Goal: Task Accomplishment & Management: Contribute content

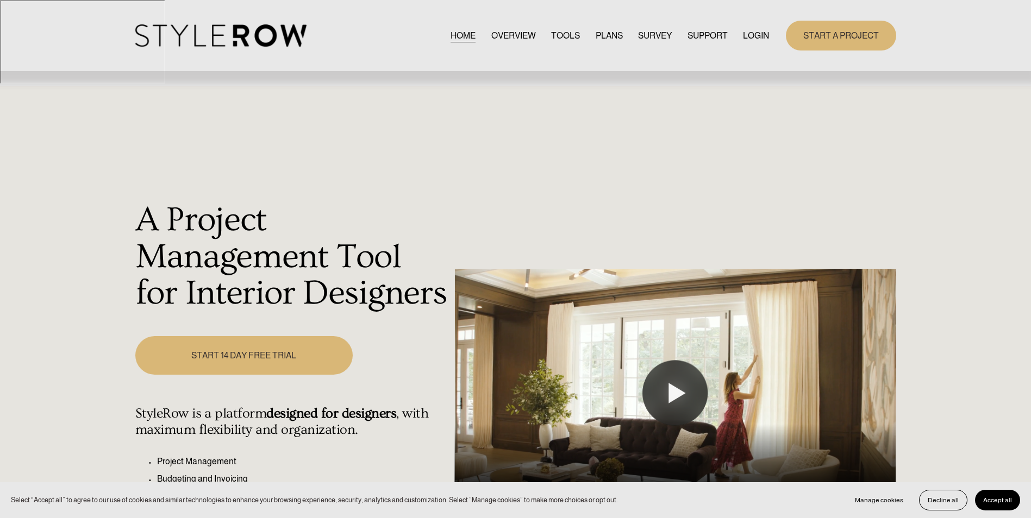
click at [753, 32] on link "LOGIN" at bounding box center [756, 35] width 26 height 15
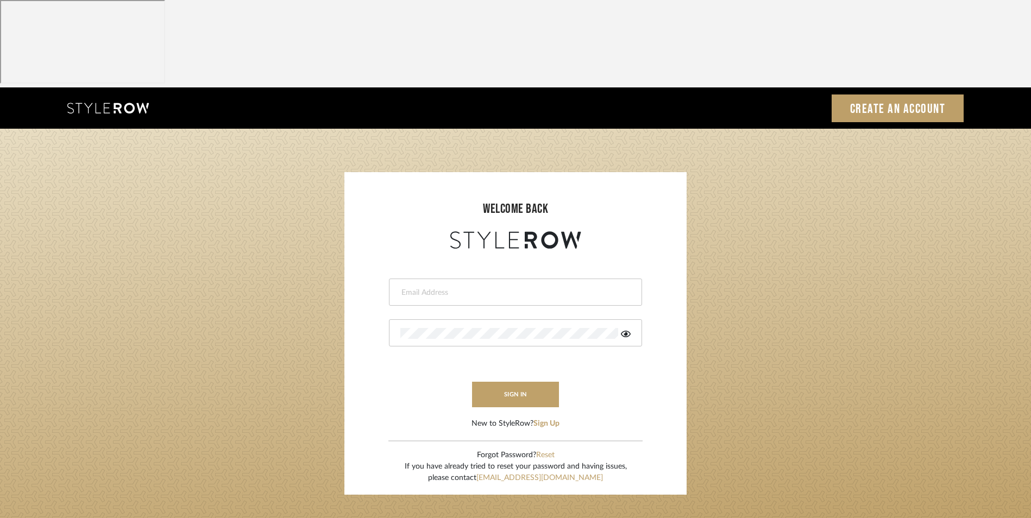
click at [465, 287] on input "email" at bounding box center [514, 292] width 228 height 11
type input "info@dmaestheticsdecor.com"
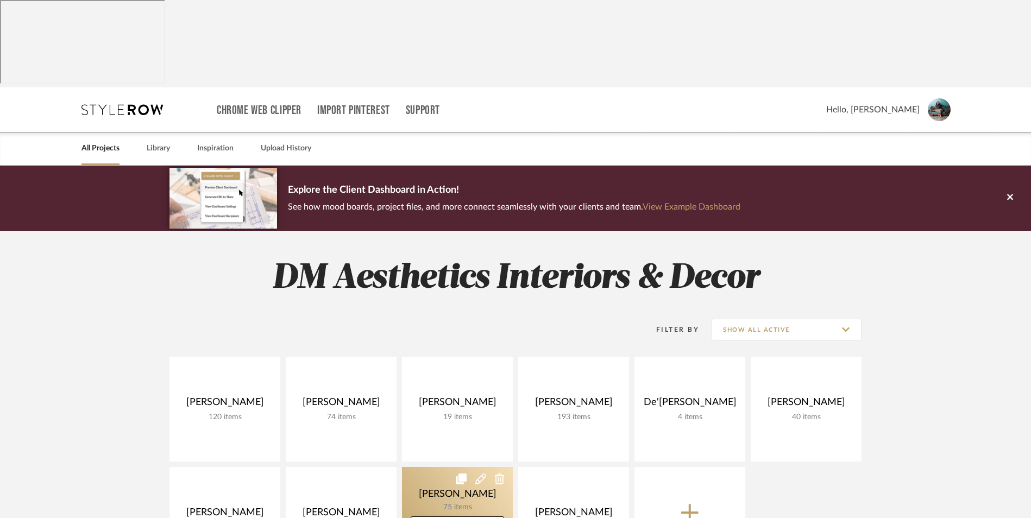
click at [428, 467] on link at bounding box center [457, 519] width 111 height 105
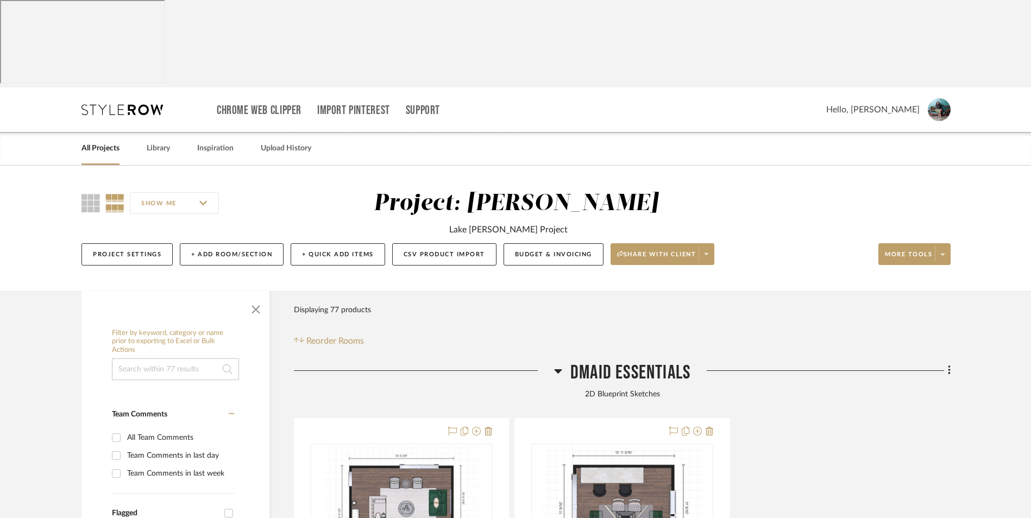
click at [559, 365] on icon at bounding box center [558, 371] width 8 height 13
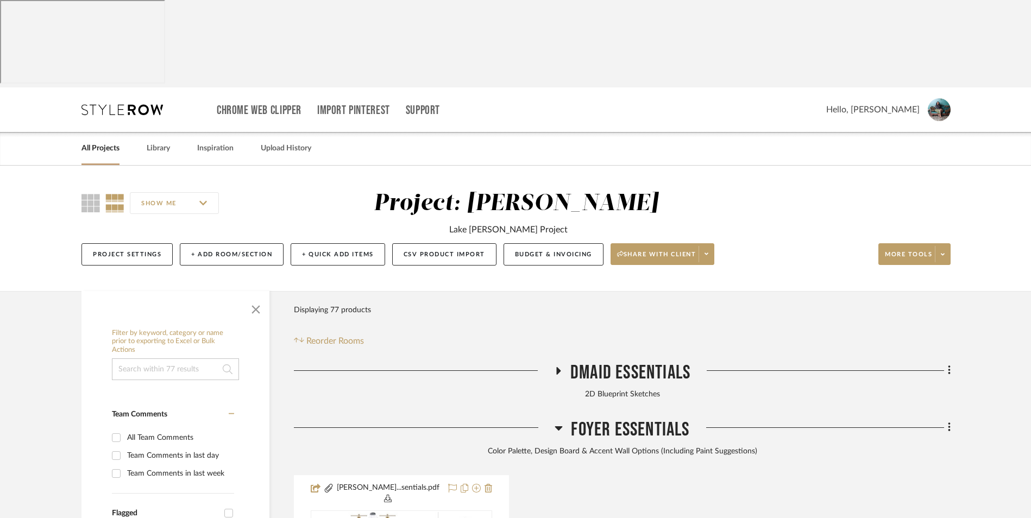
click at [555, 422] on icon at bounding box center [559, 428] width 8 height 13
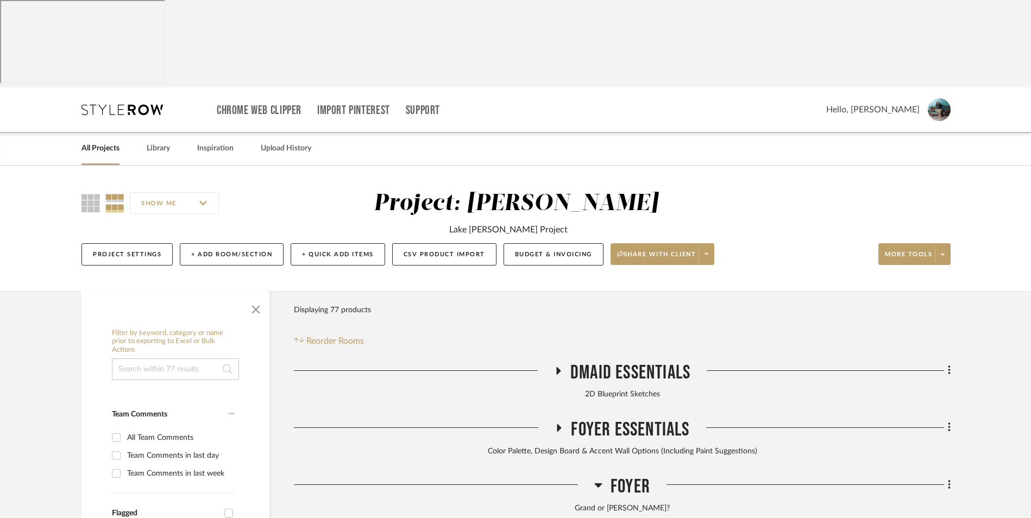
click at [598, 479] on icon at bounding box center [598, 485] width 8 height 13
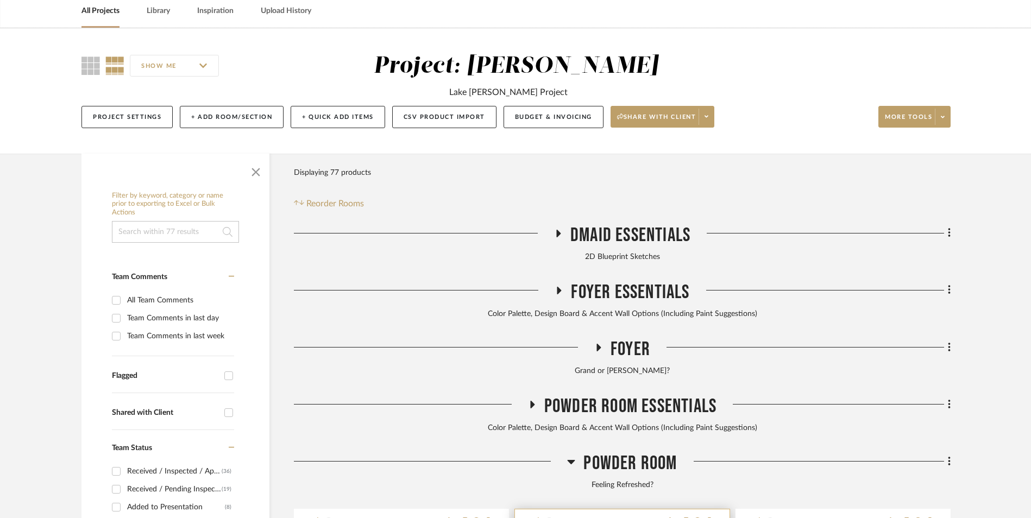
scroll to position [163, 0]
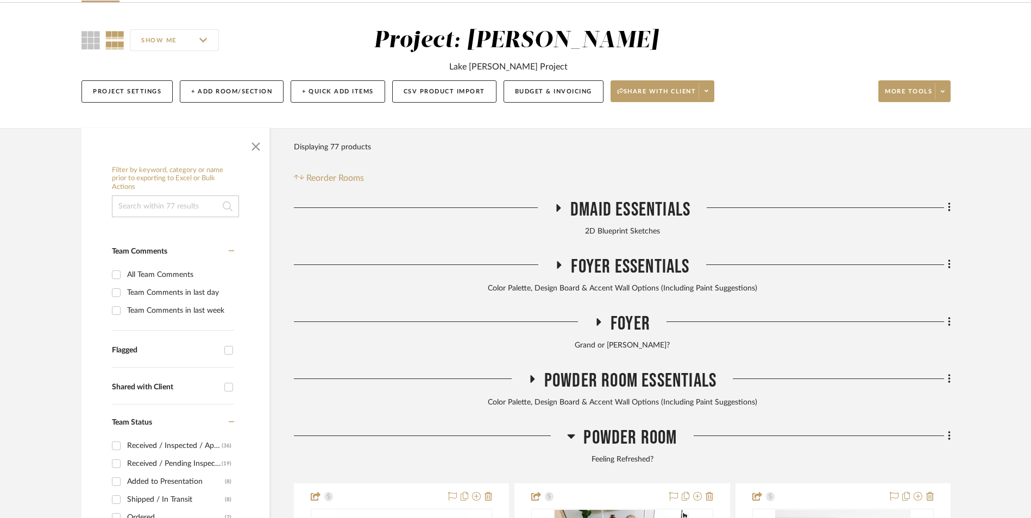
click at [569, 435] on icon at bounding box center [572, 437] width 8 height 4
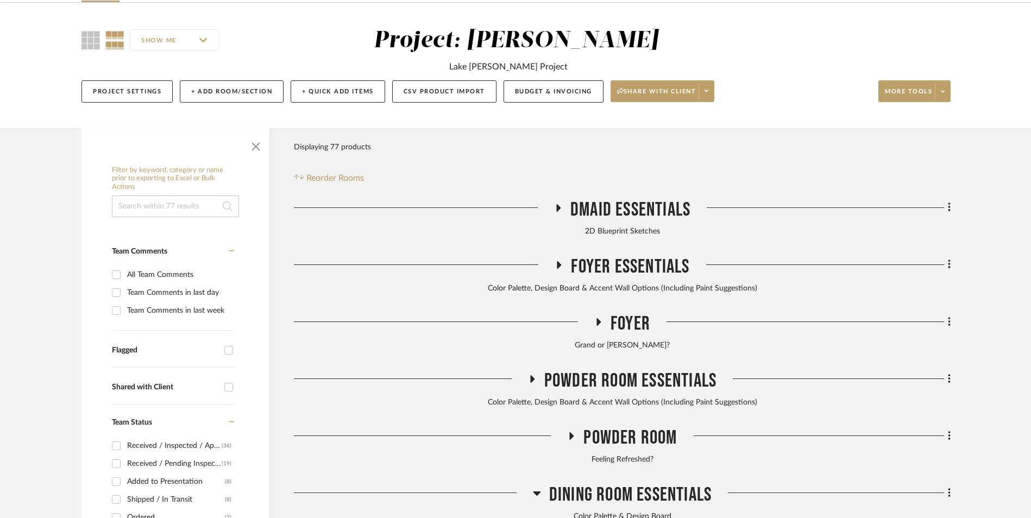
click at [536, 487] on icon at bounding box center [537, 493] width 8 height 13
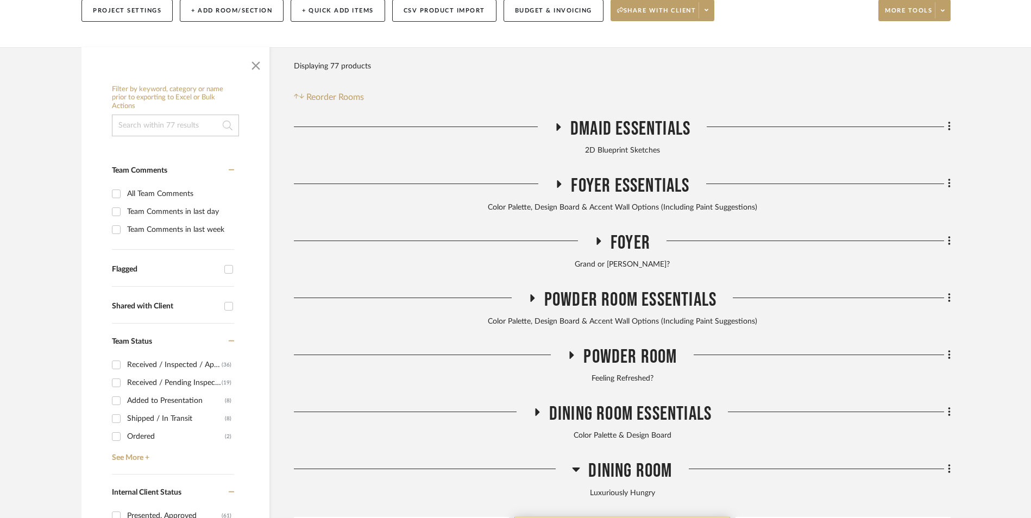
scroll to position [326, 0]
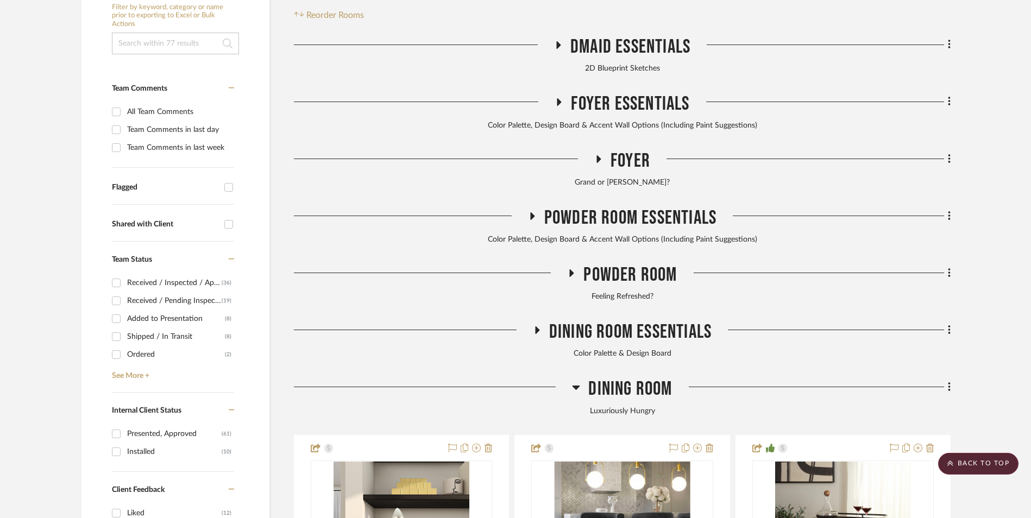
click at [576, 386] on icon at bounding box center [577, 388] width 8 height 4
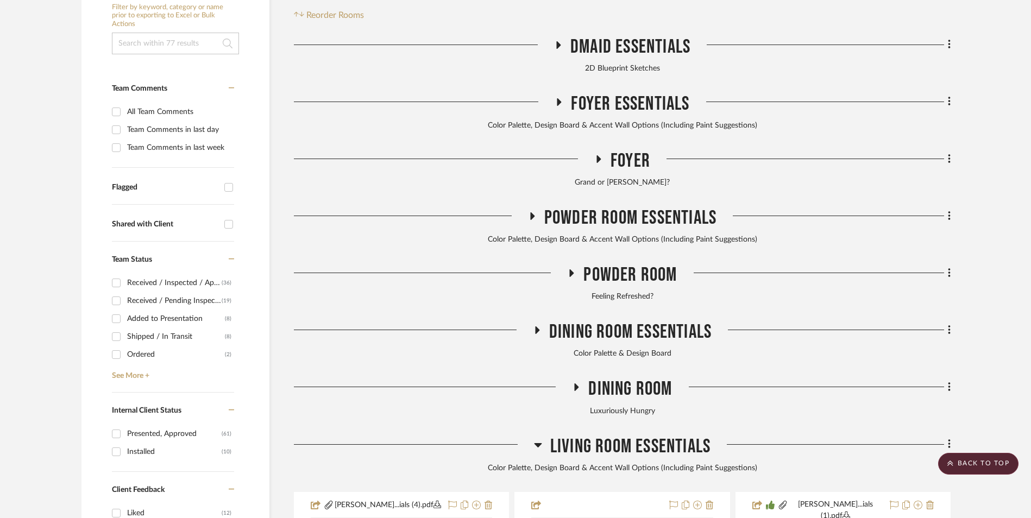
click at [537, 438] on icon at bounding box center [538, 444] width 8 height 13
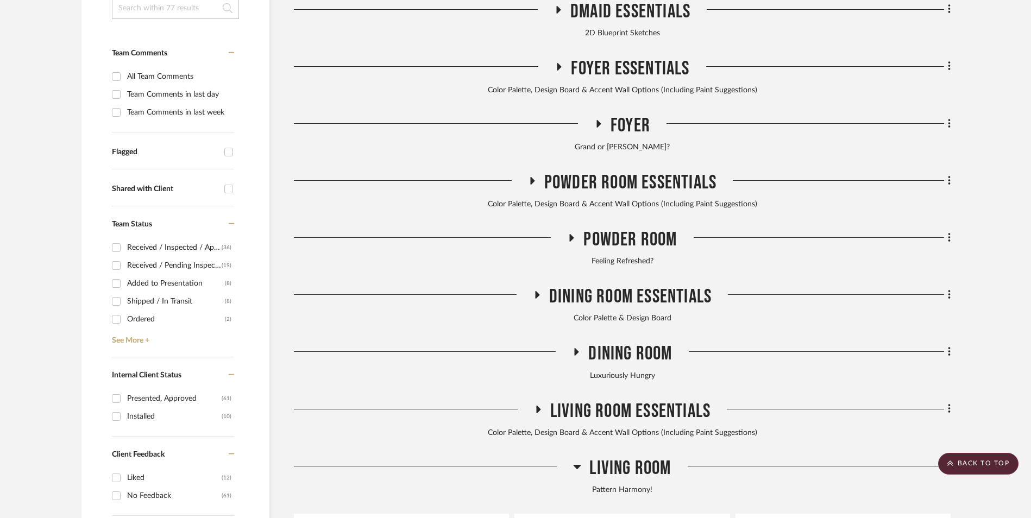
scroll to position [380, 0]
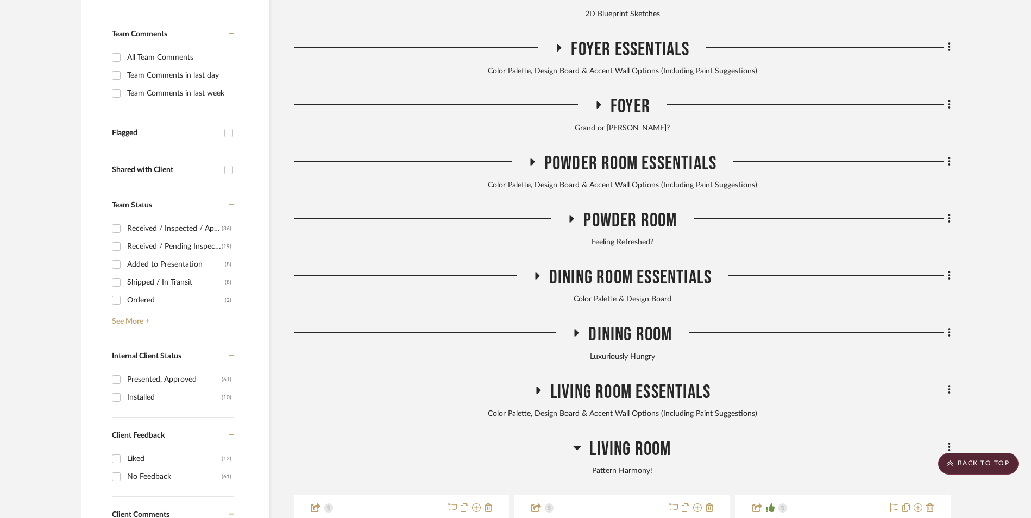
click at [578, 446] on icon at bounding box center [578, 448] width 8 height 4
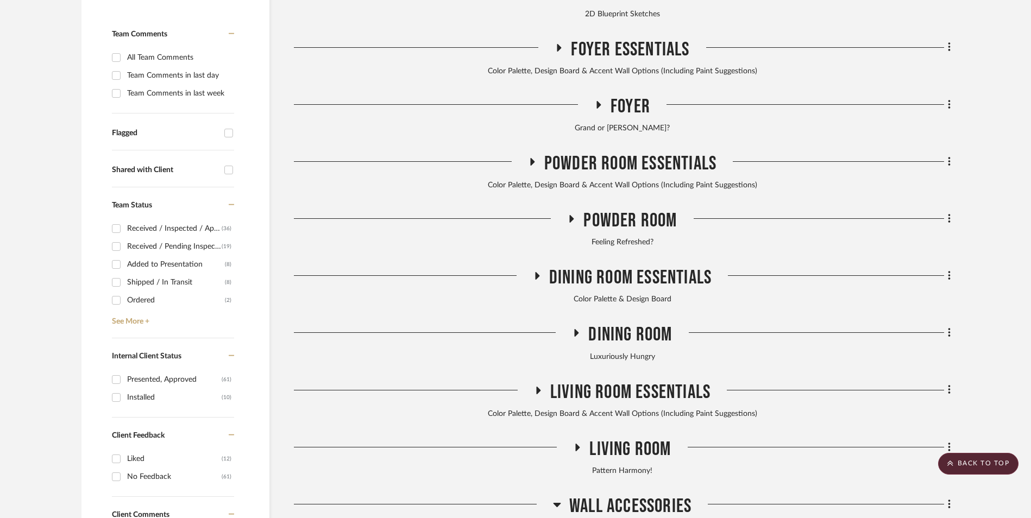
click at [557, 498] on icon at bounding box center [557, 504] width 8 height 13
click at [575, 215] on icon at bounding box center [571, 219] width 13 height 8
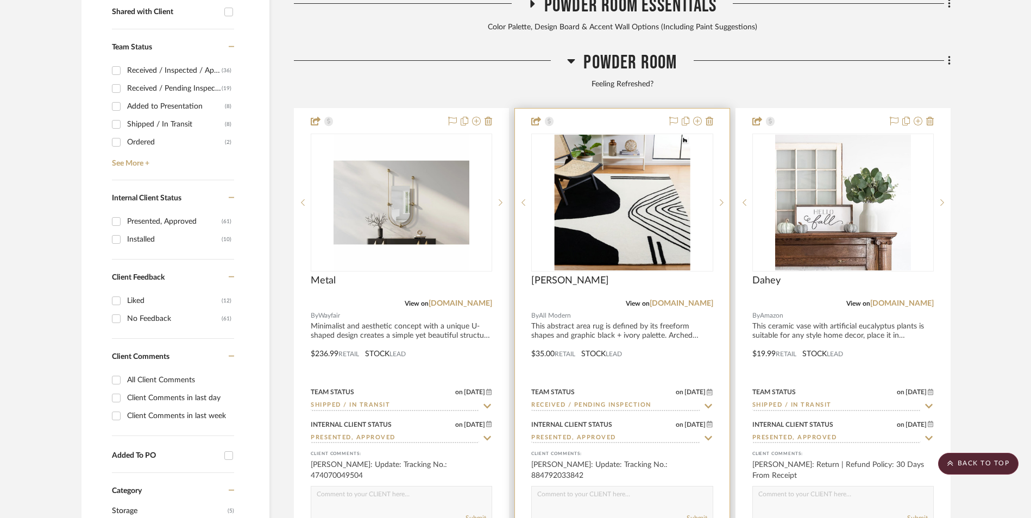
scroll to position [543, 0]
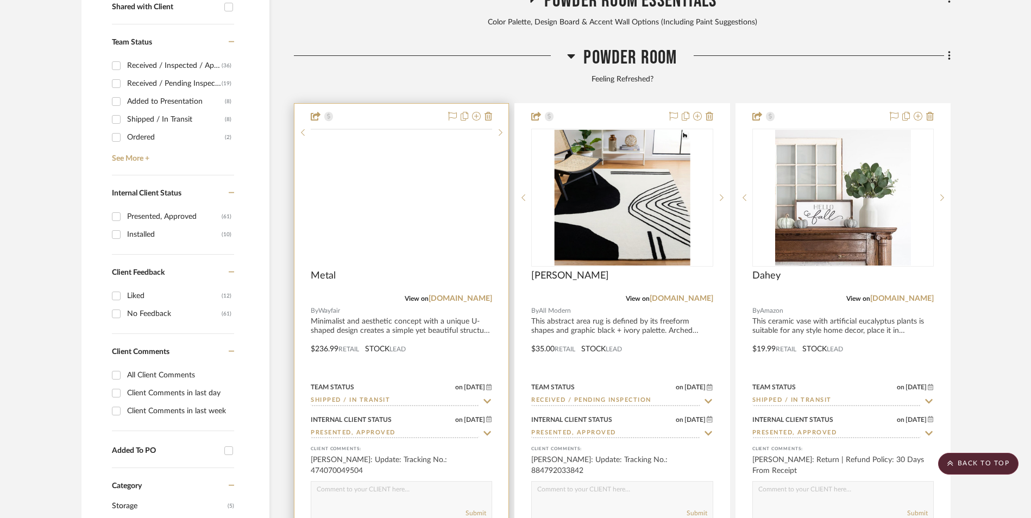
click at [0, 0] on img at bounding box center [0, 0] width 0 height 0
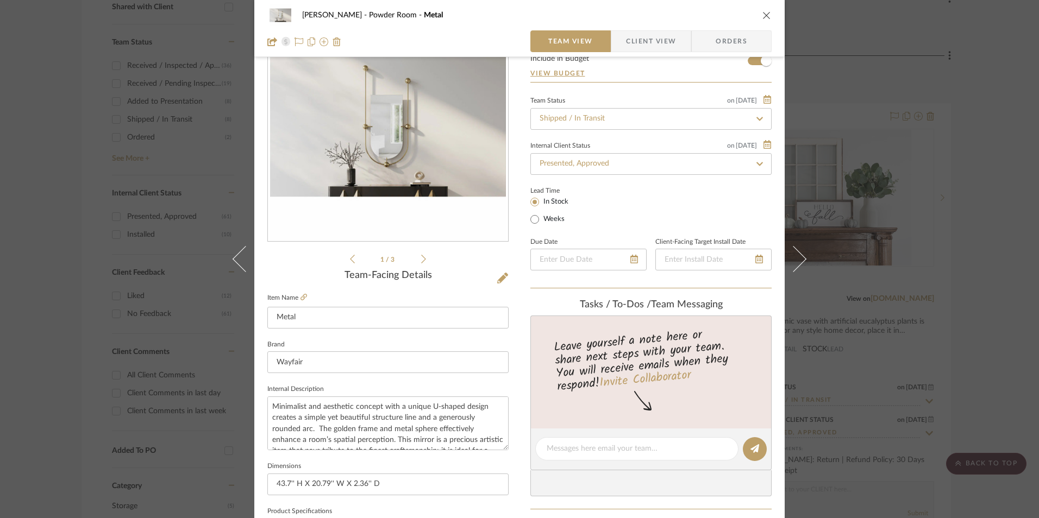
scroll to position [217, 0]
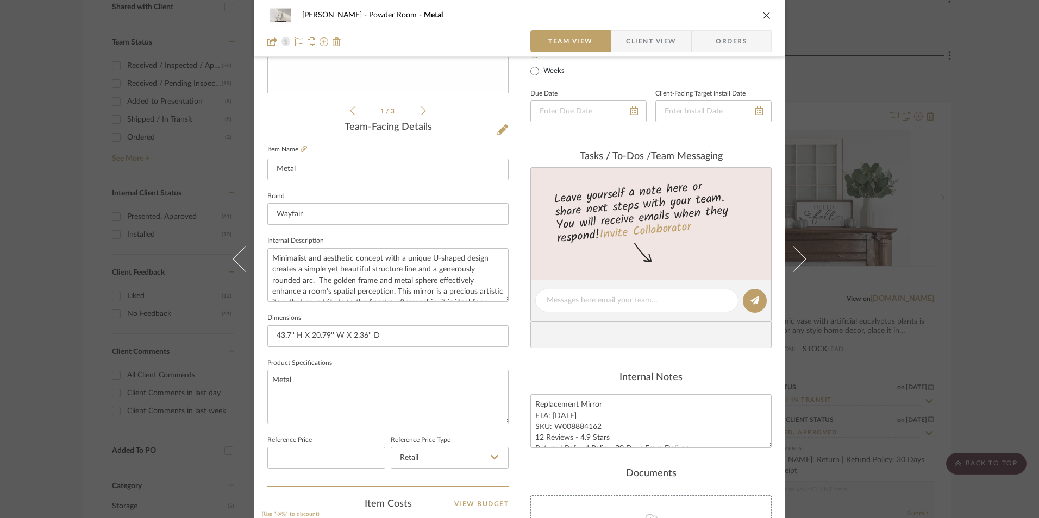
click at [641, 55] on div "[PERSON_NAME] Powder Room Metal Team View Client View Orders" at bounding box center [519, 28] width 530 height 57
click at [641, 44] on span "Client View" at bounding box center [651, 41] width 50 height 22
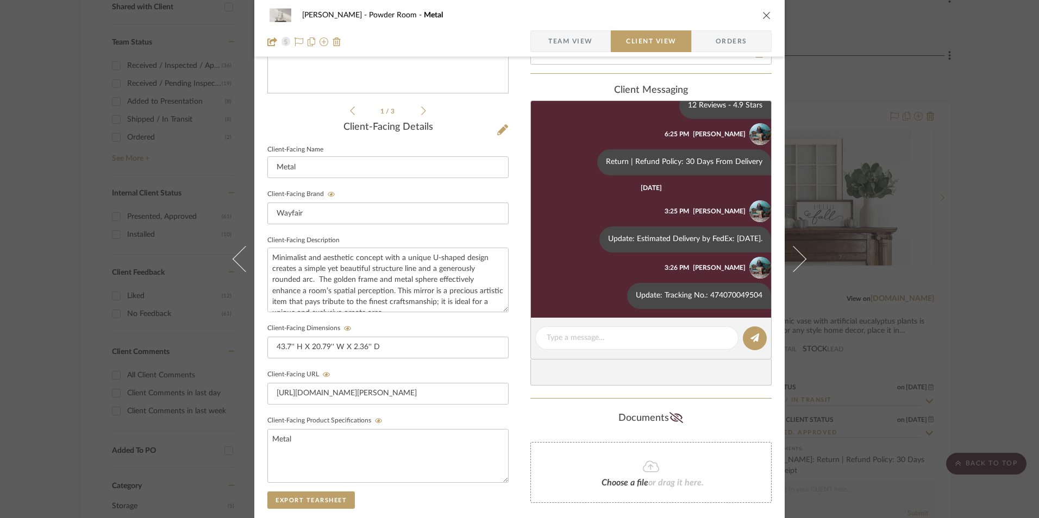
scroll to position [129, 0]
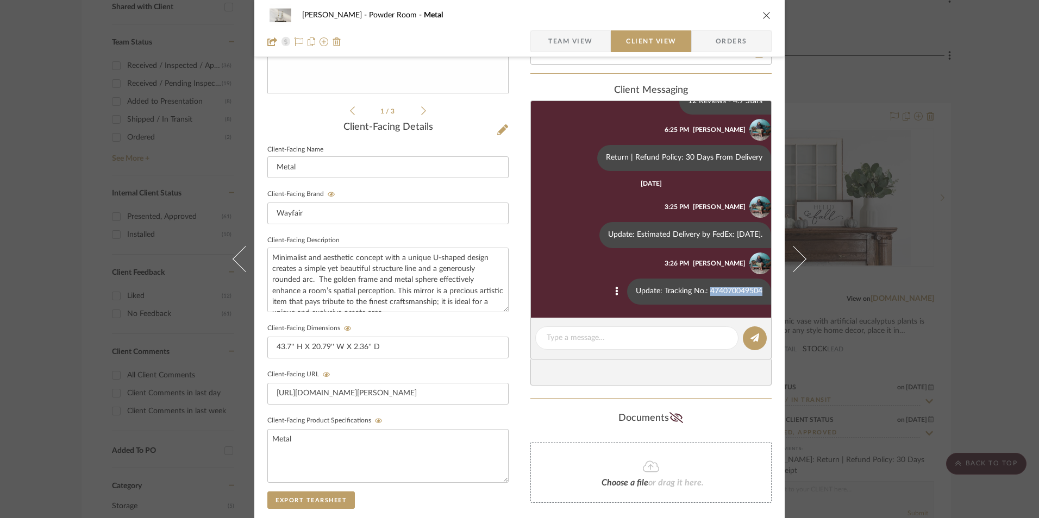
drag, startPoint x: 701, startPoint y: 292, endPoint x: 753, endPoint y: 290, distance: 51.6
click at [753, 290] on div "Update: Tracking No.: 474070049504" at bounding box center [699, 292] width 144 height 26
copy div "474070049504"
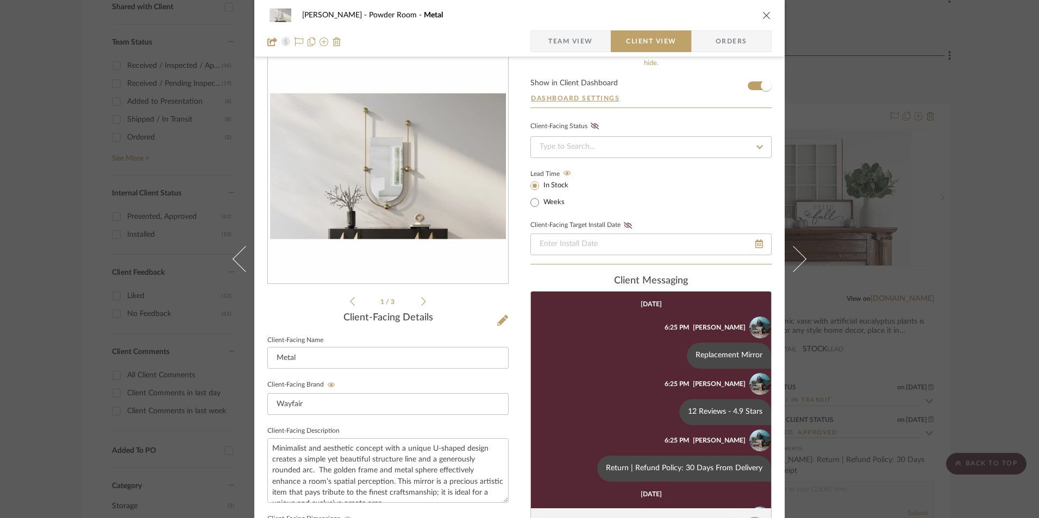
scroll to position [0, 0]
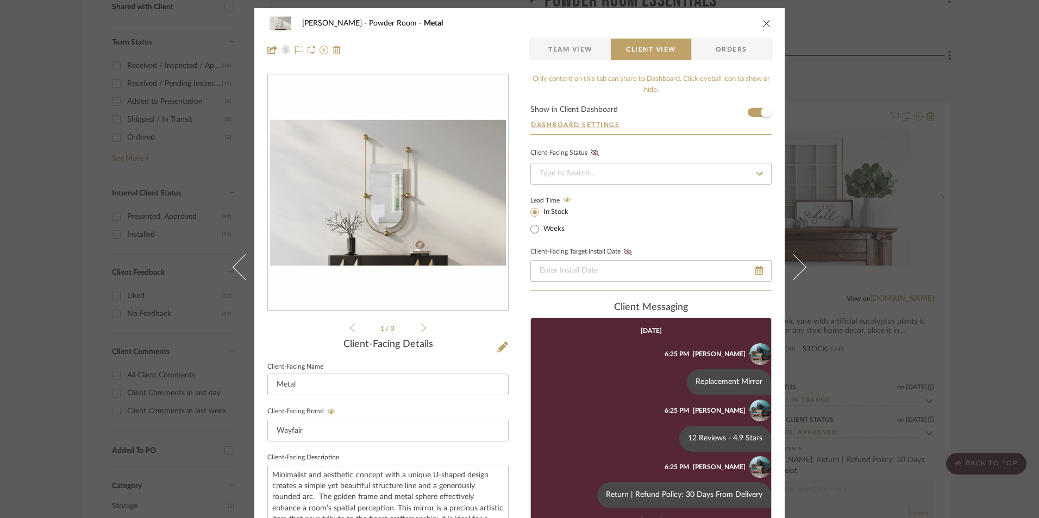
click at [557, 42] on span "Team View" at bounding box center [570, 50] width 45 height 22
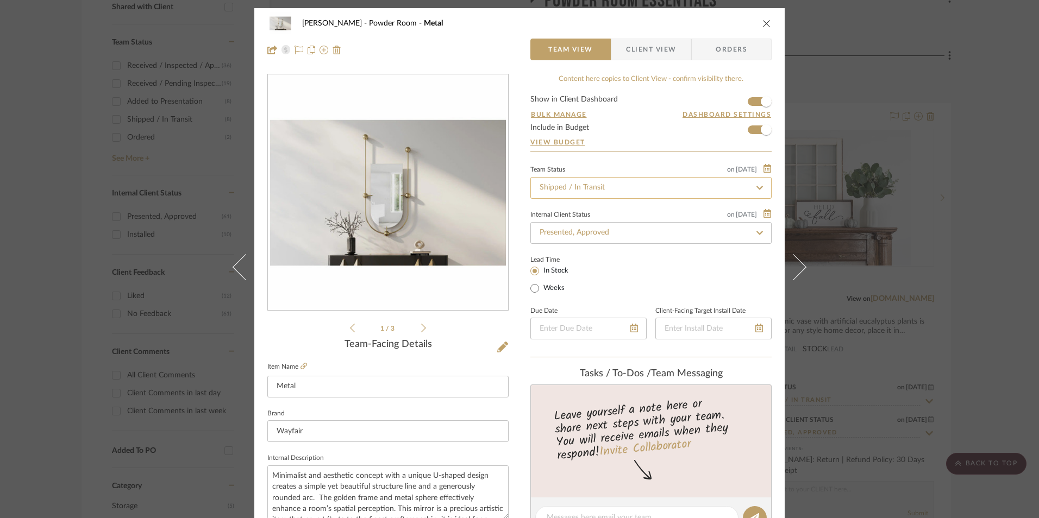
click at [585, 184] on input "Shipped / In Transit" at bounding box center [650, 188] width 241 height 22
click at [755, 186] on icon at bounding box center [760, 188] width 10 height 8
type input "[DATE]"
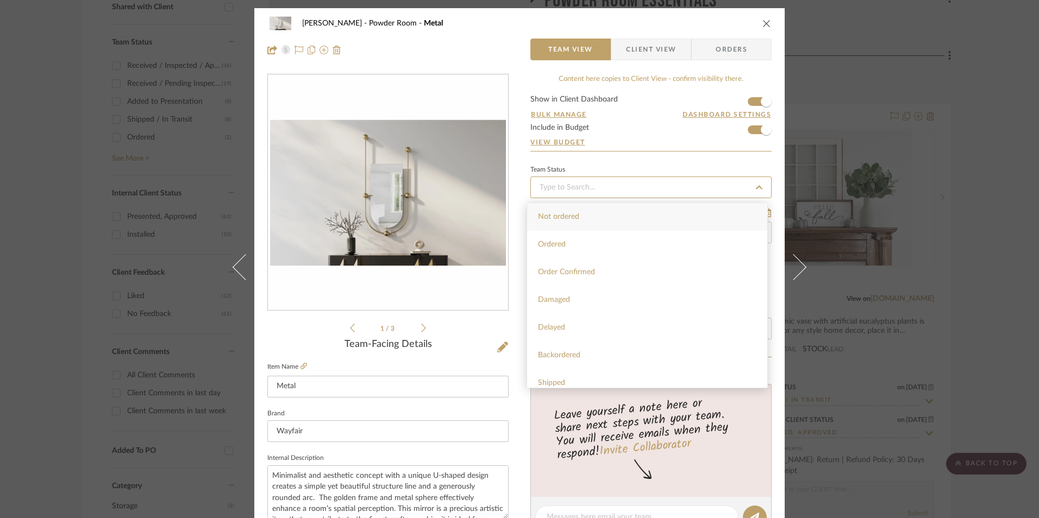
type input "[DATE]"
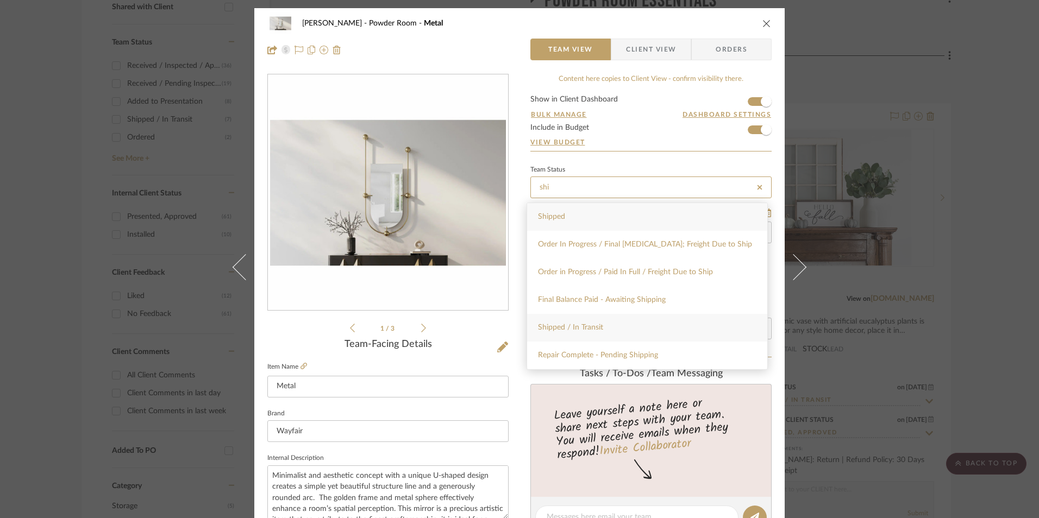
type input "shi"
click at [623, 323] on div "Shipped / In Transit" at bounding box center [647, 328] width 240 height 28
type input "[DATE]"
type input "Shipped / In Transit"
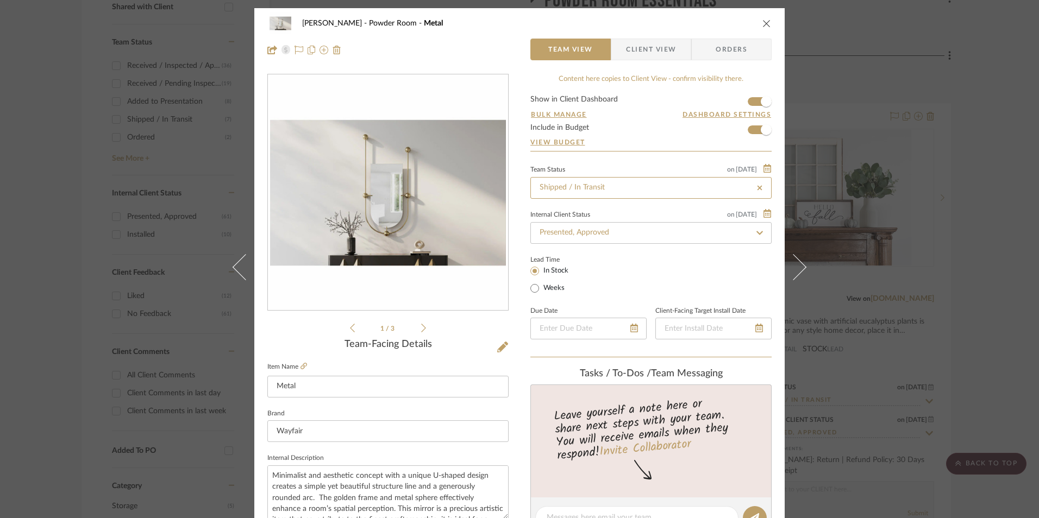
type input "Shipped / In Transit"
click at [659, 136] on form "Show in Client Dashboard Bulk Manage Dashboard Settings Include in Budget View …" at bounding box center [650, 123] width 241 height 55
click at [762, 25] on icon "close" at bounding box center [766, 23] width 9 height 9
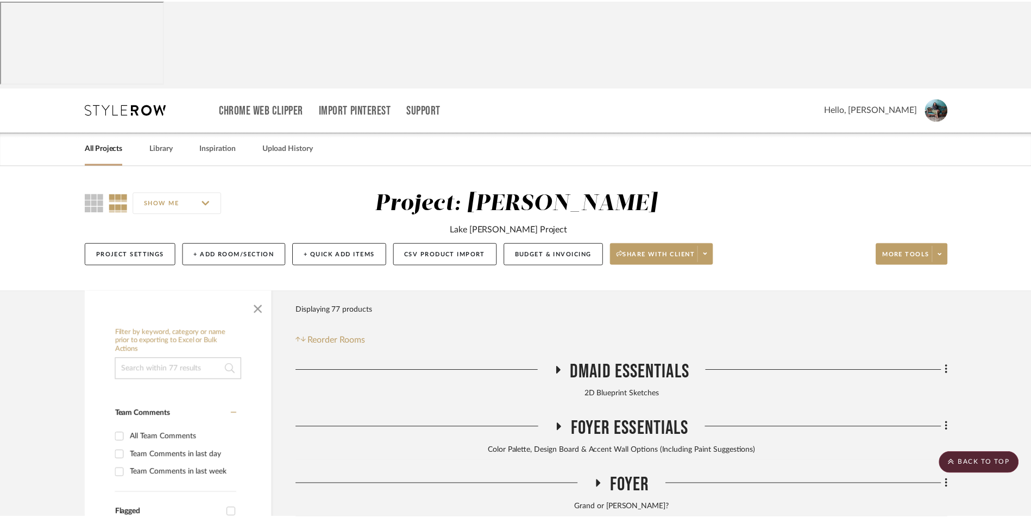
scroll to position [543, 0]
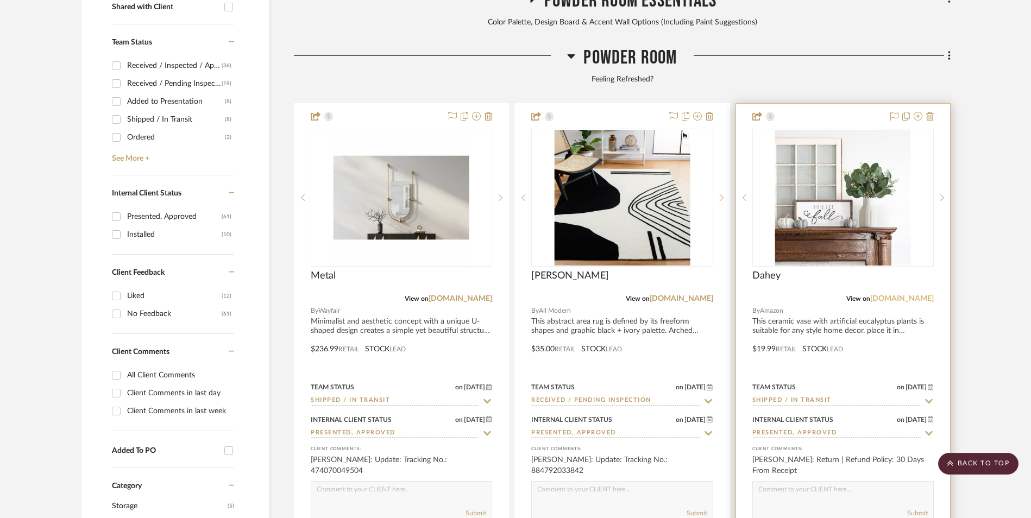
click at [921, 295] on link "[DOMAIN_NAME]" at bounding box center [902, 299] width 64 height 8
click at [854, 130] on img "0" at bounding box center [843, 198] width 136 height 136
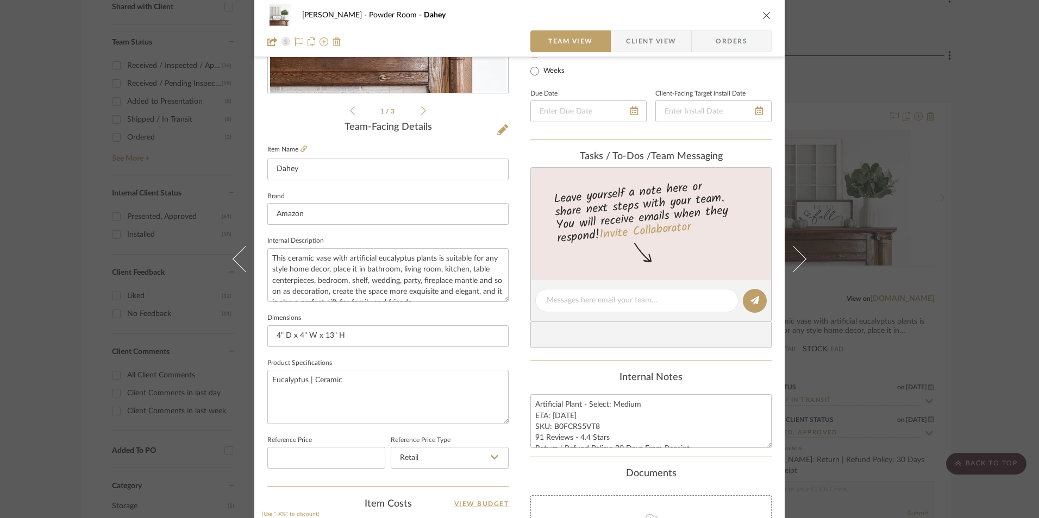
scroll to position [54, 0]
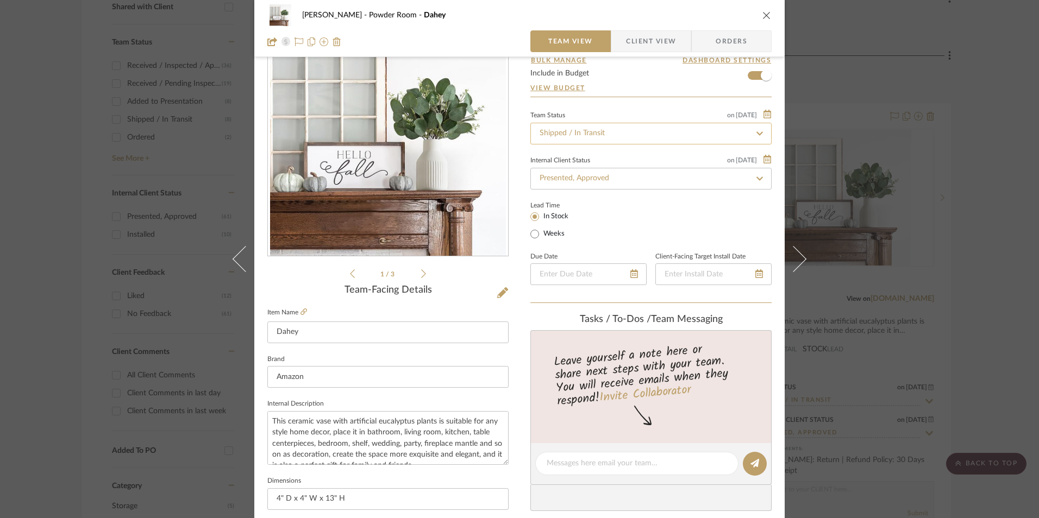
click at [592, 128] on input "Shipped / In Transit" at bounding box center [650, 134] width 241 height 22
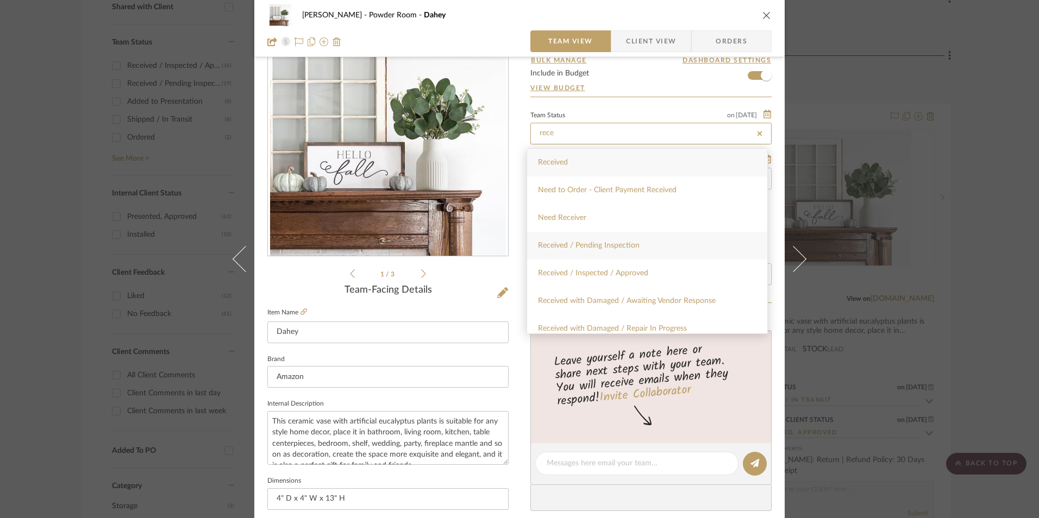
type input "rece"
click at [635, 249] on span "Received / Pending Inspection" at bounding box center [589, 246] width 102 height 8
type input "[DATE]"
type input "Received / Pending Inspection"
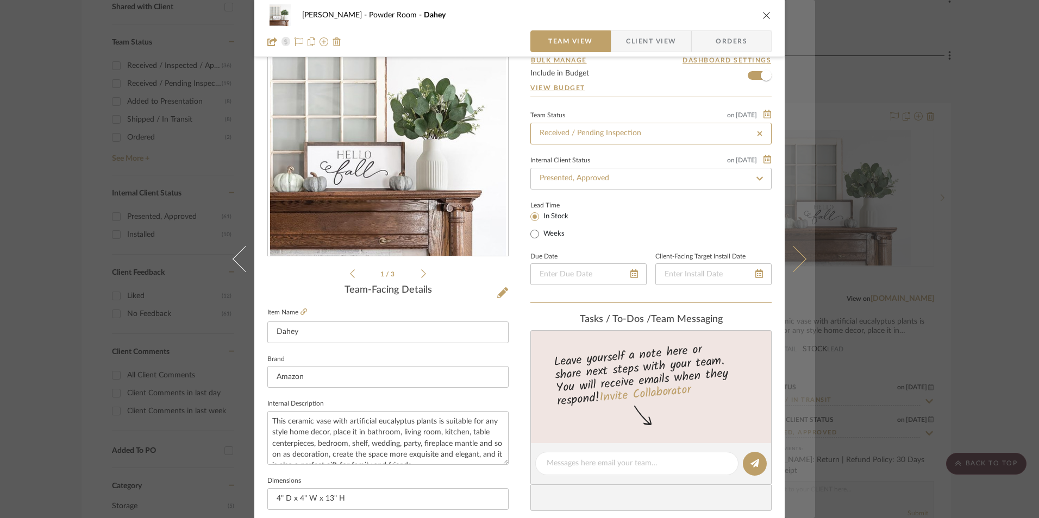
type input "[DATE]"
type input "Received / Pending Inspection"
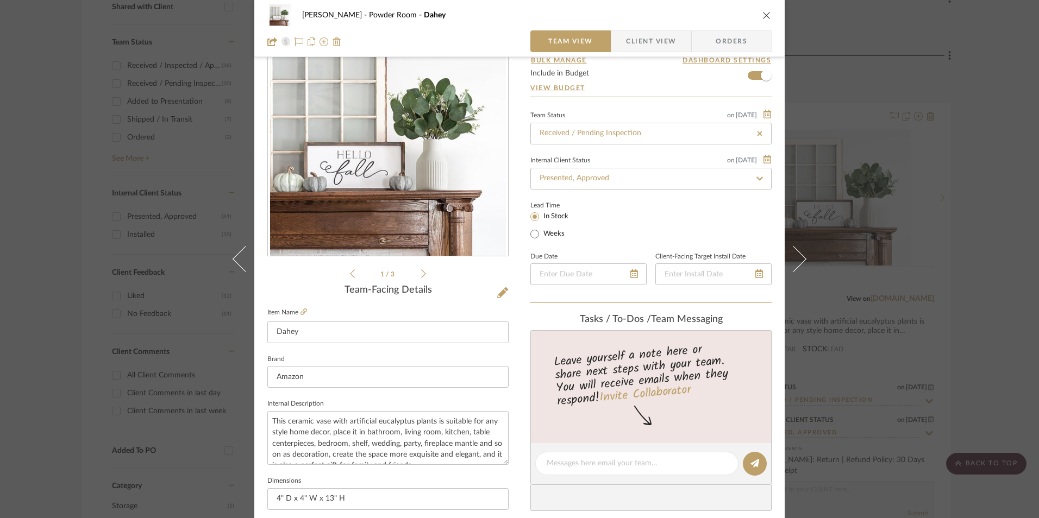
click at [698, 79] on form "Show in Client Dashboard Bulk Manage Dashboard Settings Include in Budget View …" at bounding box center [650, 68] width 241 height 55
click at [762, 15] on icon "close" at bounding box center [766, 15] width 9 height 9
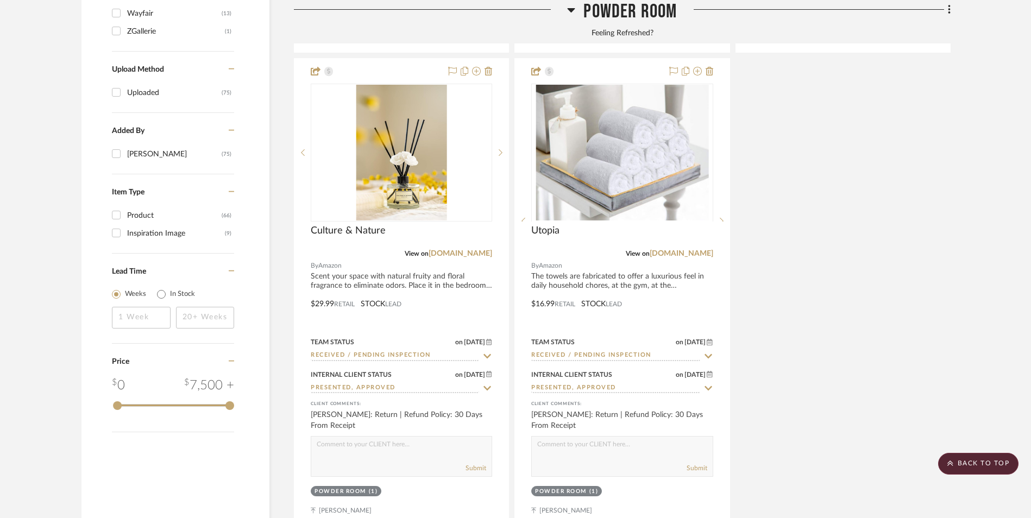
scroll to position [1630, 0]
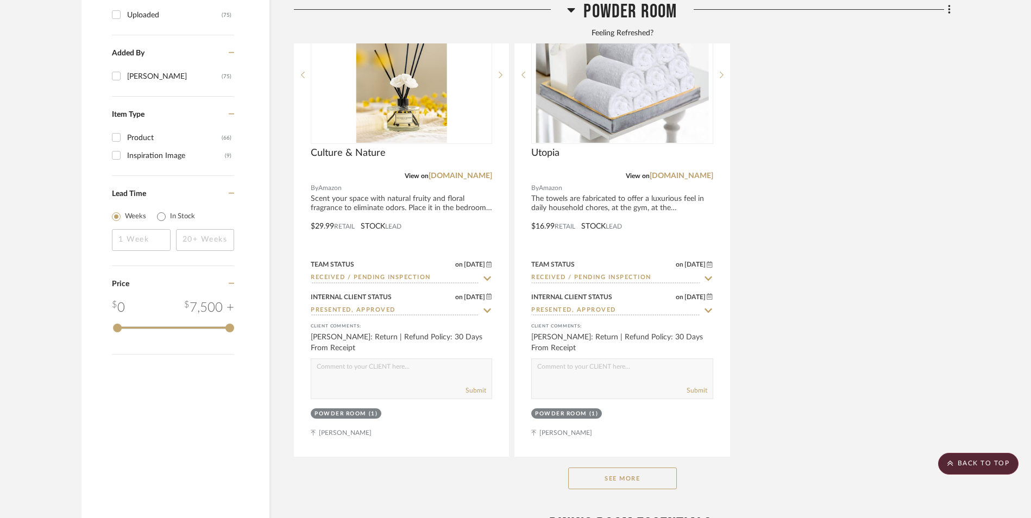
click at [653, 468] on button "See More" at bounding box center [622, 479] width 109 height 22
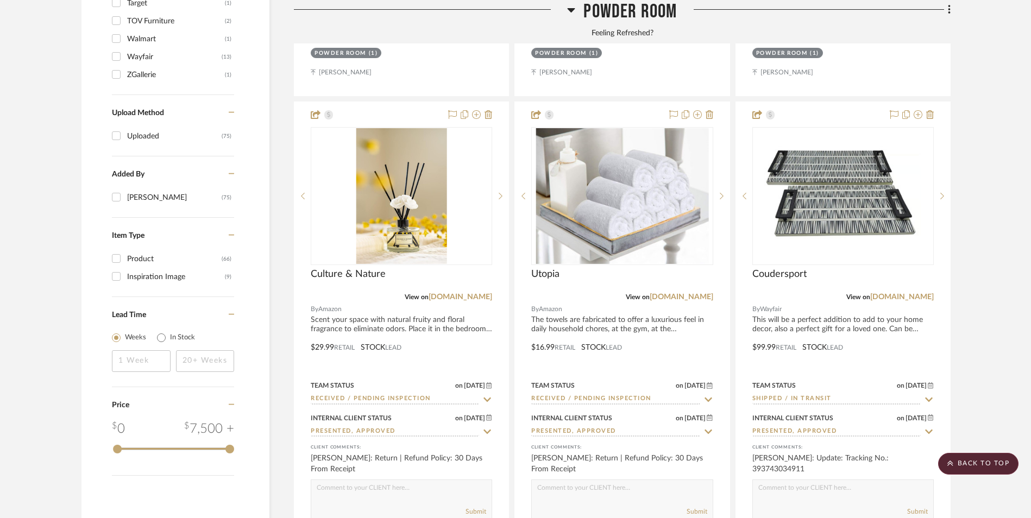
scroll to position [1521, 0]
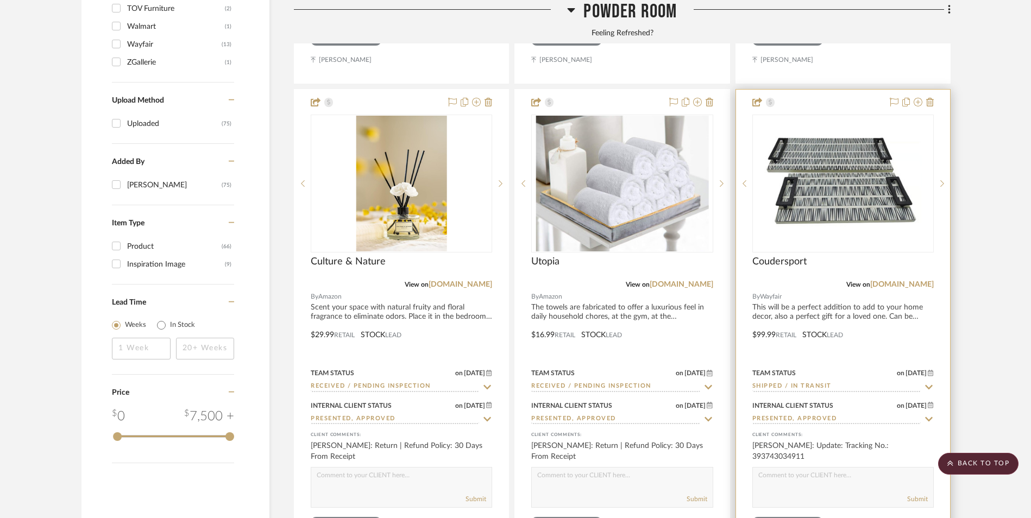
click at [0, 0] on img at bounding box center [0, 0] width 0 height 0
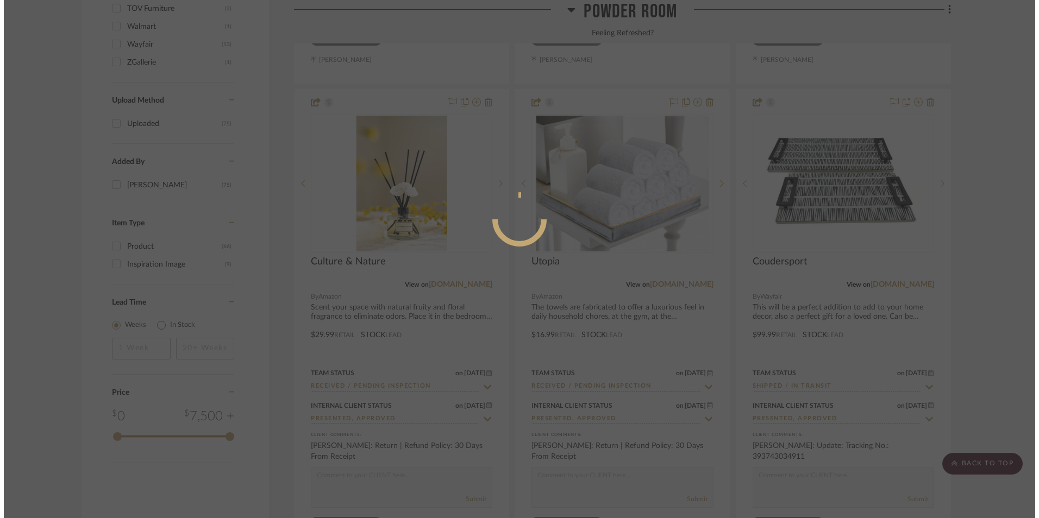
scroll to position [0, 0]
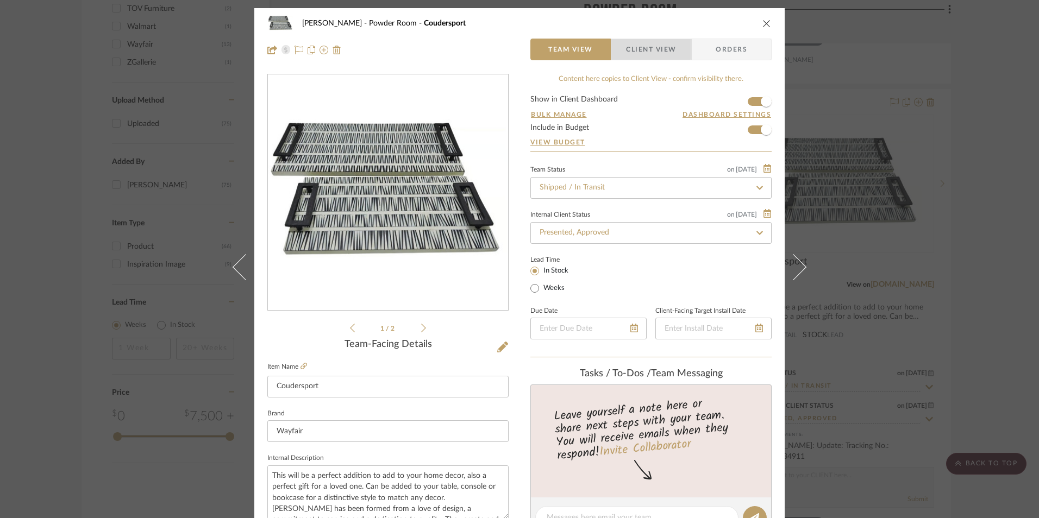
click at [645, 39] on span "Client View" at bounding box center [651, 50] width 50 height 22
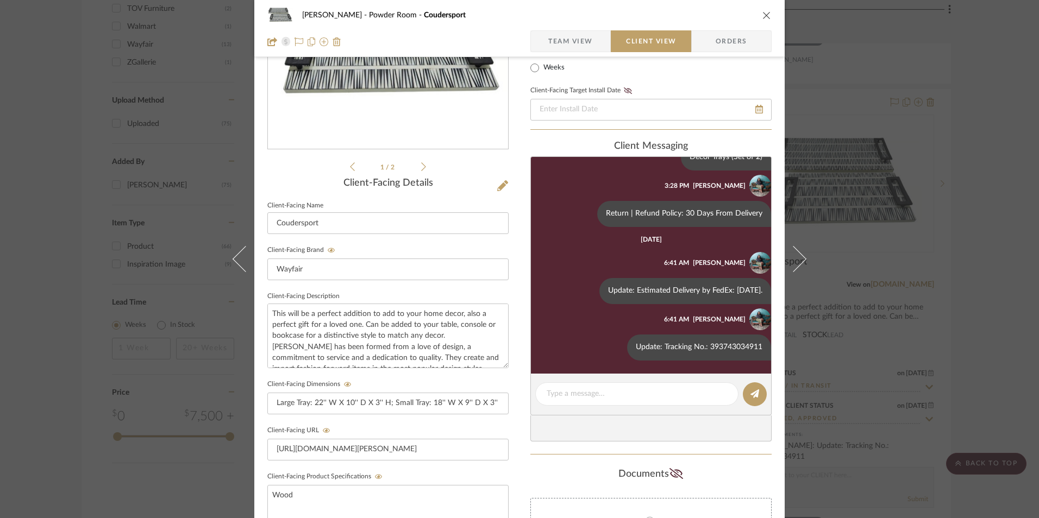
scroll to position [163, 0]
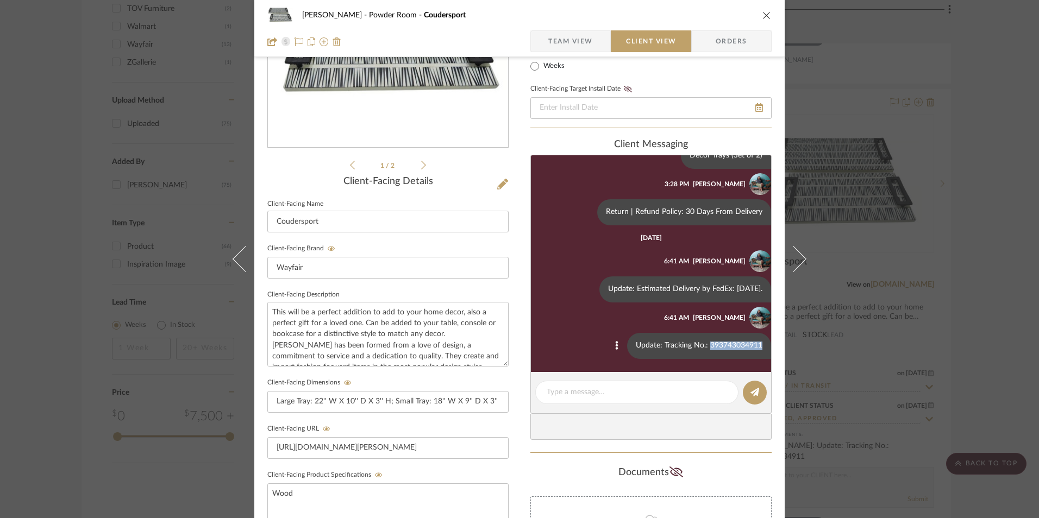
drag, startPoint x: 701, startPoint y: 346, endPoint x: 751, endPoint y: 345, distance: 50.0
click at [751, 345] on div "Update: Tracking No.: 393743034911" at bounding box center [699, 346] width 144 height 26
copy div "393743034911"
click at [979, 234] on div "[PERSON_NAME] Powder Room Coudersport Team View Client View Orders 1 / 2 Client…" at bounding box center [519, 259] width 1039 height 518
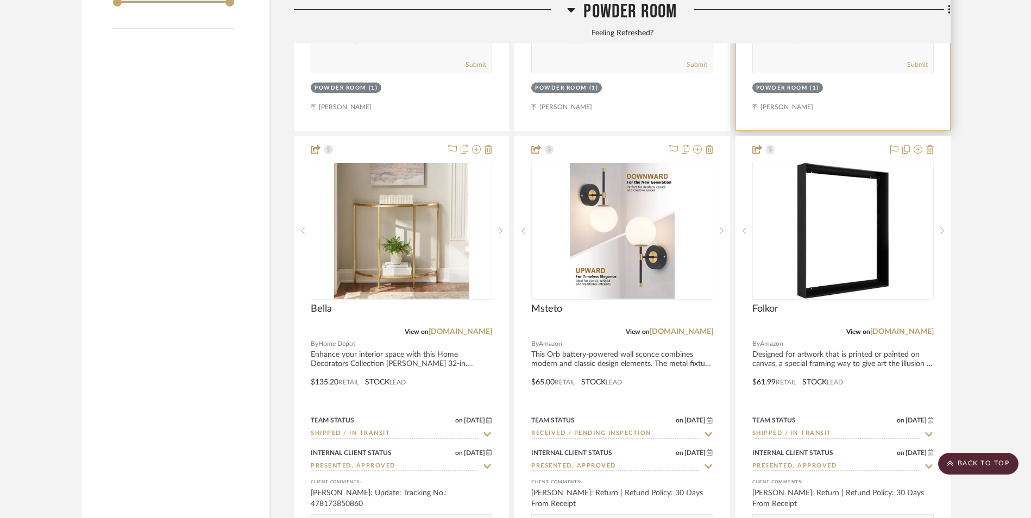
scroll to position [2010, 0]
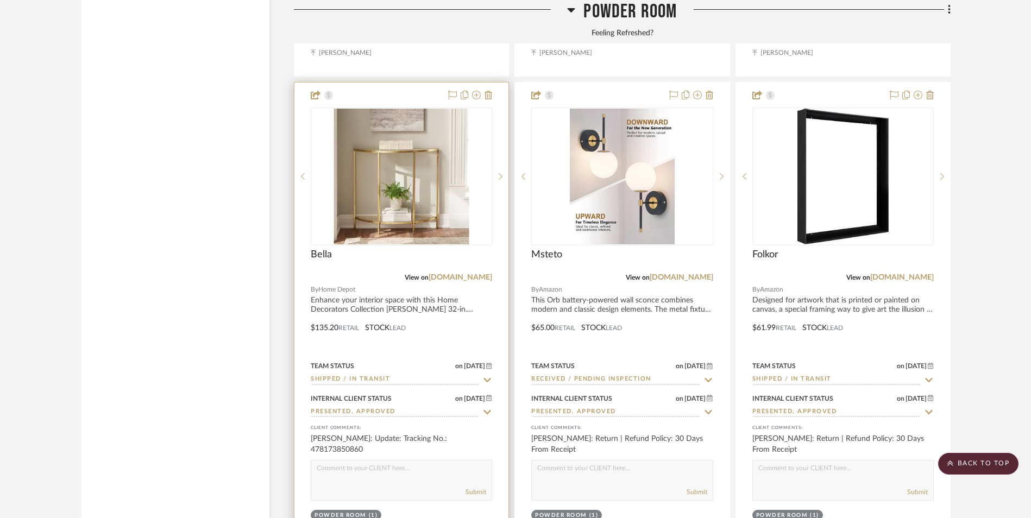
click at [0, 0] on img at bounding box center [0, 0] width 0 height 0
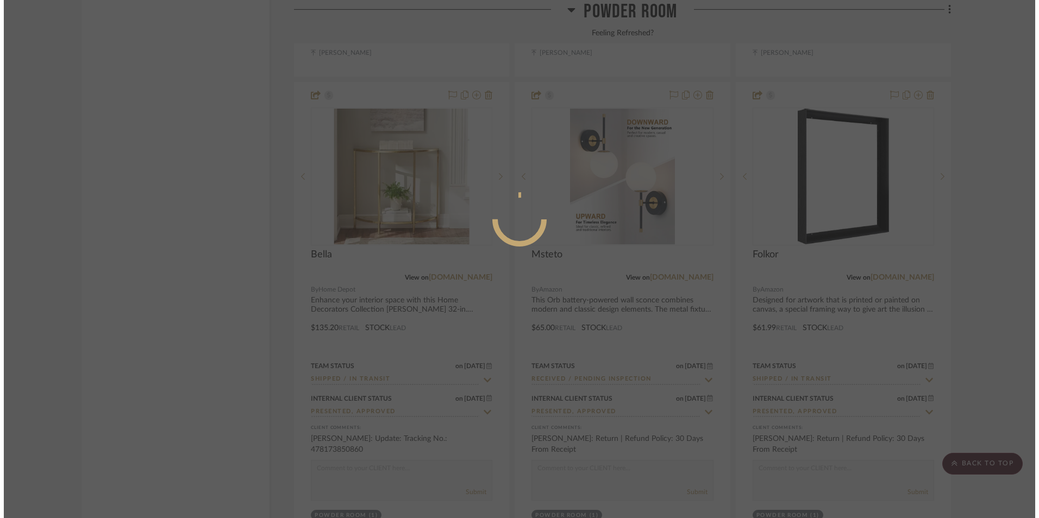
scroll to position [0, 0]
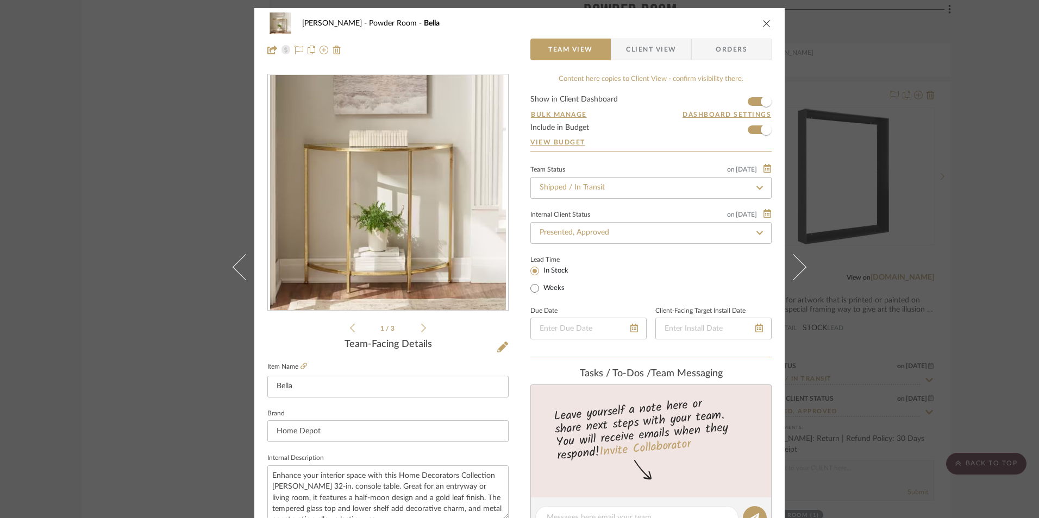
drag, startPoint x: 655, startPoint y: 48, endPoint x: 685, endPoint y: 93, distance: 53.8
click at [655, 48] on span "Client View" at bounding box center [651, 50] width 50 height 22
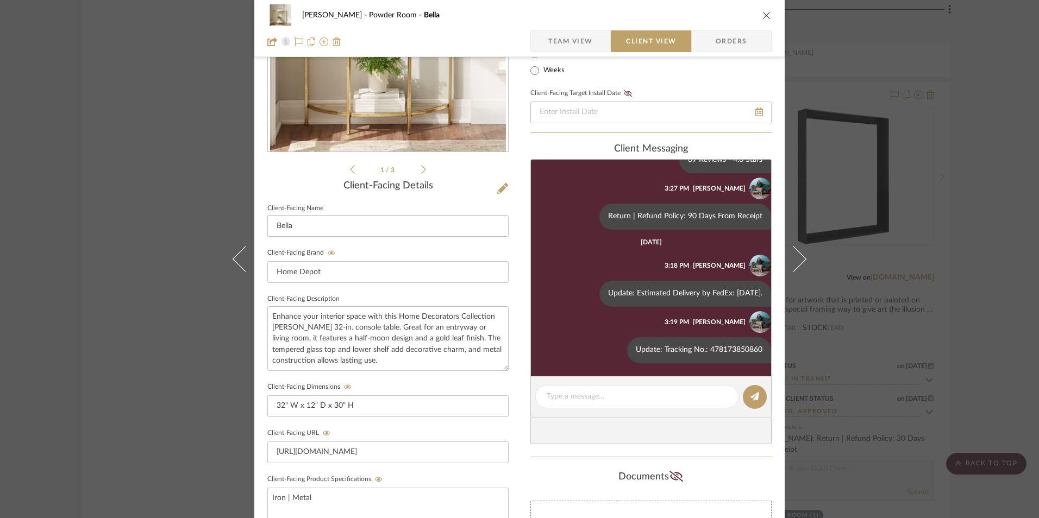
scroll to position [163, 0]
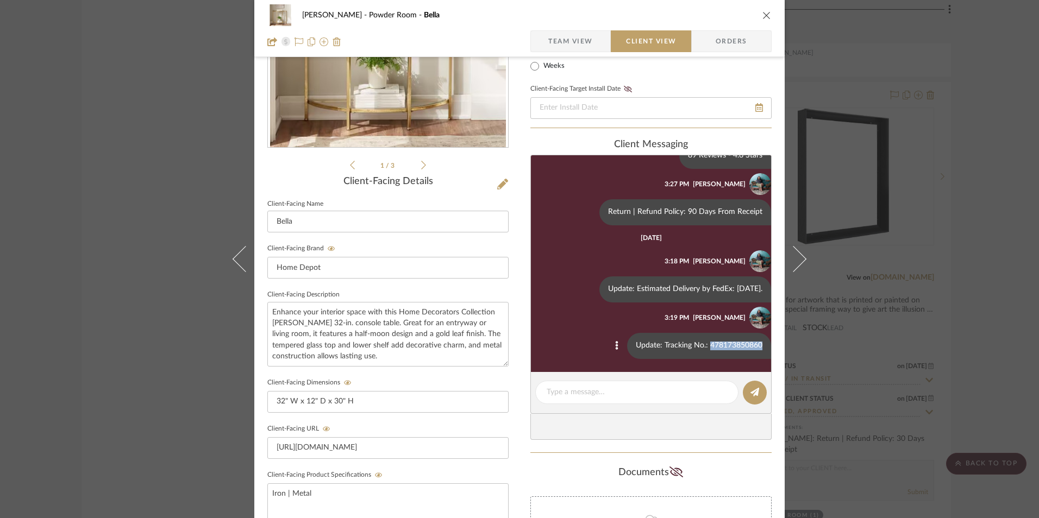
drag, startPoint x: 700, startPoint y: 347, endPoint x: 751, endPoint y: 346, distance: 51.6
click at [751, 346] on div "Update: Tracking No.: 478173850860" at bounding box center [699, 346] width 144 height 26
copy div "478173850860"
click at [1006, 291] on div "[PERSON_NAME] Powder Room Bella Team View Client View Orders 1 / 3 Client-Facin…" at bounding box center [519, 259] width 1039 height 518
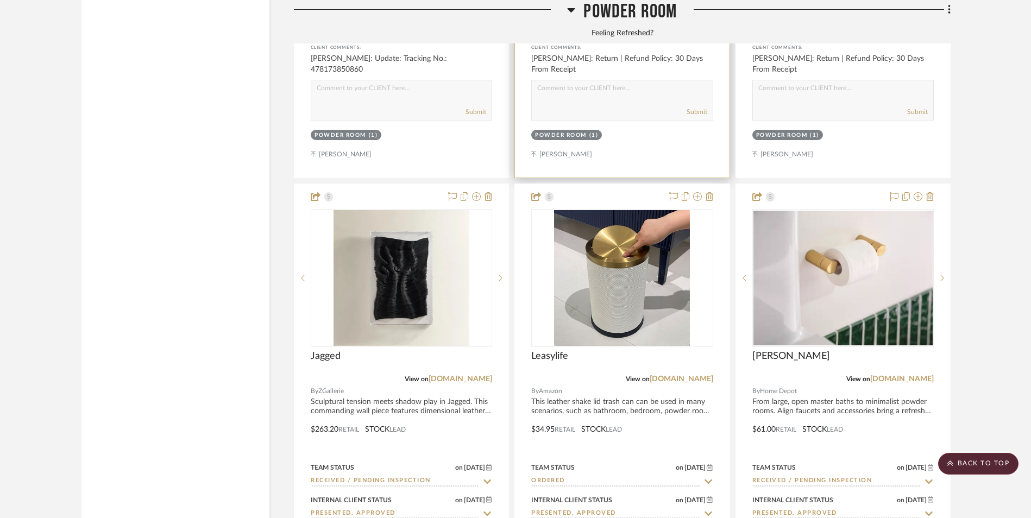
scroll to position [2445, 0]
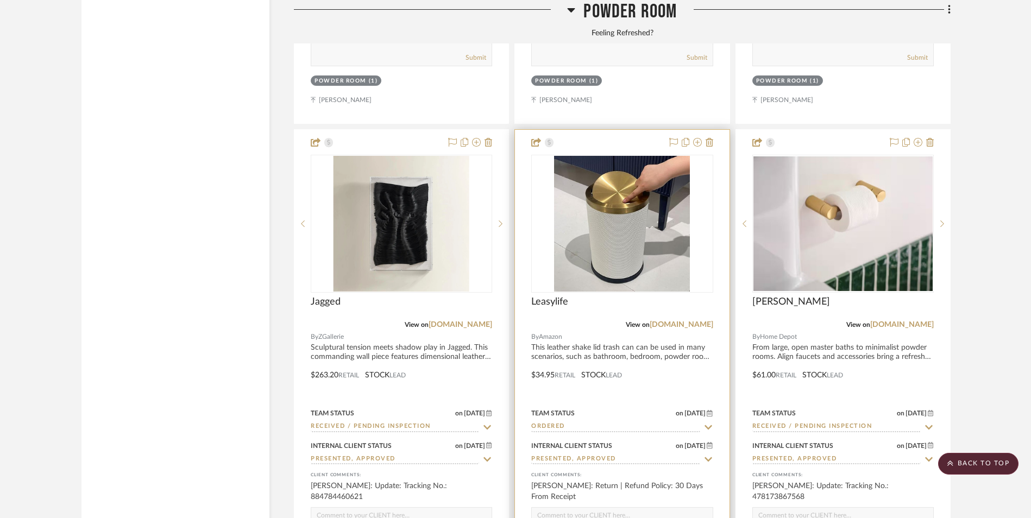
click at [587, 422] on input "Ordered" at bounding box center [615, 427] width 168 height 10
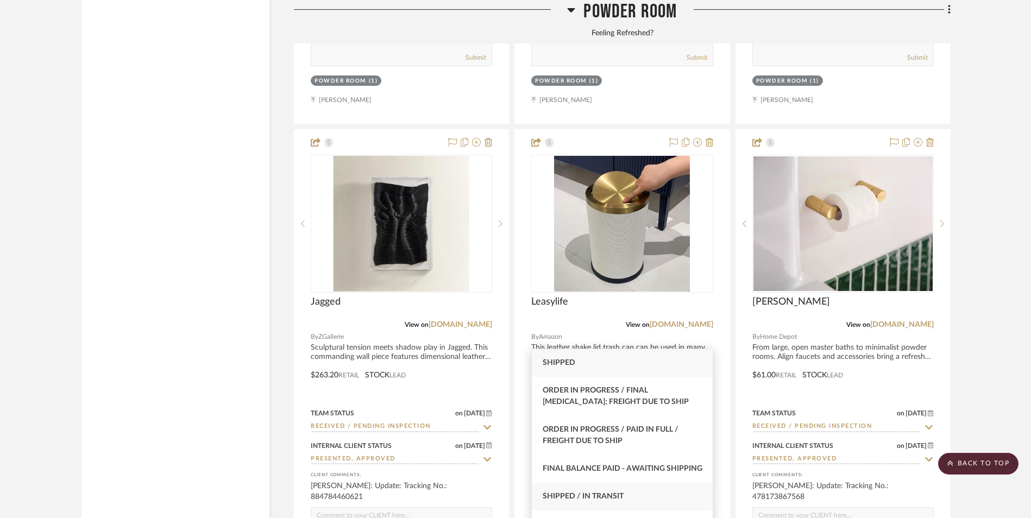
type input "shi"
click at [615, 503] on div "Shipped / In Transit" at bounding box center [622, 497] width 180 height 28
type input "[DATE]"
type input "Shipped / In Transit"
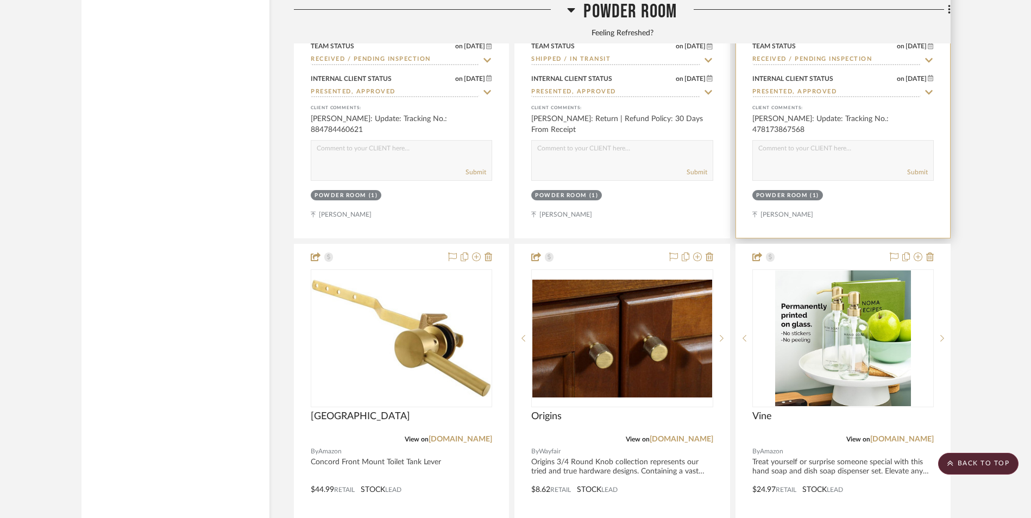
scroll to position [2880, 0]
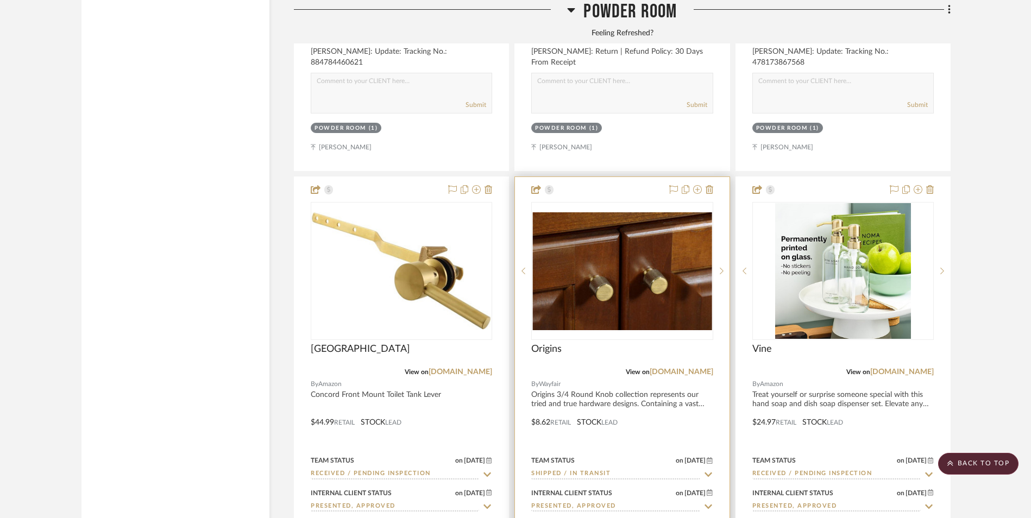
click at [0, 0] on img at bounding box center [0, 0] width 0 height 0
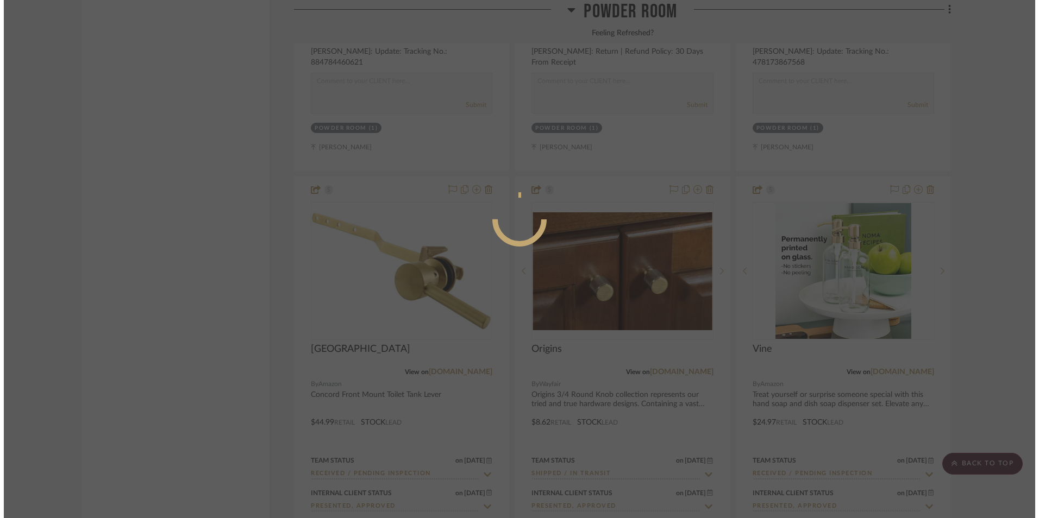
scroll to position [0, 0]
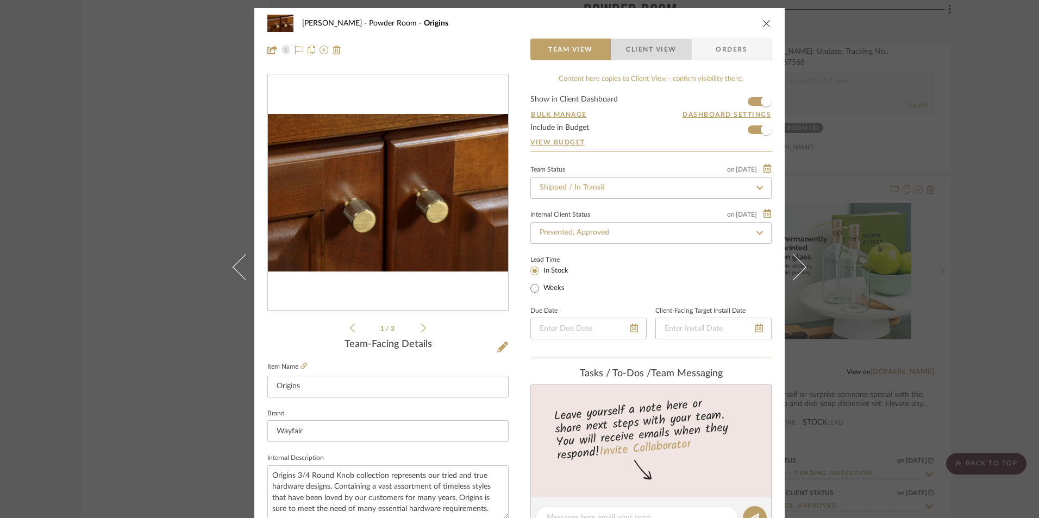
click at [658, 47] on span "Client View" at bounding box center [651, 50] width 50 height 22
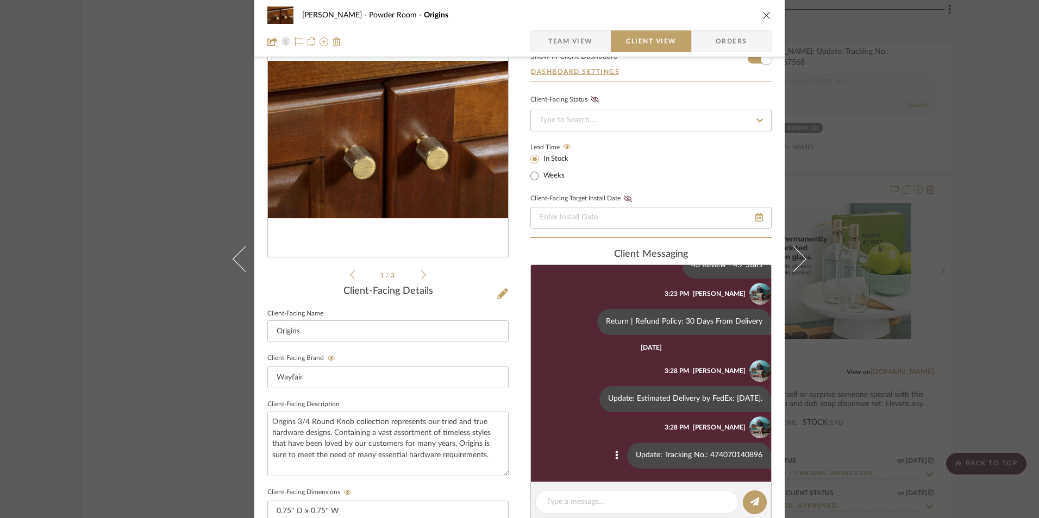
scroll to position [163, 0]
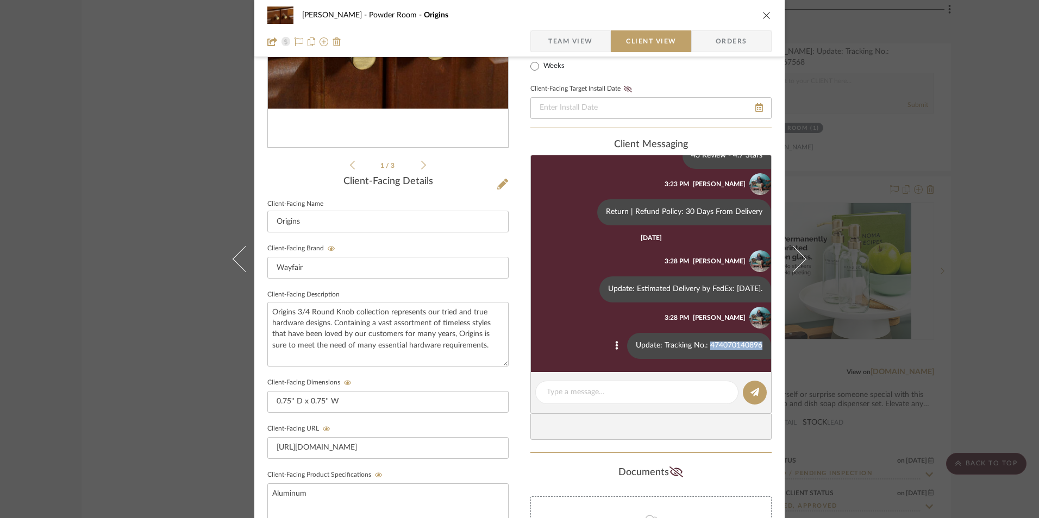
drag, startPoint x: 701, startPoint y: 344, endPoint x: 752, endPoint y: 344, distance: 51.1
click at [752, 344] on div "Update: Tracking No.: 474070140896" at bounding box center [699, 346] width 144 height 26
copy div "474070140896"
click at [978, 211] on div "[PERSON_NAME] Powder Room Origins Team View Client View Orders 1 / 3 Client-Fac…" at bounding box center [519, 259] width 1039 height 518
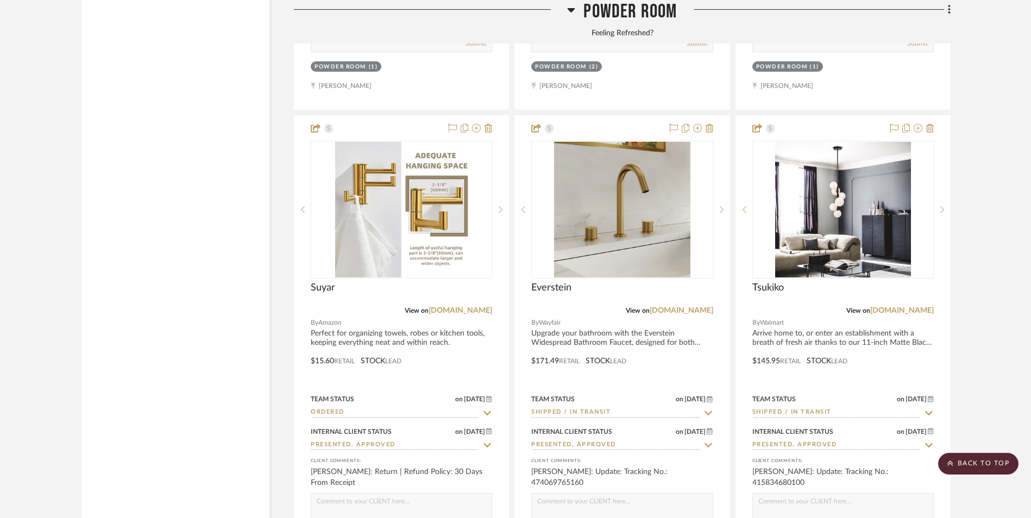
scroll to position [3477, 0]
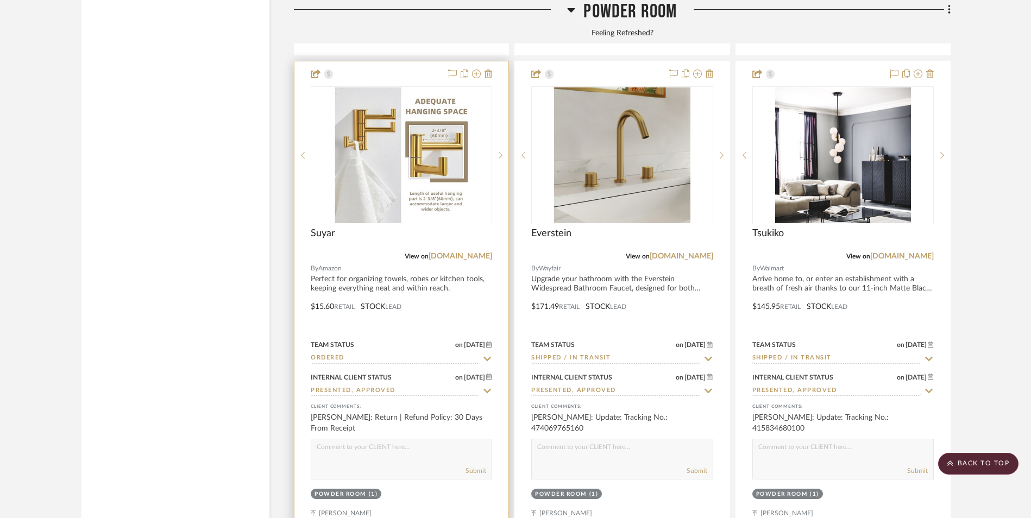
click at [411, 354] on input "Ordered" at bounding box center [395, 359] width 168 height 10
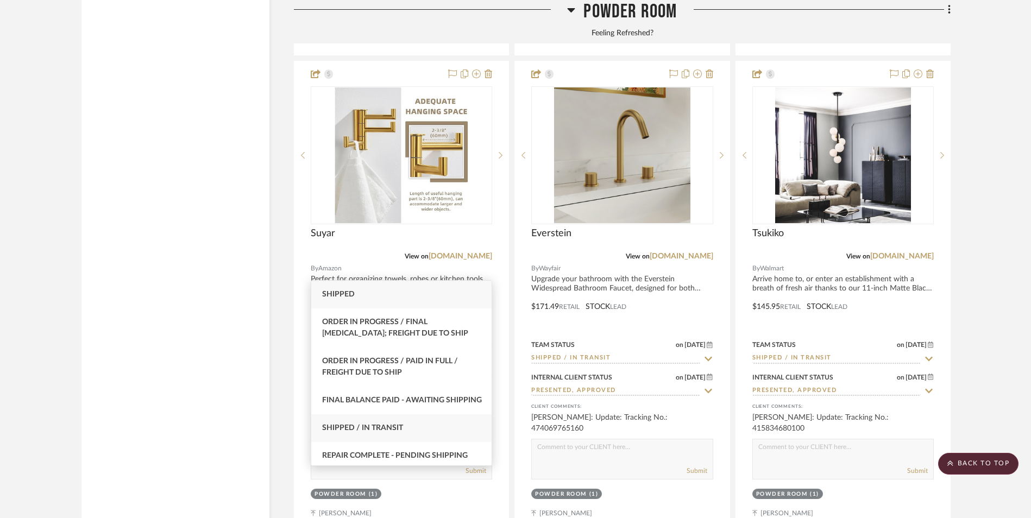
type input "ship"
click at [398, 432] on span "Shipped / In Transit" at bounding box center [362, 428] width 81 height 8
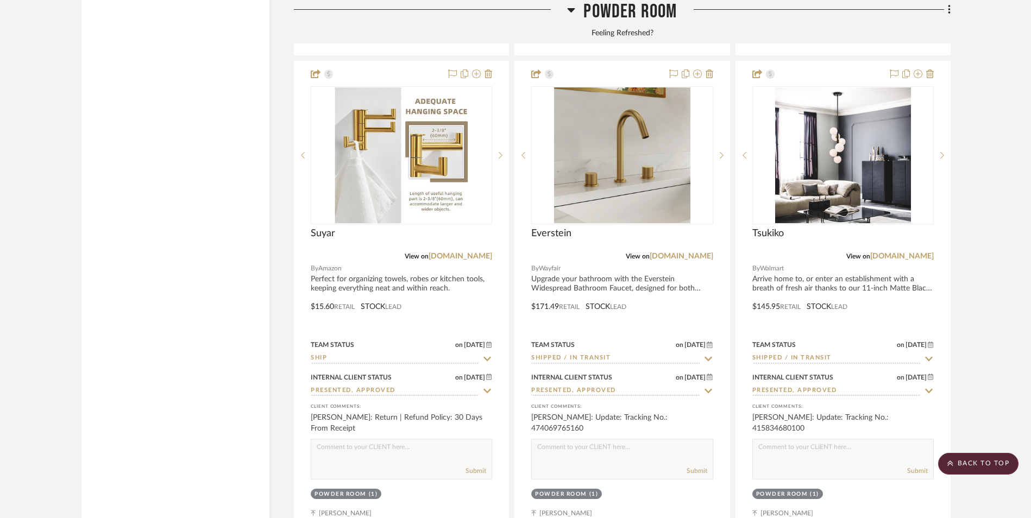
type input "[DATE]"
type input "Shipped / In Transit"
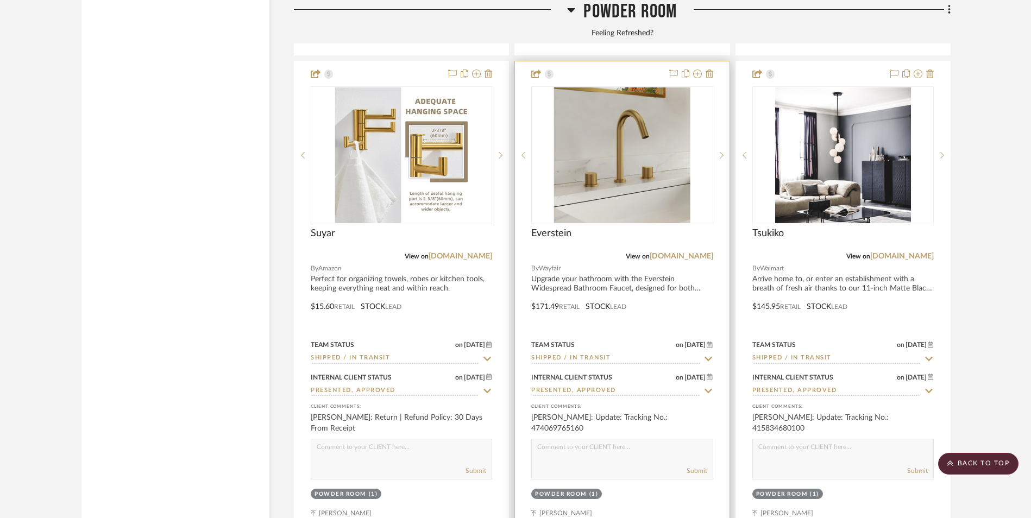
click at [0, 0] on img at bounding box center [0, 0] width 0 height 0
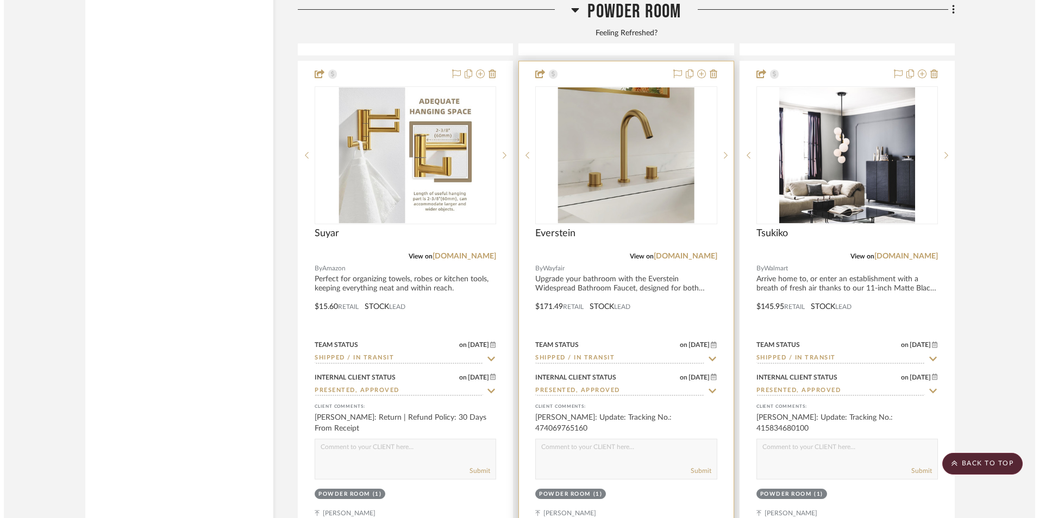
scroll to position [0, 0]
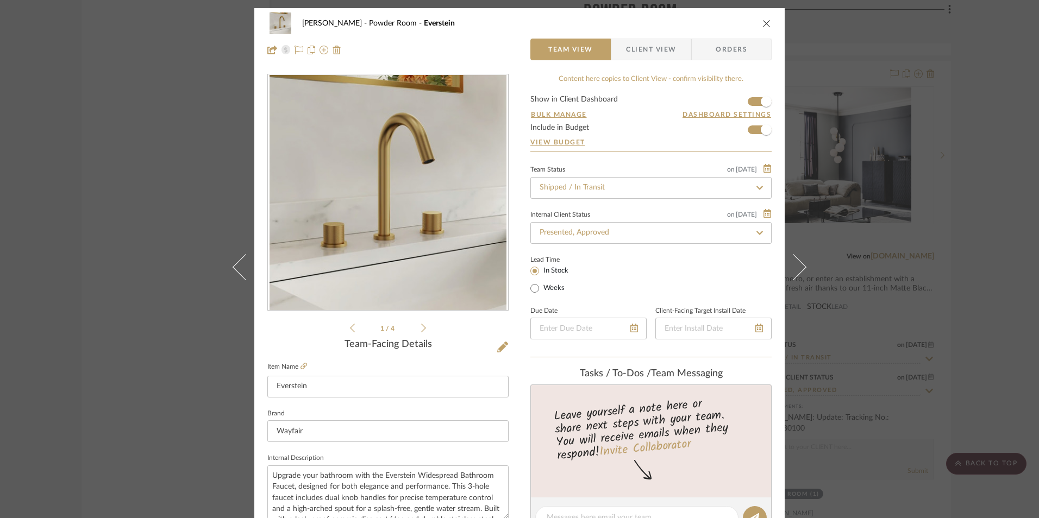
click at [635, 52] on span "Client View" at bounding box center [651, 50] width 50 height 22
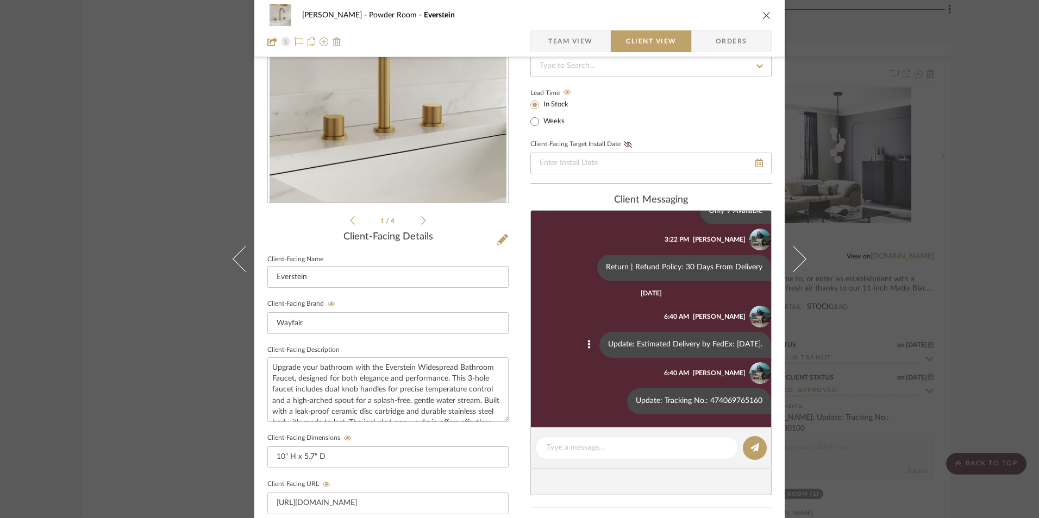
scroll to position [109, 0]
drag, startPoint x: 701, startPoint y: 397, endPoint x: 751, endPoint y: 399, distance: 50.6
click at [751, 399] on div "Update: Tracking No.: 474069765160" at bounding box center [699, 400] width 144 height 26
copy div "474069765160"
click at [985, 276] on div "[PERSON_NAME] Powder Room Everstein Team View Client View Orders 1 / 4 Client-F…" at bounding box center [519, 259] width 1039 height 518
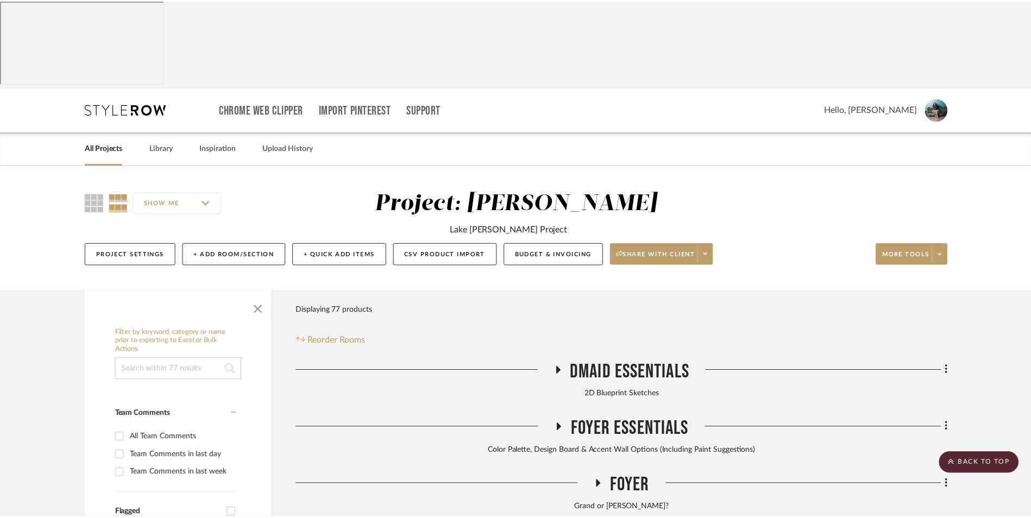
scroll to position [3477, 0]
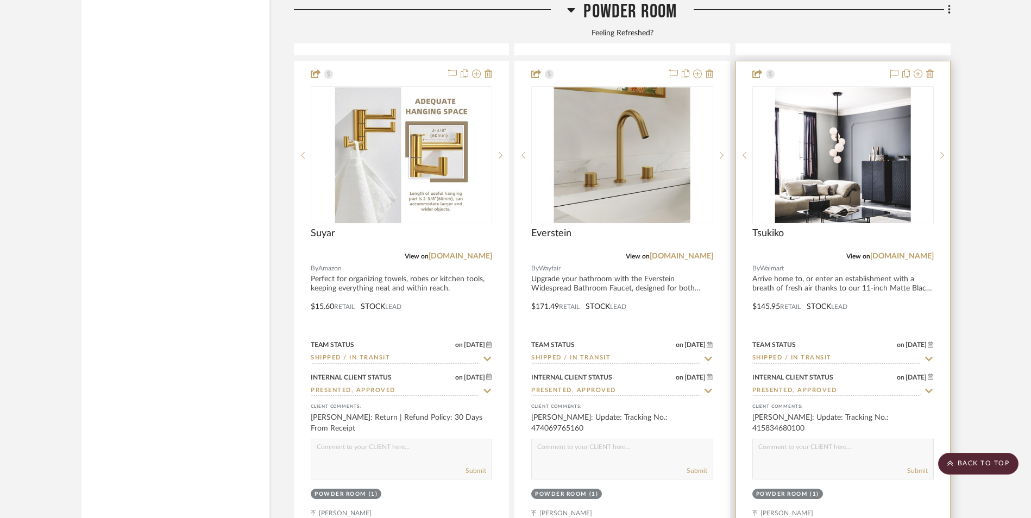
click at [0, 0] on img at bounding box center [0, 0] width 0 height 0
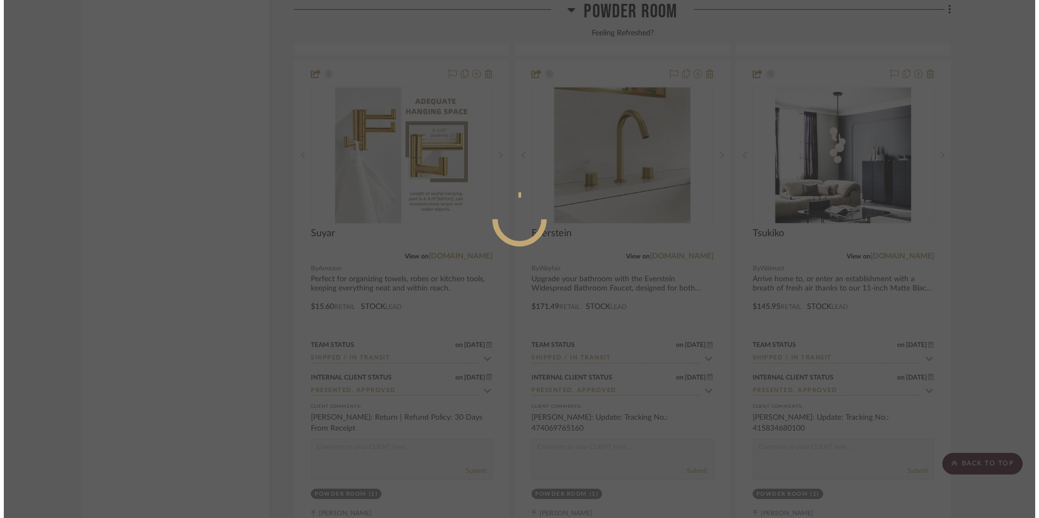
scroll to position [0, 0]
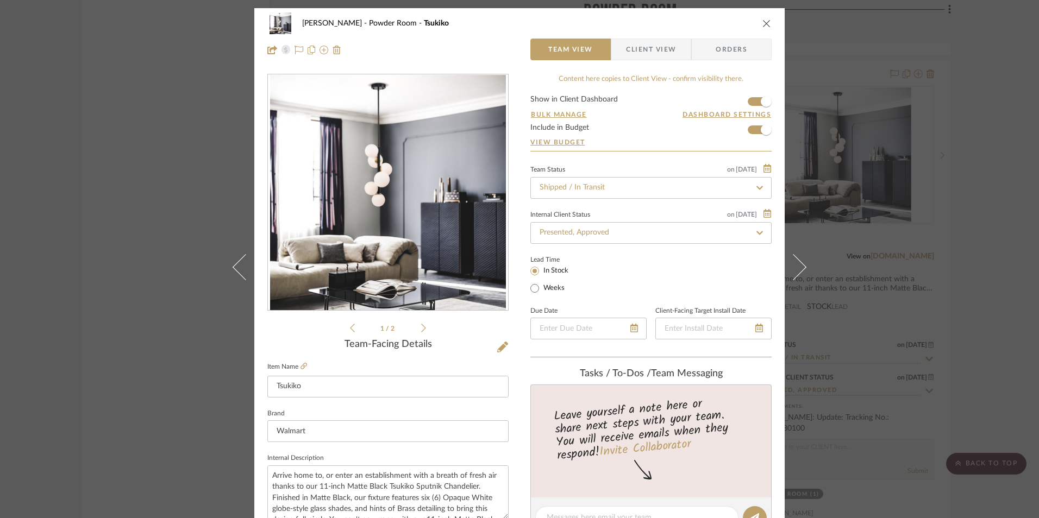
click at [630, 54] on span "Client View" at bounding box center [651, 50] width 50 height 22
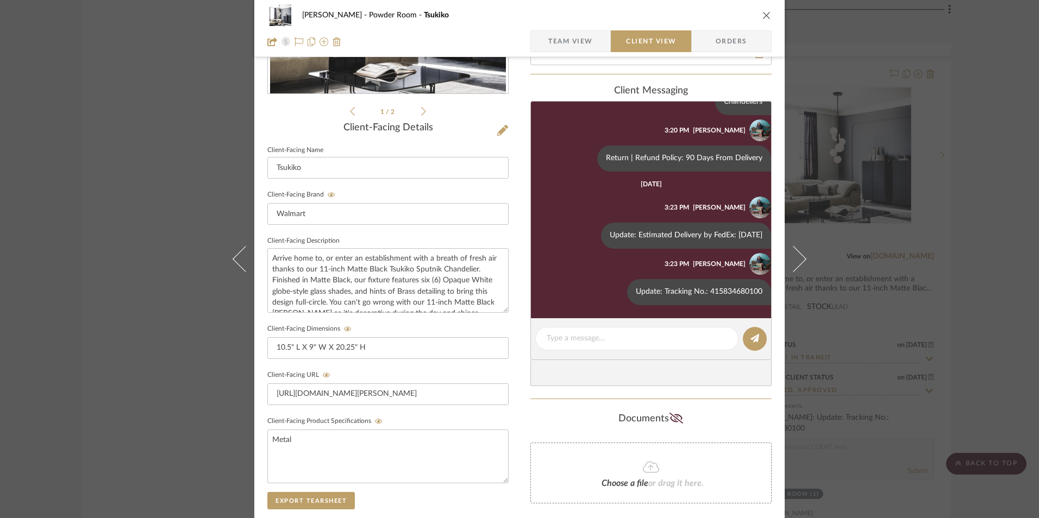
scroll to position [217, 0]
drag, startPoint x: 702, startPoint y: 289, endPoint x: 751, endPoint y: 292, distance: 49.6
click at [751, 292] on div "Update: Tracking No.: 415834680100" at bounding box center [699, 292] width 144 height 26
copy div "415834680100"
click at [986, 223] on div "[PERSON_NAME] Powder Room Tsukiko Team View Client View Orders 1 / 2 Client-Fac…" at bounding box center [519, 259] width 1039 height 518
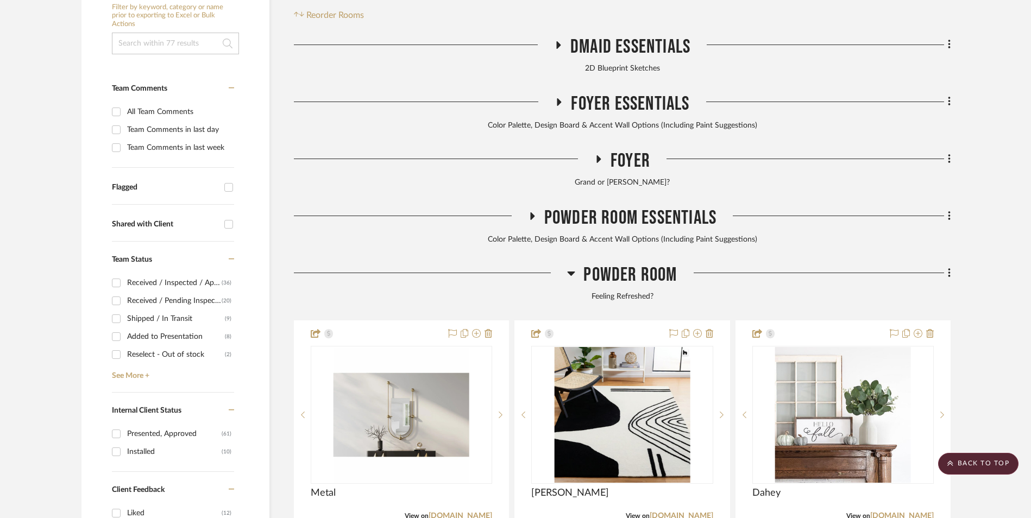
scroll to position [489, 0]
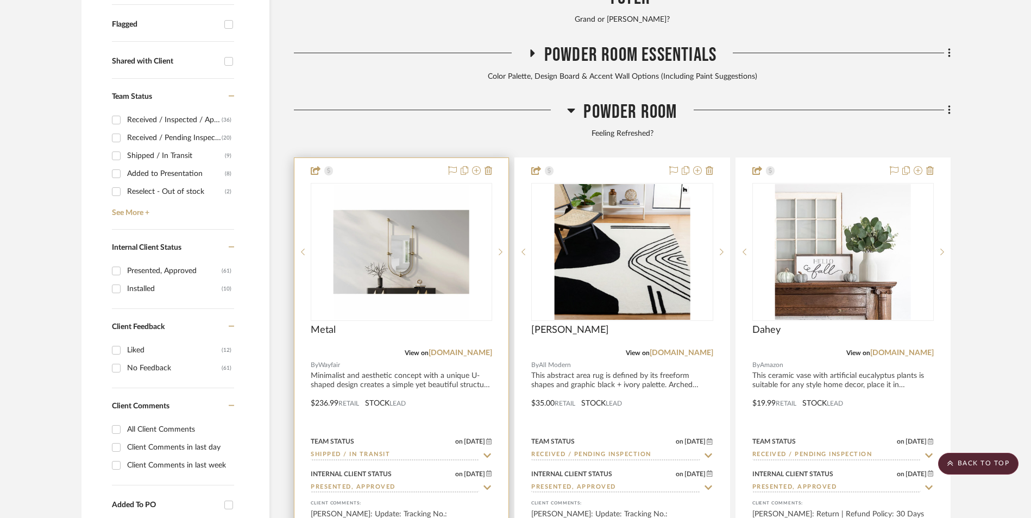
click at [391, 184] on img "0" at bounding box center [402, 252] width 136 height 136
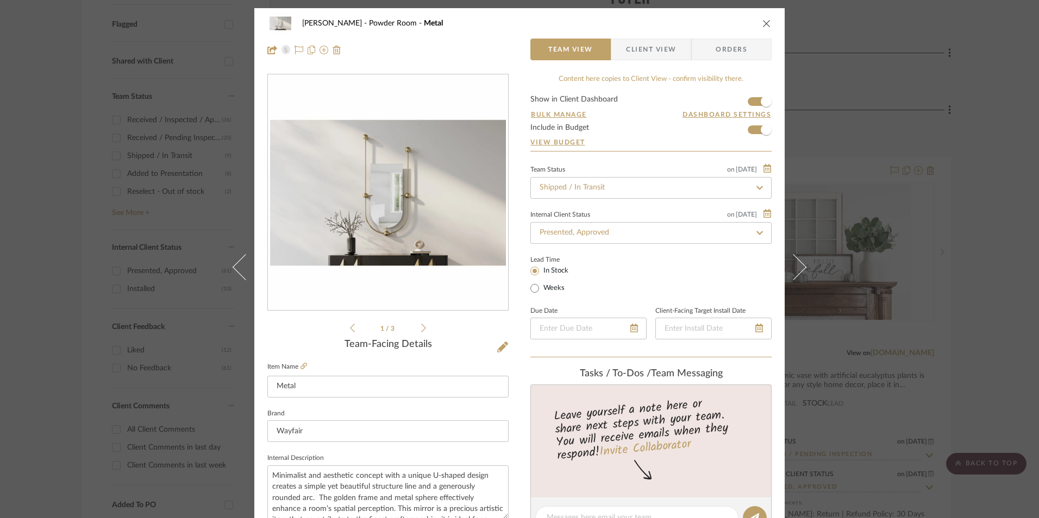
click at [640, 47] on span "Client View" at bounding box center [651, 50] width 50 height 22
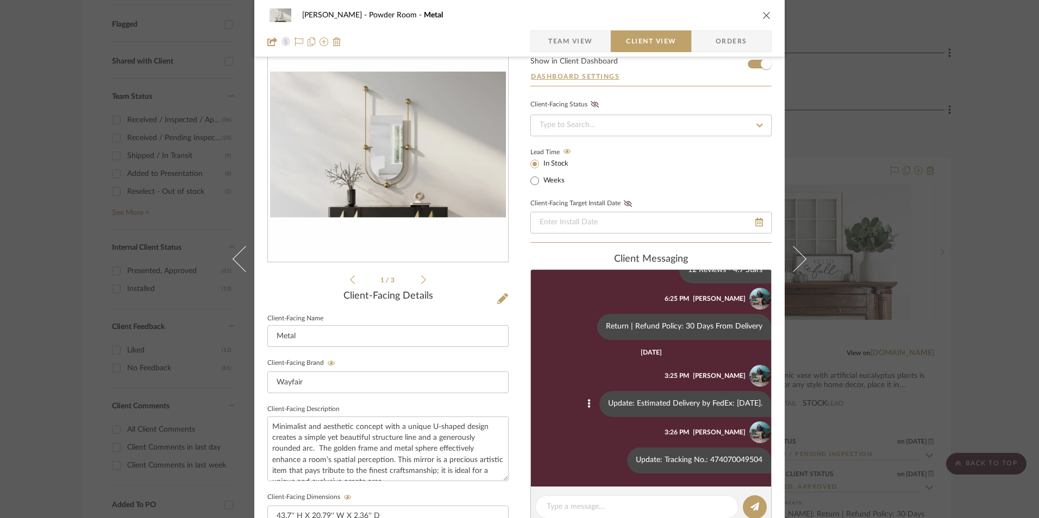
scroll to position [109, 0]
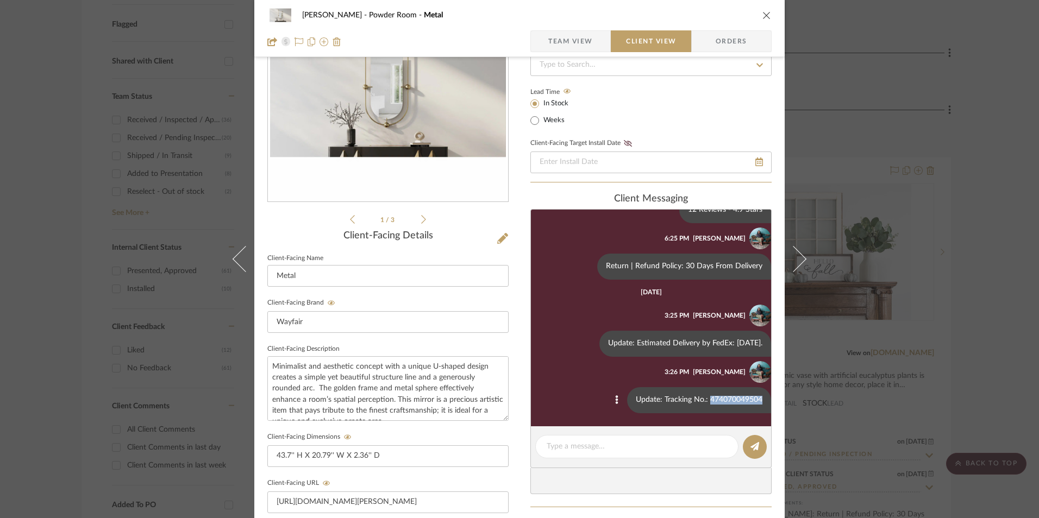
drag, startPoint x: 700, startPoint y: 398, endPoint x: 753, endPoint y: 399, distance: 52.2
click at [753, 399] on div "Update: Tracking No.: 474070049504" at bounding box center [699, 400] width 144 height 26
copy div "474070049504"
click at [968, 166] on div "[PERSON_NAME] Powder Room Metal Team View Client View Orders 1 / 3 Client-Facin…" at bounding box center [519, 259] width 1039 height 518
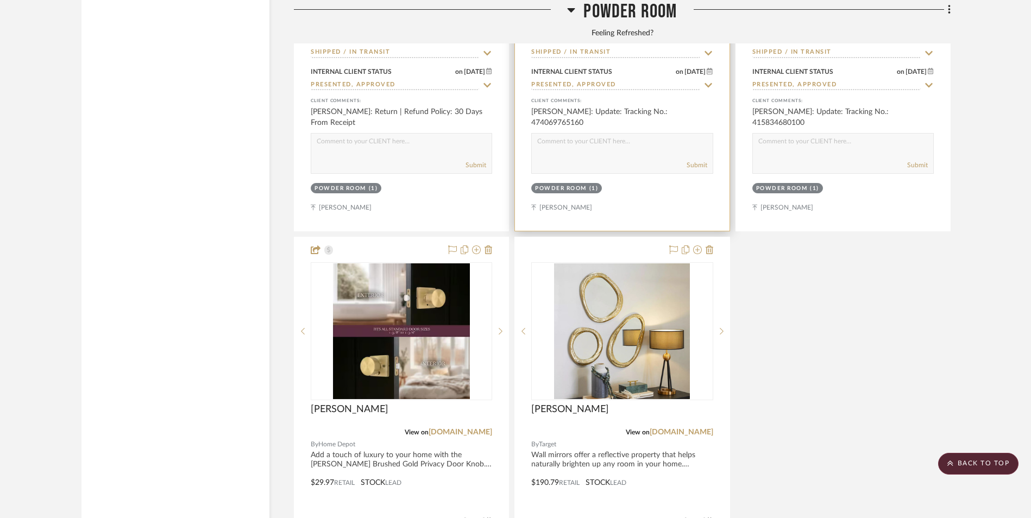
scroll to position [3858, 0]
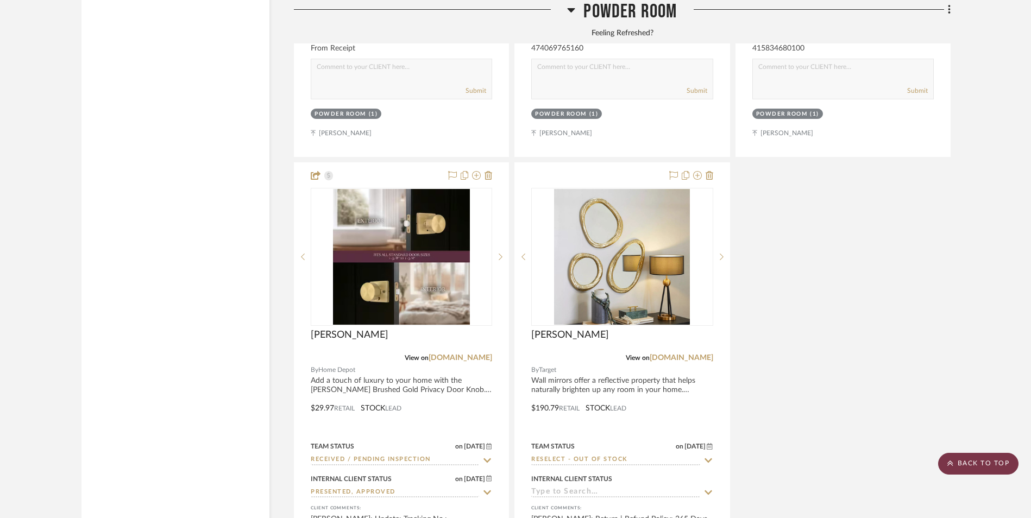
click at [983, 454] on scroll-to-top-button "BACK TO TOP" at bounding box center [978, 464] width 80 height 22
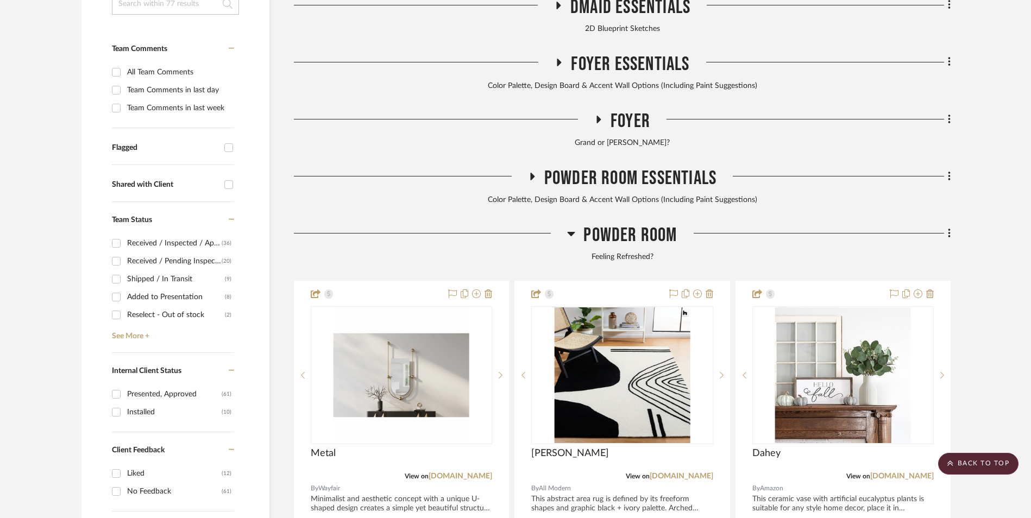
scroll to position [0, 0]
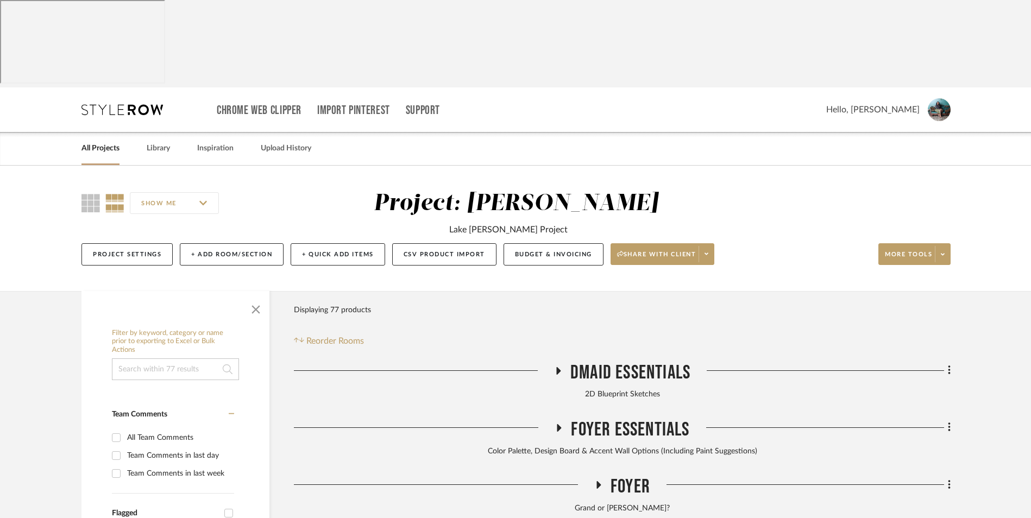
click at [105, 141] on link "All Projects" at bounding box center [101, 148] width 38 height 15
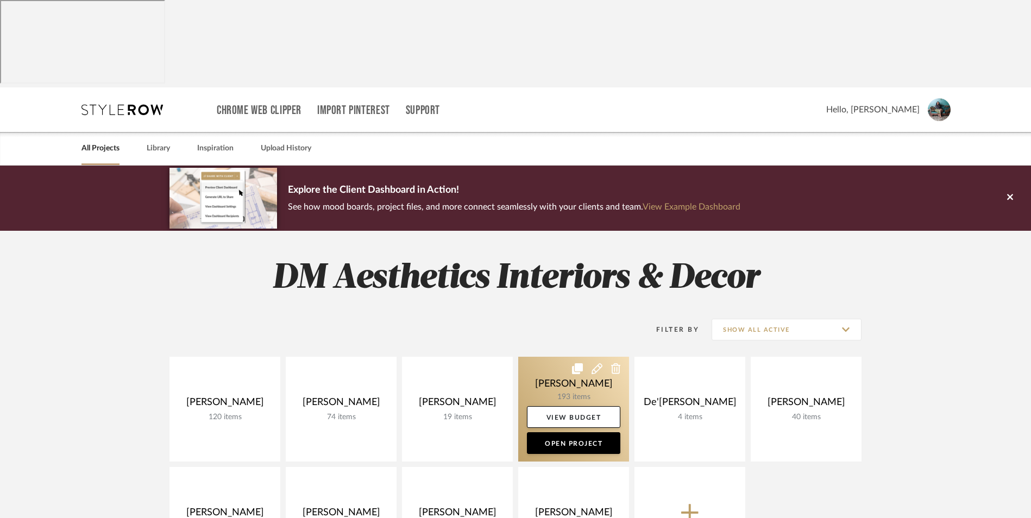
click at [587, 357] on link at bounding box center [573, 409] width 111 height 105
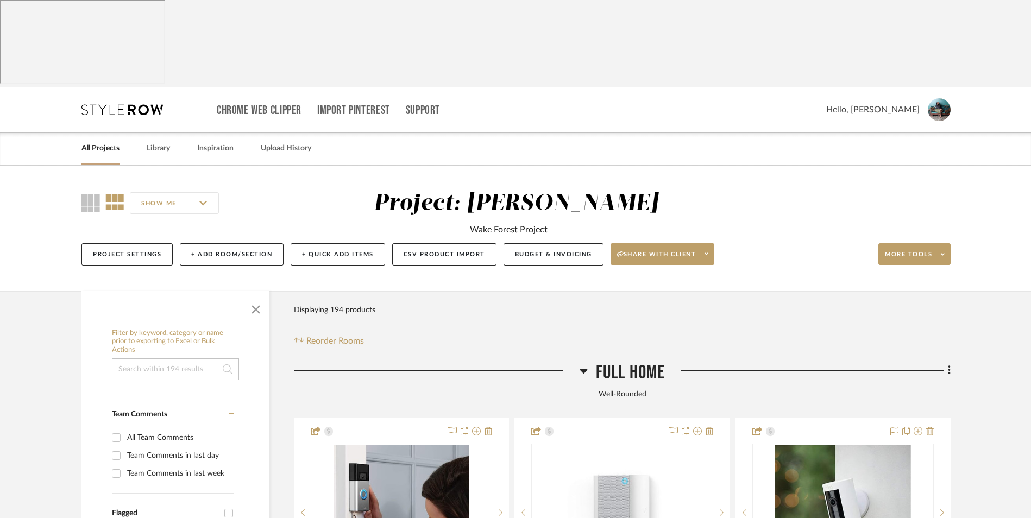
click at [584, 369] on icon at bounding box center [584, 371] width 8 height 4
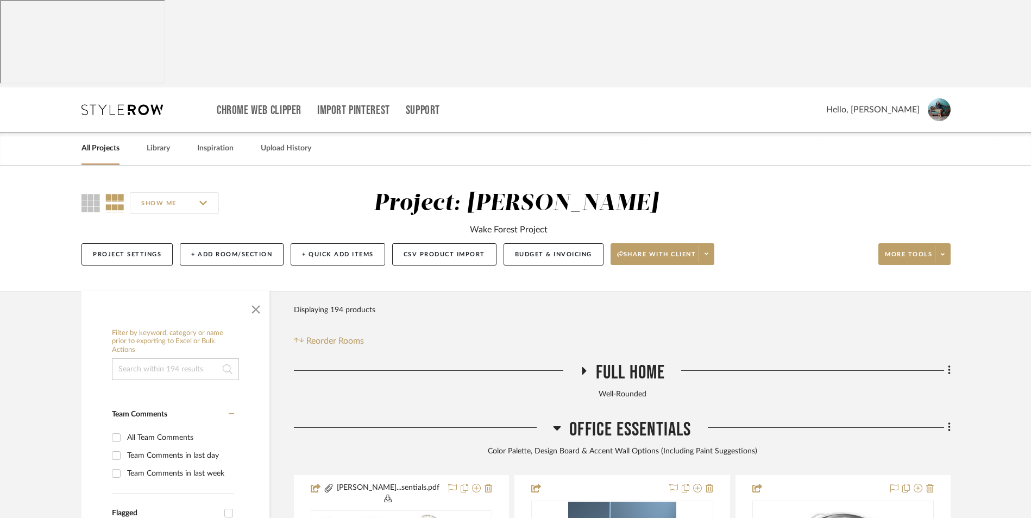
click at [556, 427] on icon at bounding box center [558, 429] width 8 height 4
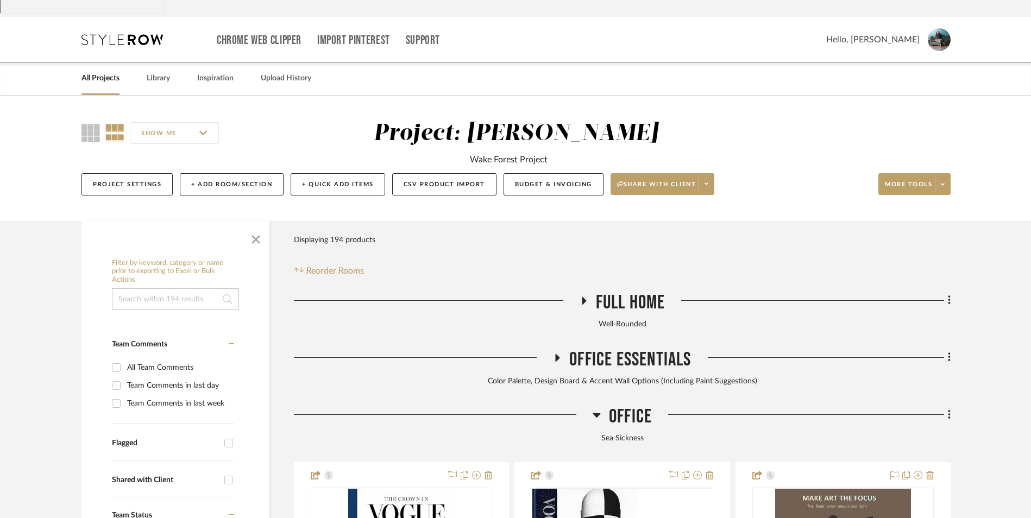
scroll to position [109, 0]
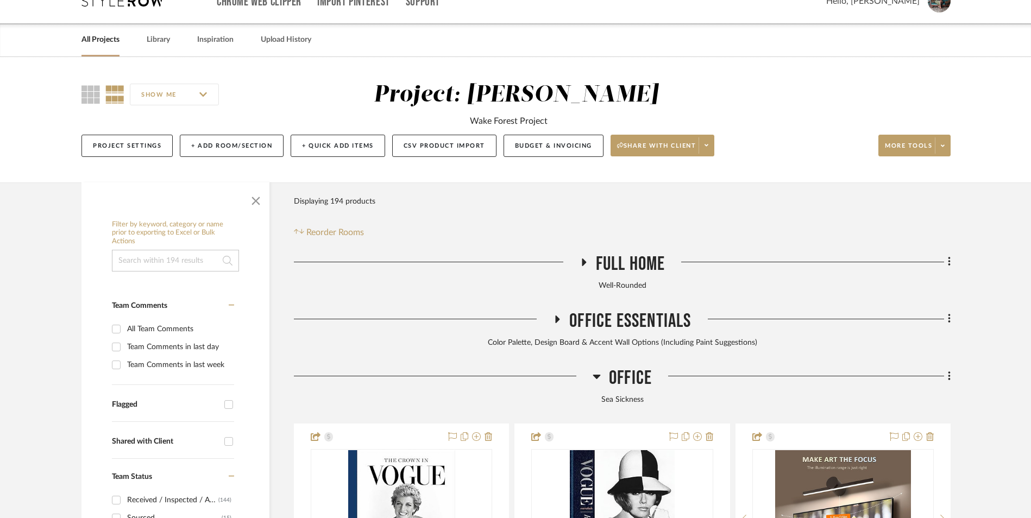
click at [597, 370] on icon at bounding box center [597, 376] width 8 height 13
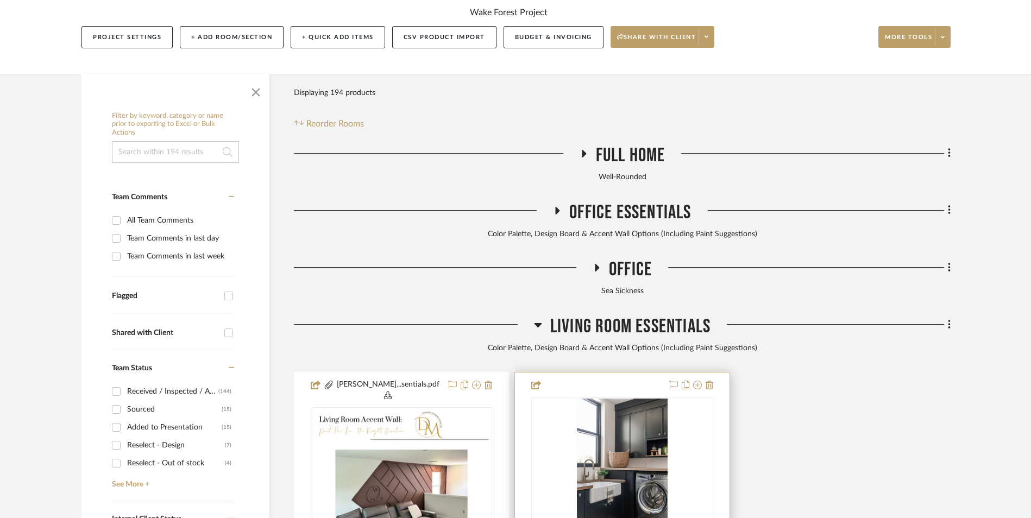
scroll to position [326, 0]
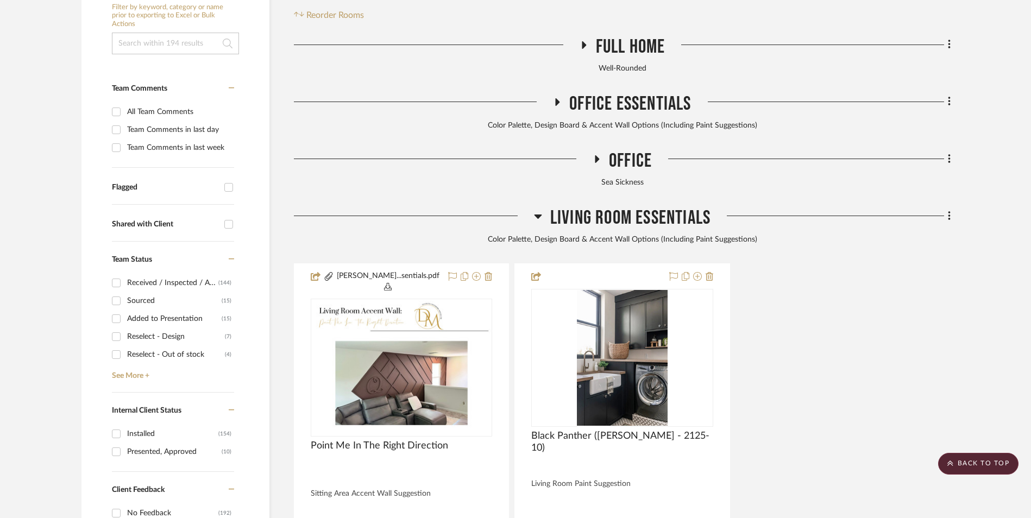
click at [540, 215] on icon at bounding box center [538, 217] width 8 height 4
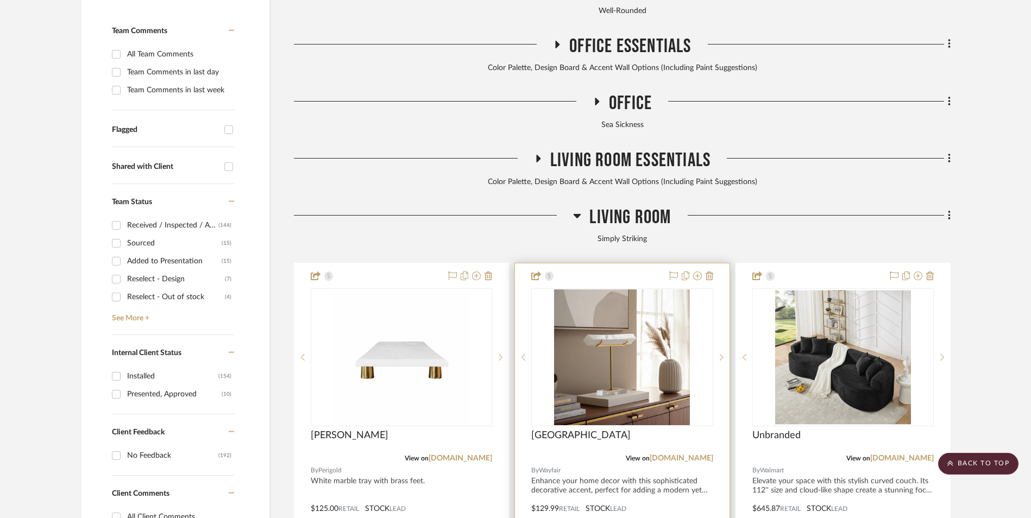
scroll to position [435, 0]
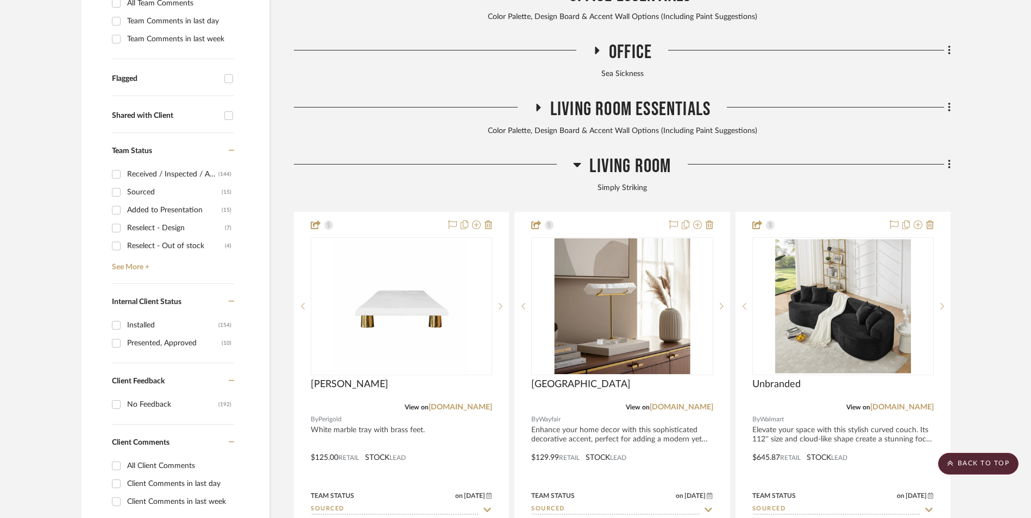
click at [579, 158] on icon at bounding box center [577, 164] width 8 height 13
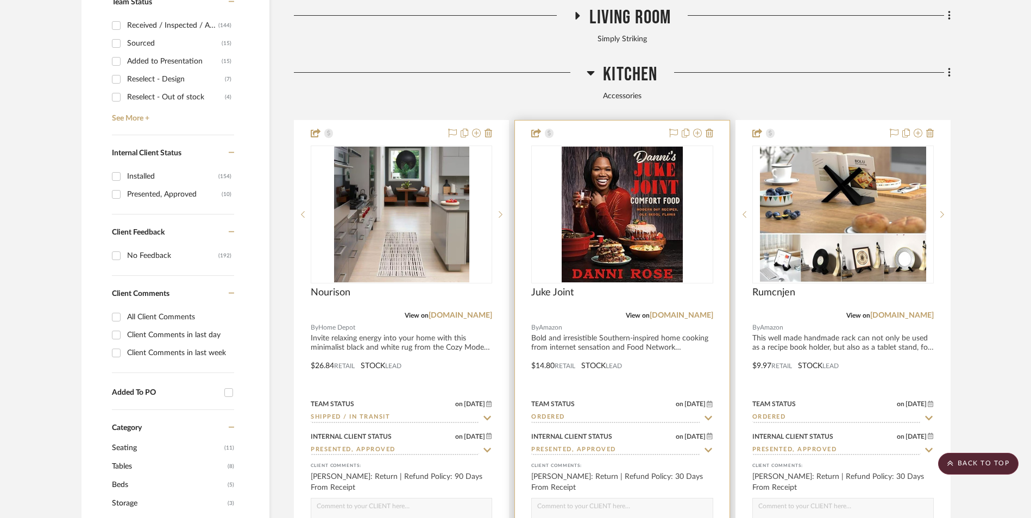
scroll to position [598, 0]
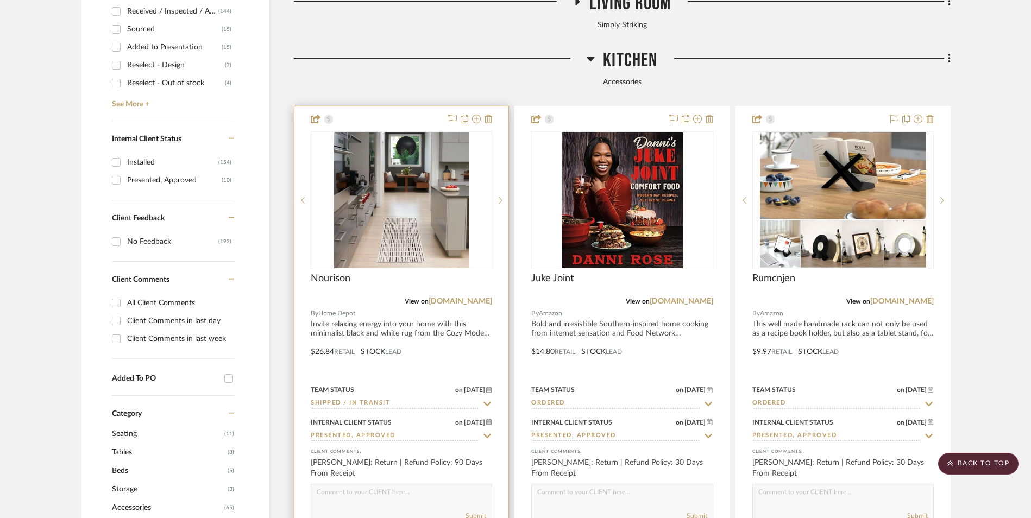
click at [384, 399] on input "Shipped / In Transit" at bounding box center [395, 404] width 168 height 10
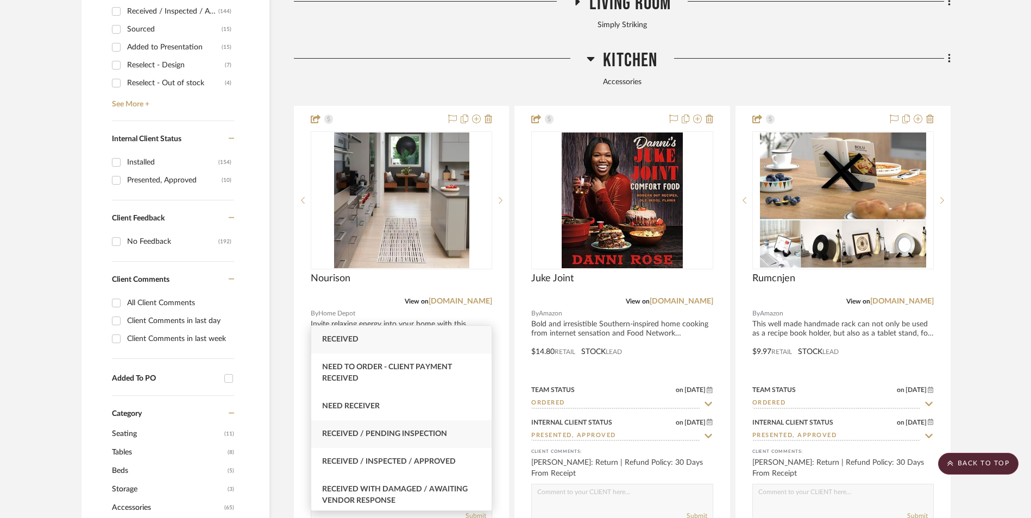
type input "rece"
click at [409, 437] on span "Received / Pending Inspection" at bounding box center [384, 434] width 125 height 8
type input "[DATE]"
type input "Received / Pending Inspection"
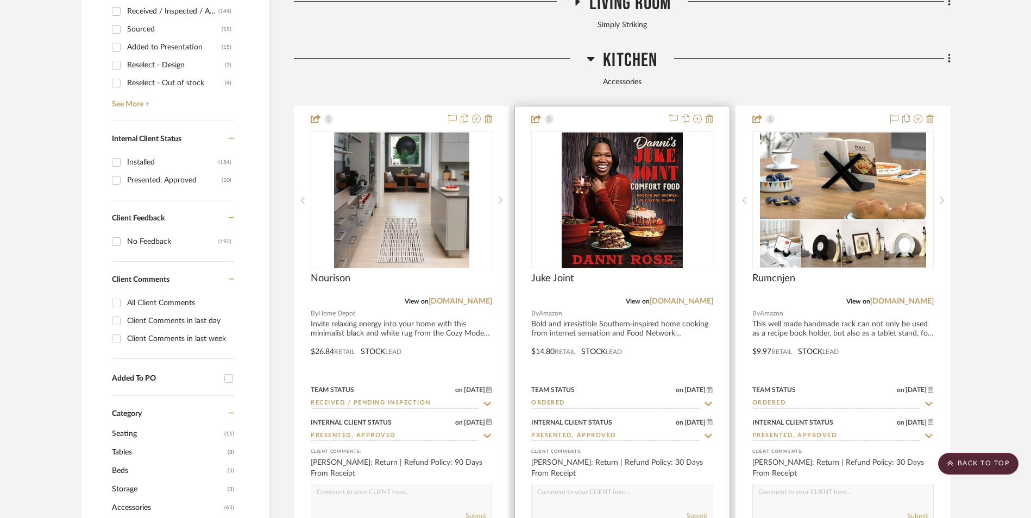
click at [573, 399] on input "Ordered" at bounding box center [615, 404] width 168 height 10
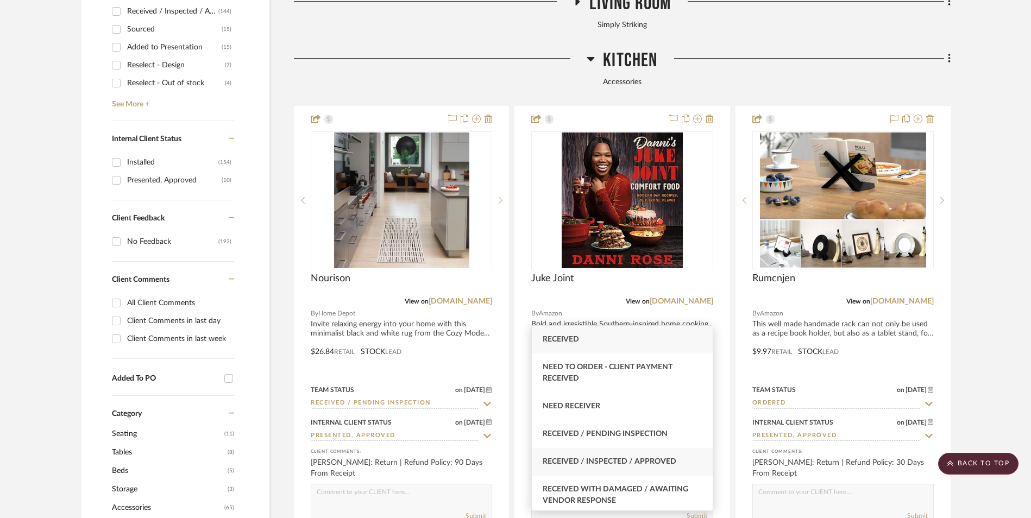
type input "rece"
click at [597, 463] on span "Received / Inspected / Approved" at bounding box center [610, 462] width 134 height 8
type input "[DATE]"
type input "Received / Inspected / Approved"
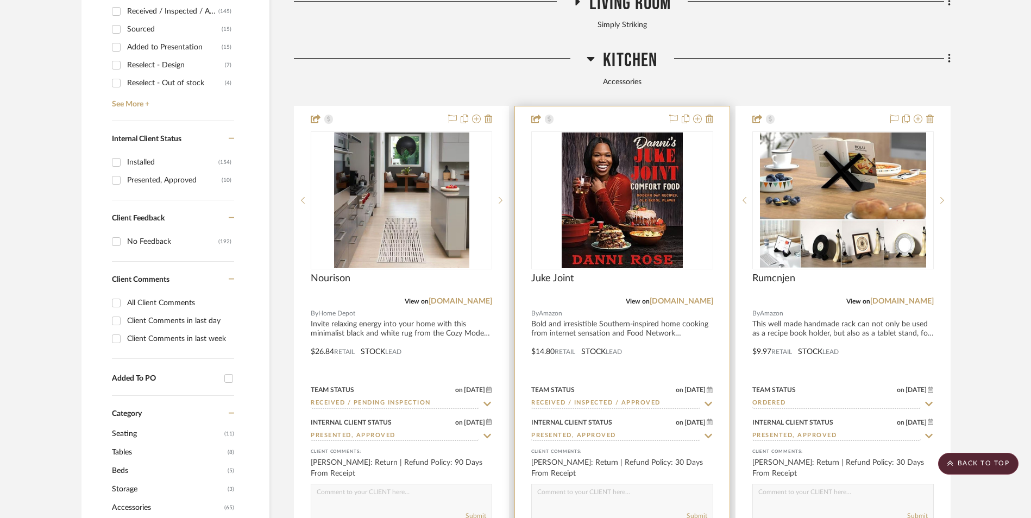
click at [607, 133] on img "0" at bounding box center [622, 201] width 121 height 136
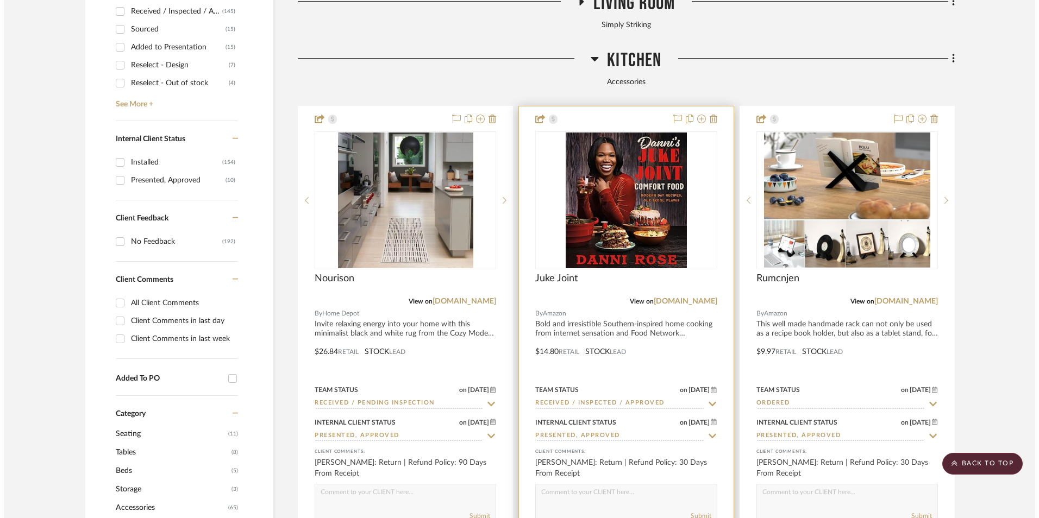
scroll to position [0, 0]
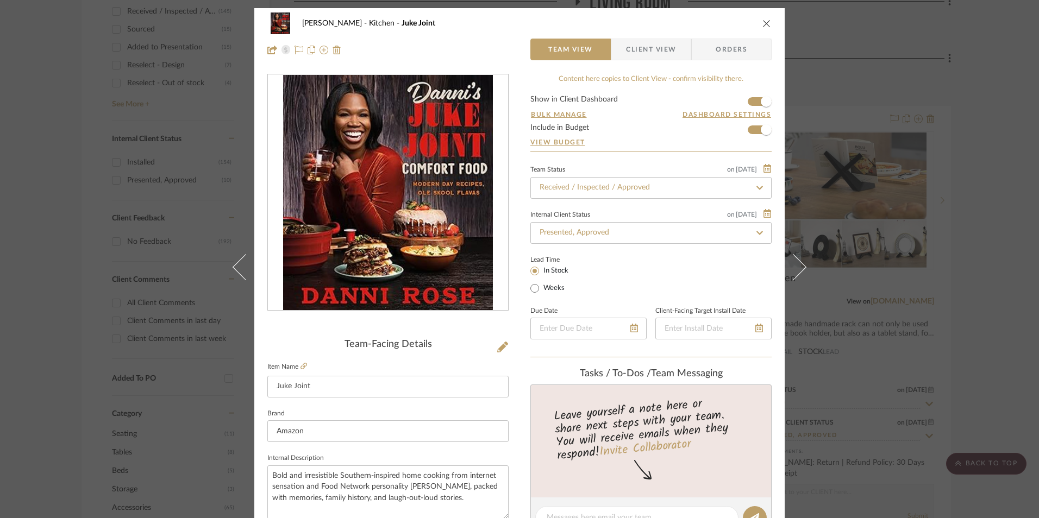
click at [662, 51] on span "Client View" at bounding box center [651, 50] width 50 height 22
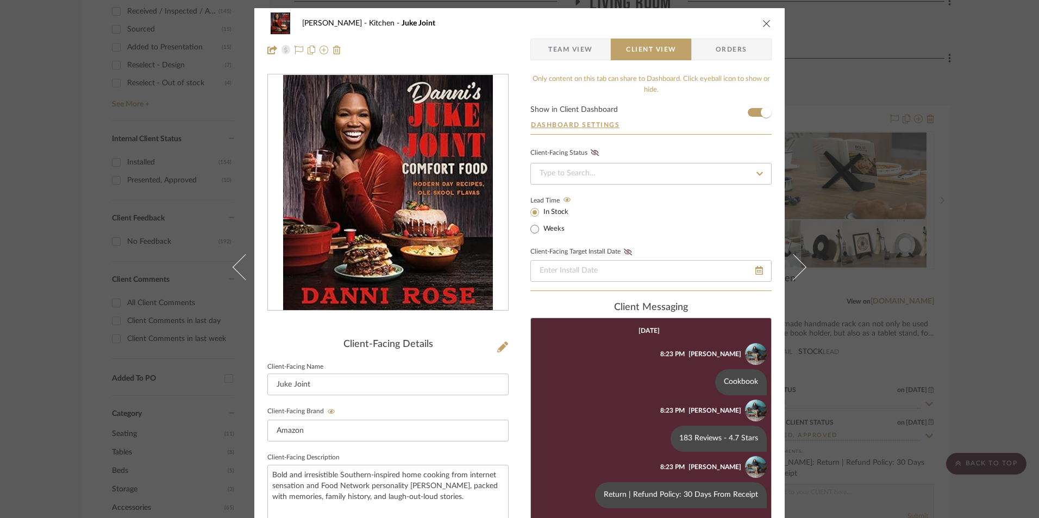
click at [568, 57] on span "Team View" at bounding box center [570, 50] width 45 height 22
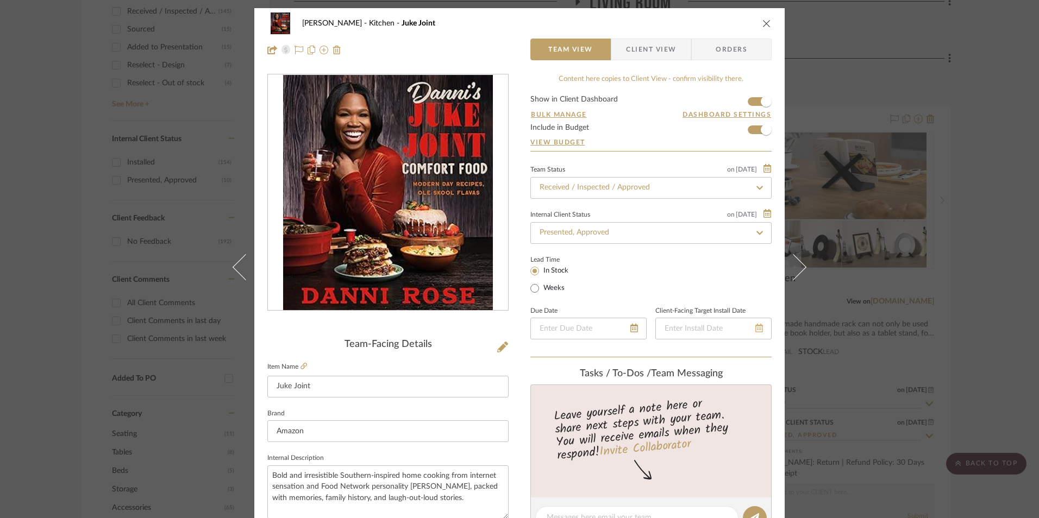
click at [757, 330] on icon at bounding box center [759, 328] width 8 height 9
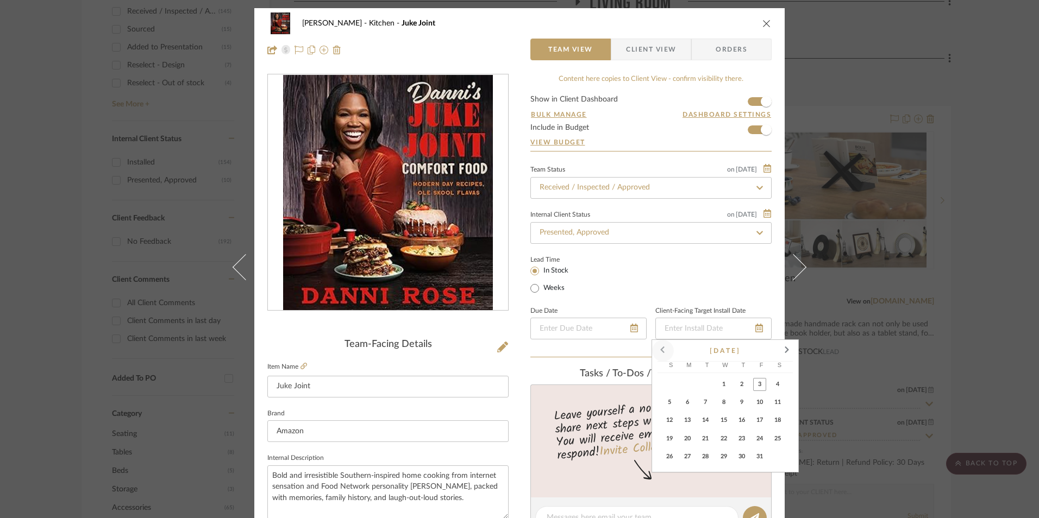
click at [668, 351] on span at bounding box center [663, 351] width 26 height 26
click at [674, 456] on span "28" at bounding box center [669, 456] width 13 height 13
type input "[DATE]"
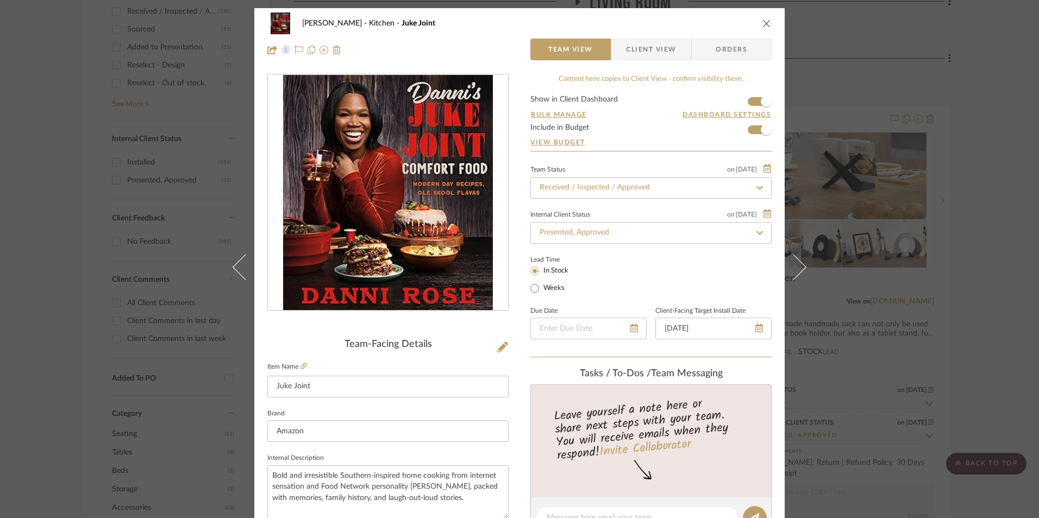
click at [691, 285] on div "Lead Time In Stock Weeks" at bounding box center [650, 274] width 241 height 42
click at [653, 54] on span "Client View" at bounding box center [651, 50] width 50 height 22
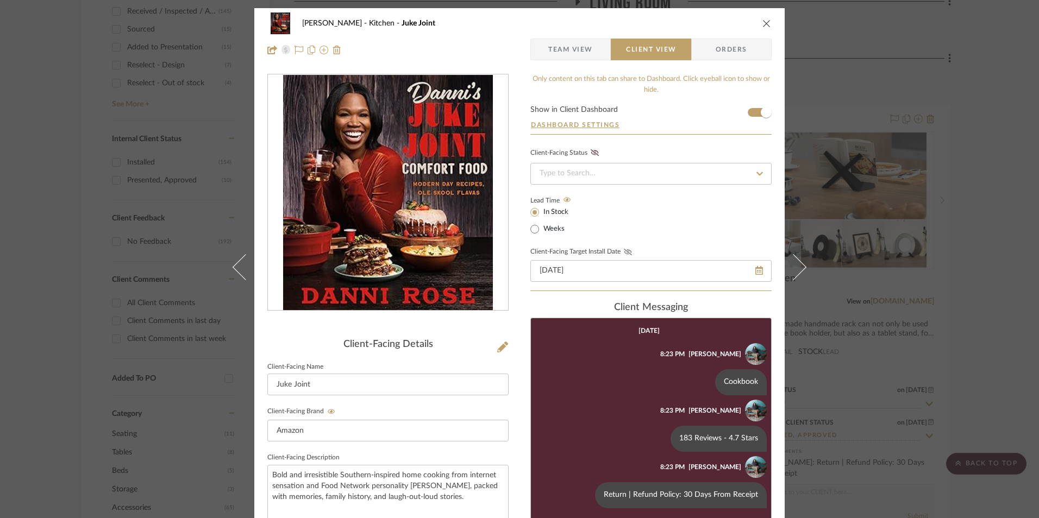
click at [625, 249] on icon at bounding box center [628, 252] width 8 height 7
click at [763, 25] on icon "close" at bounding box center [766, 23] width 9 height 9
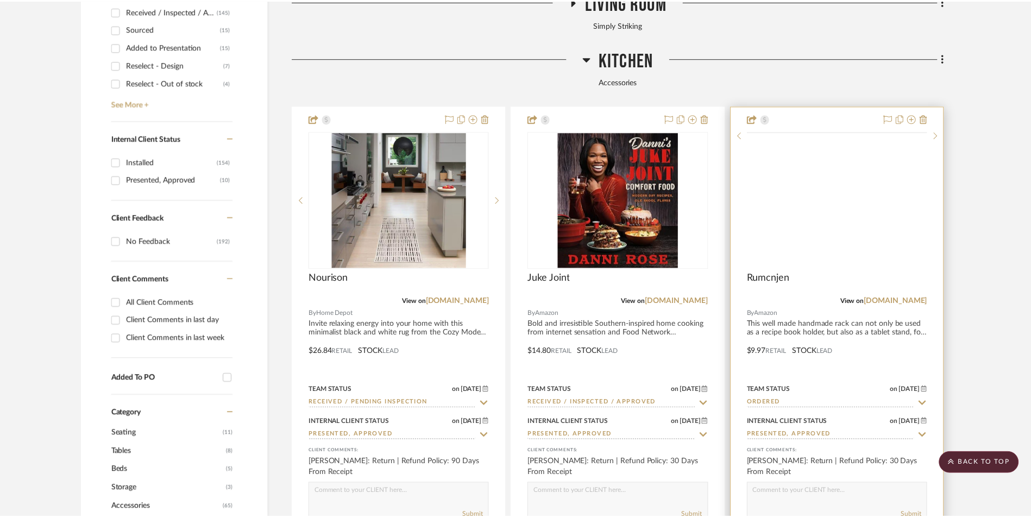
scroll to position [598, 0]
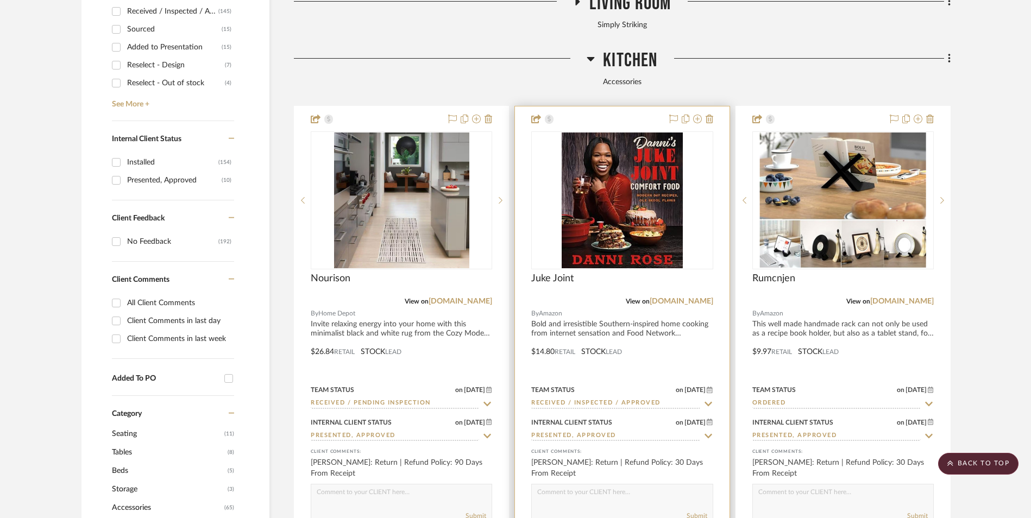
click at [607, 143] on img "0" at bounding box center [622, 201] width 121 height 136
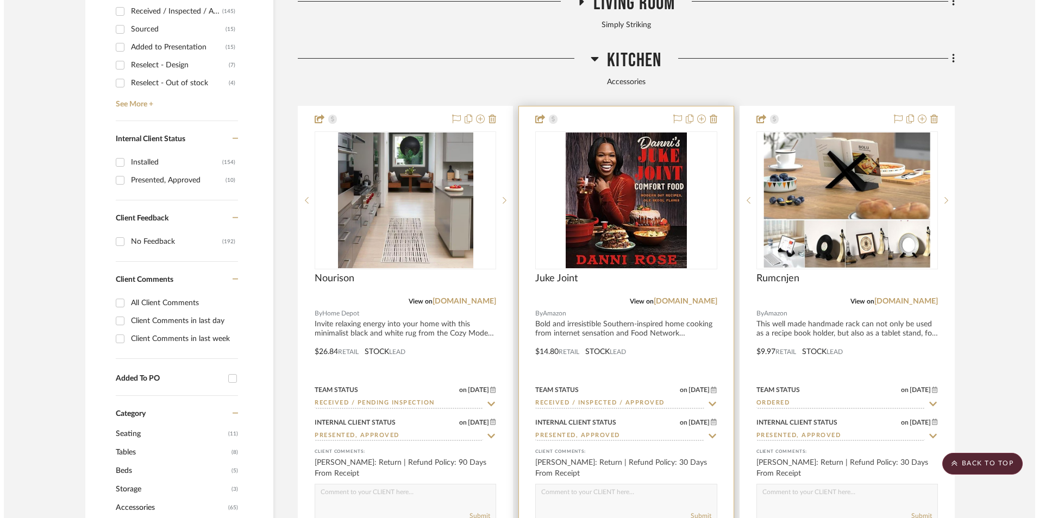
scroll to position [0, 0]
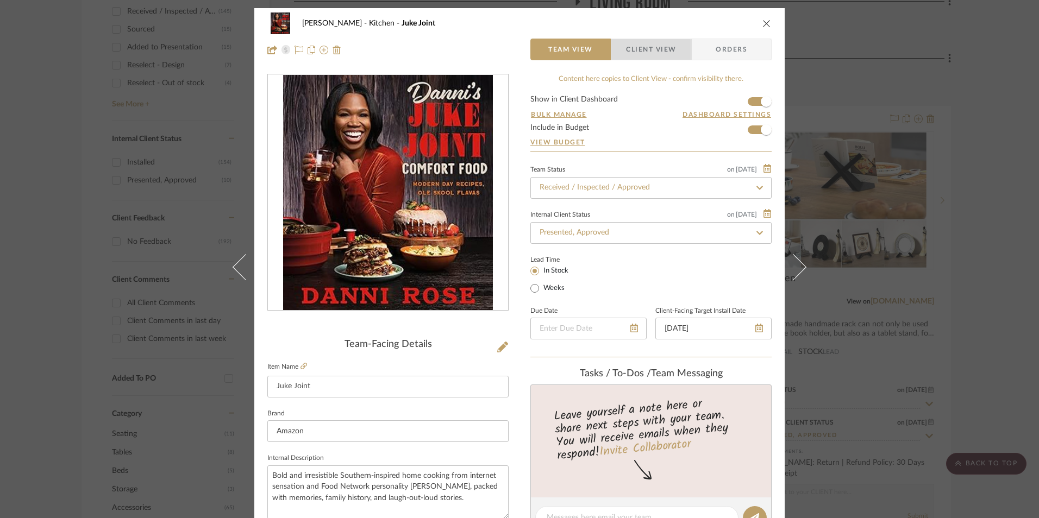
click at [645, 55] on span "Client View" at bounding box center [651, 50] width 50 height 22
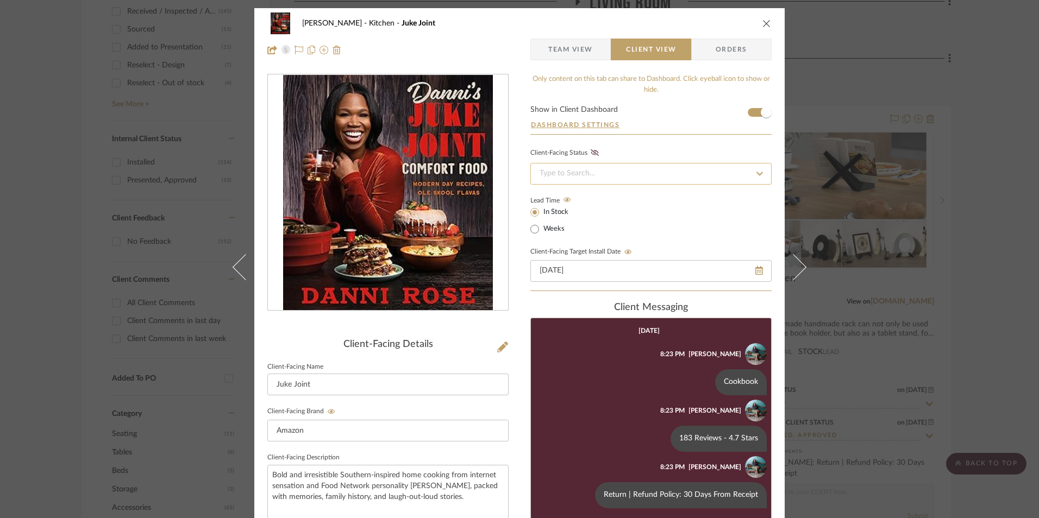
click at [602, 179] on input at bounding box center [650, 174] width 241 height 22
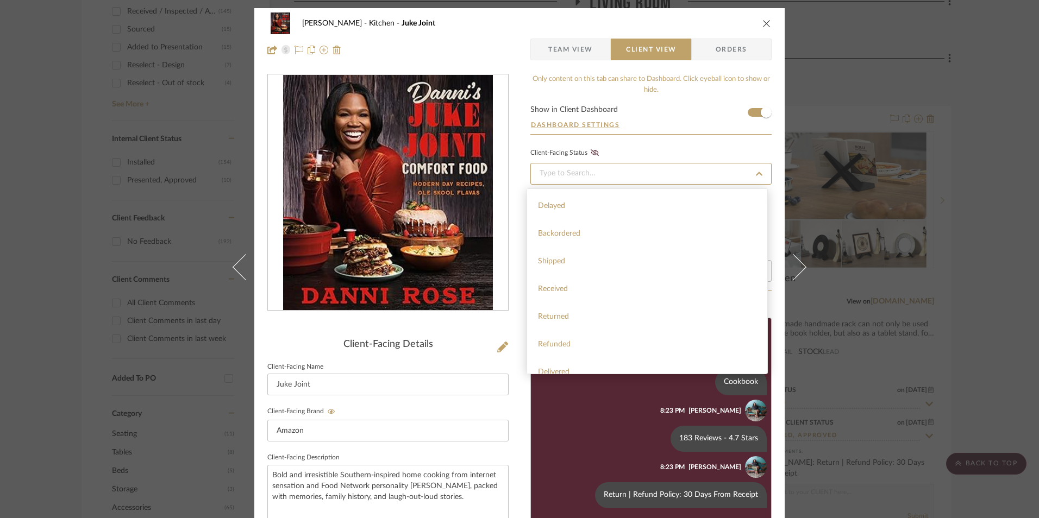
scroll to position [259, 0]
click at [575, 323] on div "Installed" at bounding box center [647, 332] width 240 height 28
type input "[DATE]"
type input "Installed"
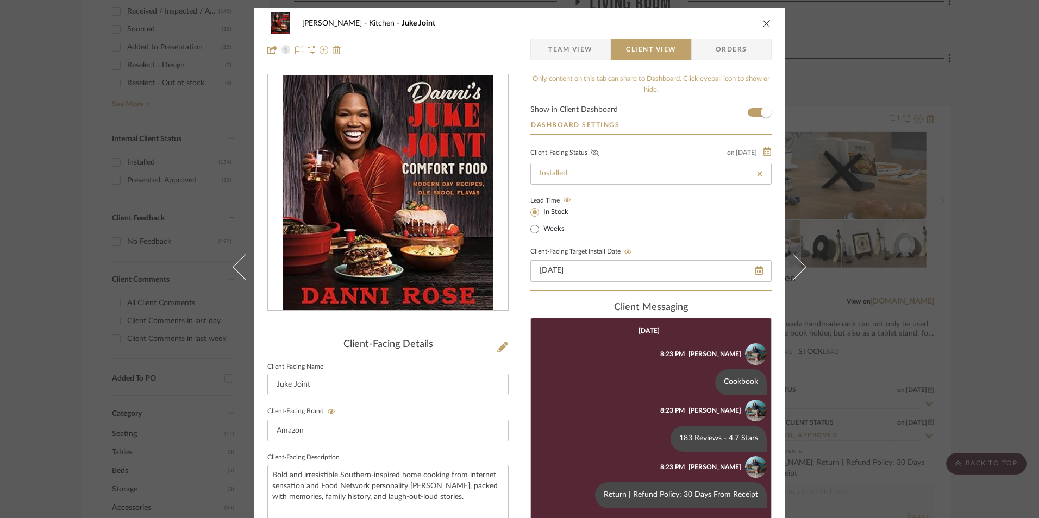
click at [591, 153] on icon at bounding box center [595, 152] width 8 height 7
click at [582, 51] on span "Team View" at bounding box center [570, 50] width 45 height 22
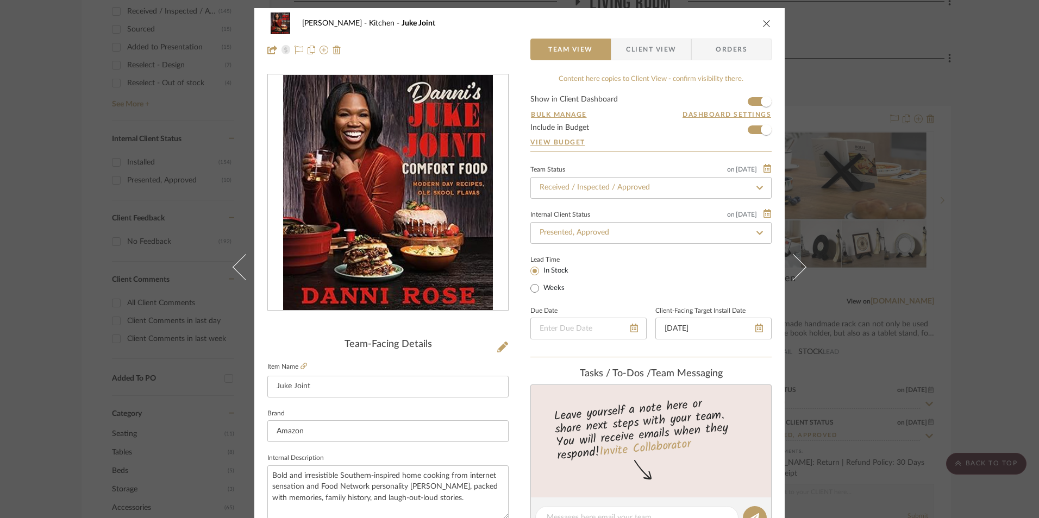
click at [762, 25] on icon "close" at bounding box center [766, 23] width 9 height 9
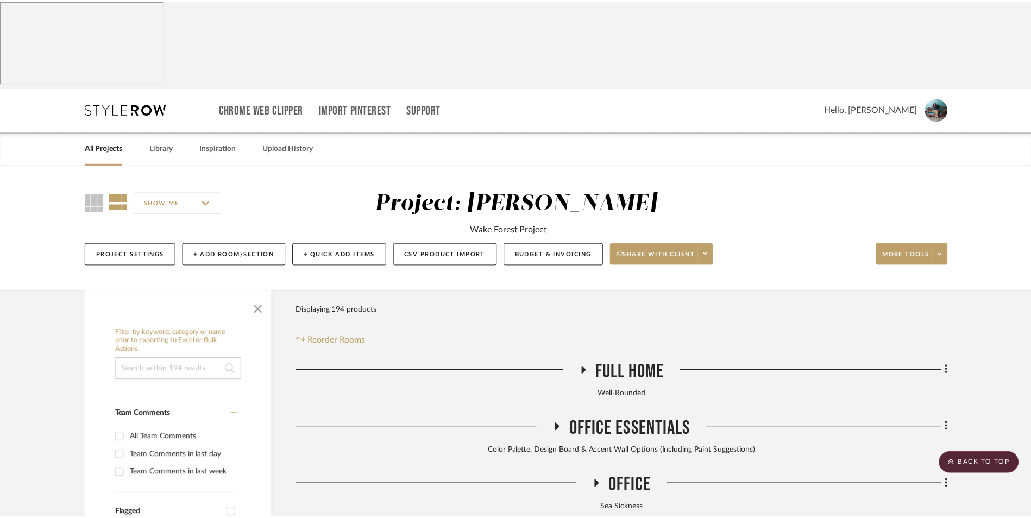
scroll to position [598, 0]
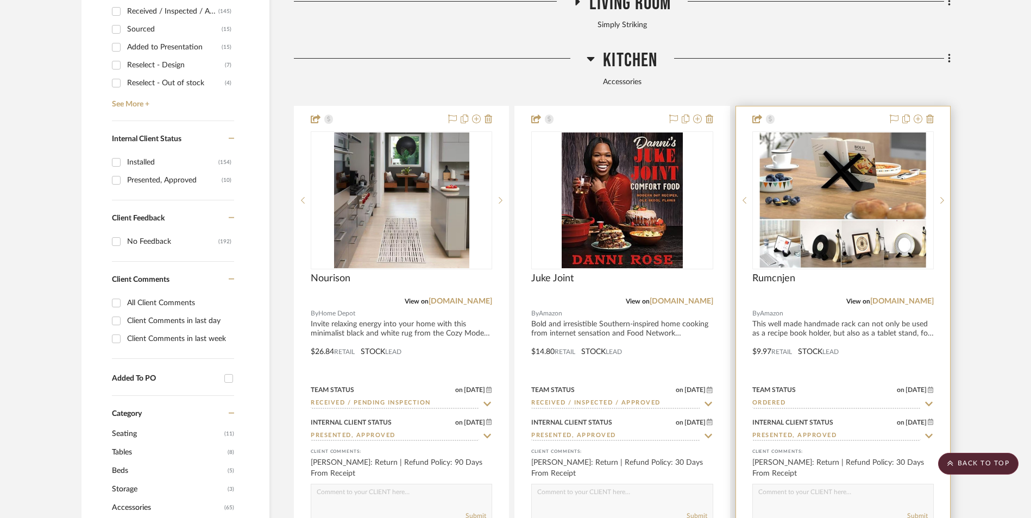
click at [781, 399] on input "Ordered" at bounding box center [837, 404] width 168 height 10
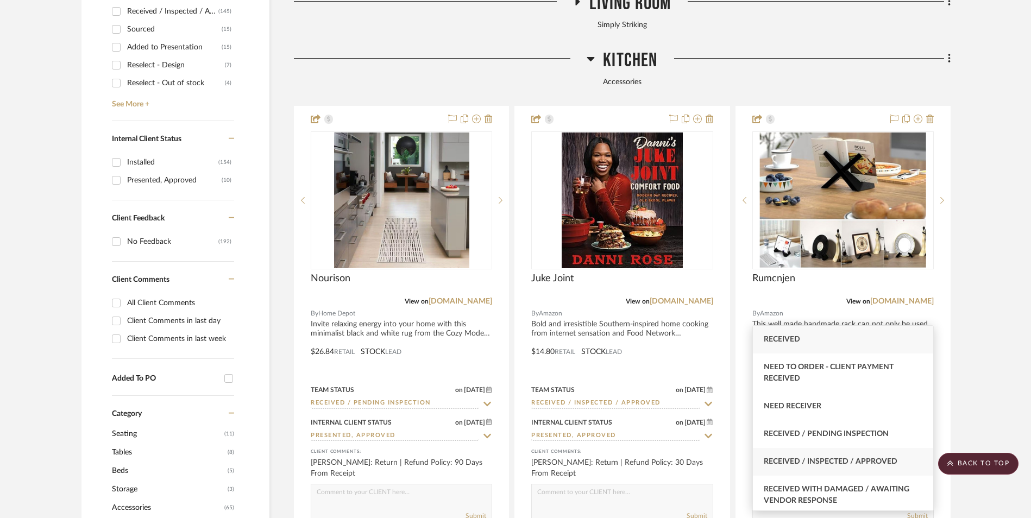
type input "rece"
click at [839, 459] on span "Received / Inspected / Approved" at bounding box center [831, 462] width 134 height 8
type input "[DATE]"
type input "Received / Inspected / Approved"
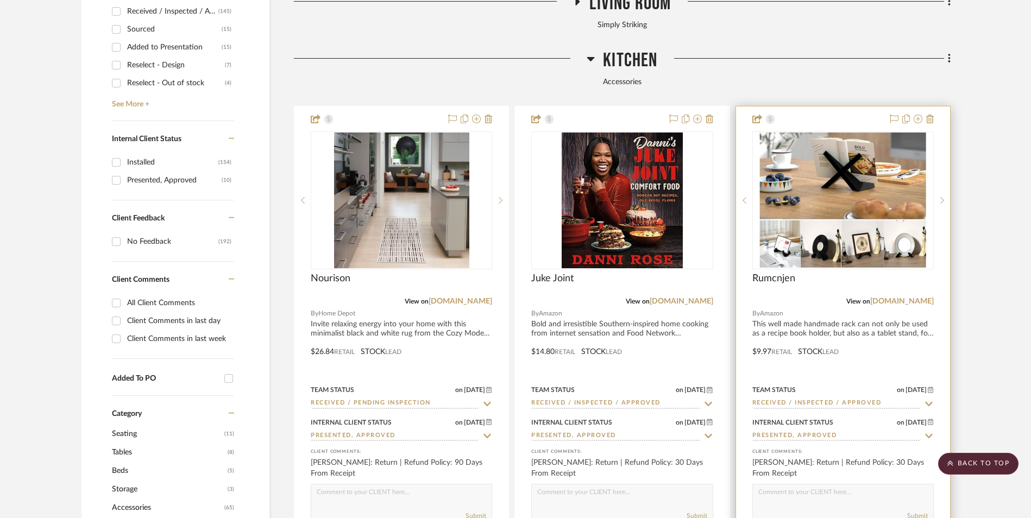
click at [851, 160] on img "0" at bounding box center [843, 201] width 166 height 136
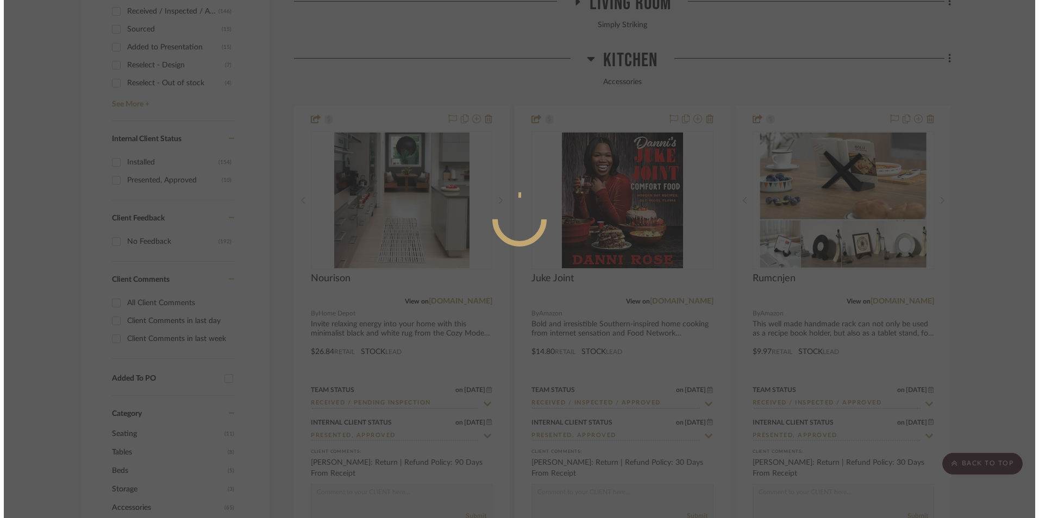
scroll to position [0, 0]
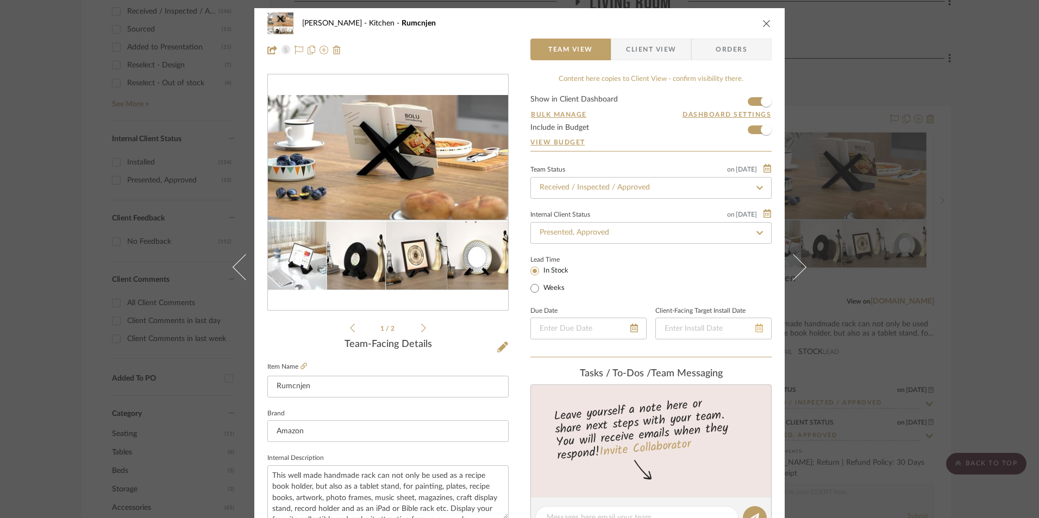
click at [755, 328] on icon at bounding box center [759, 328] width 8 height 9
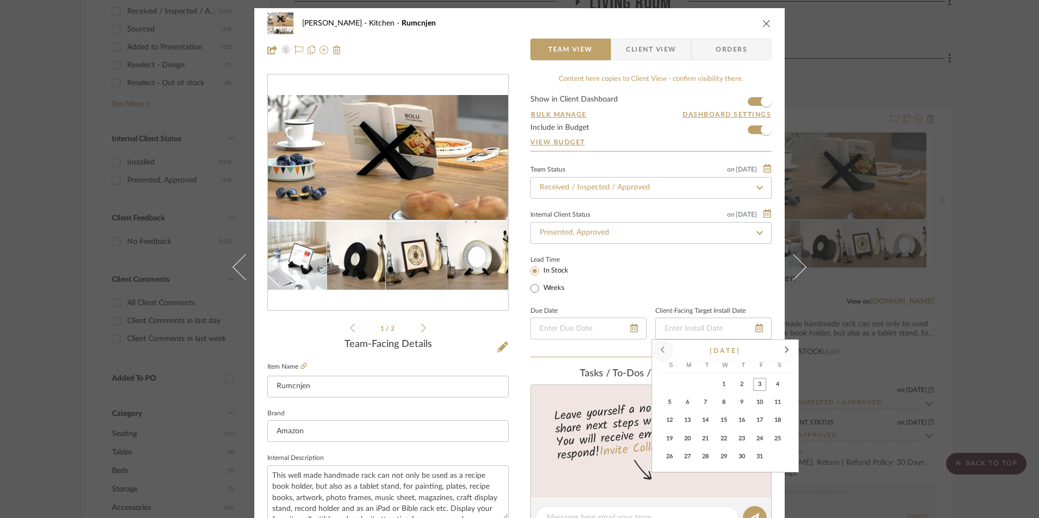
click at [665, 350] on span at bounding box center [663, 351] width 26 height 26
click at [674, 459] on span "28" at bounding box center [669, 456] width 13 height 13
type input "[DATE]"
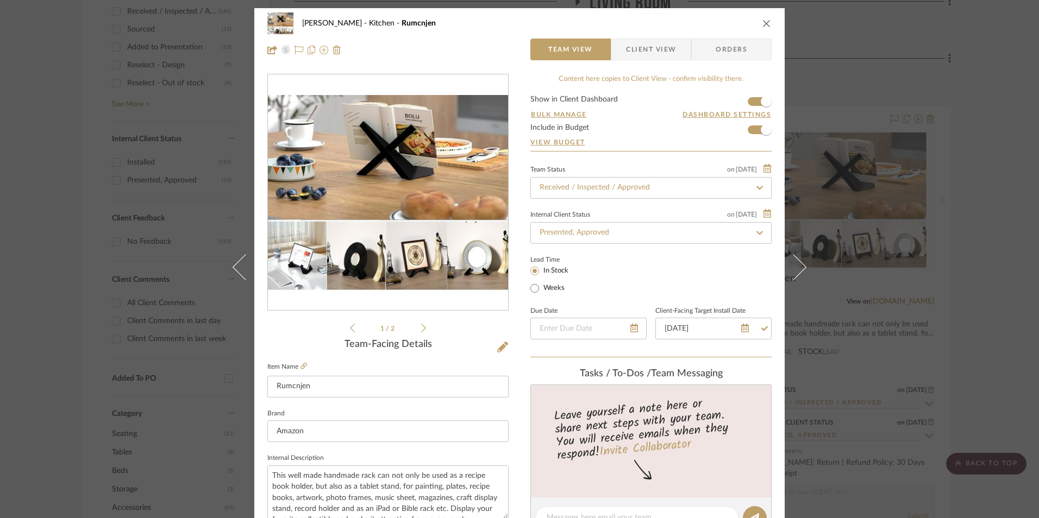
click at [644, 51] on span "Client View" at bounding box center [651, 50] width 50 height 22
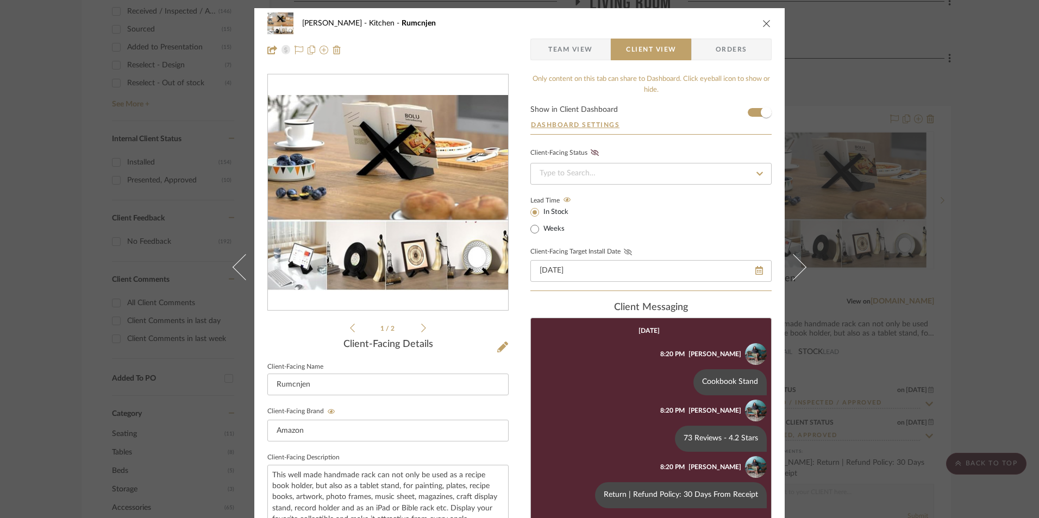
click at [626, 251] on icon at bounding box center [628, 252] width 8 height 7
click at [612, 180] on input at bounding box center [650, 174] width 241 height 22
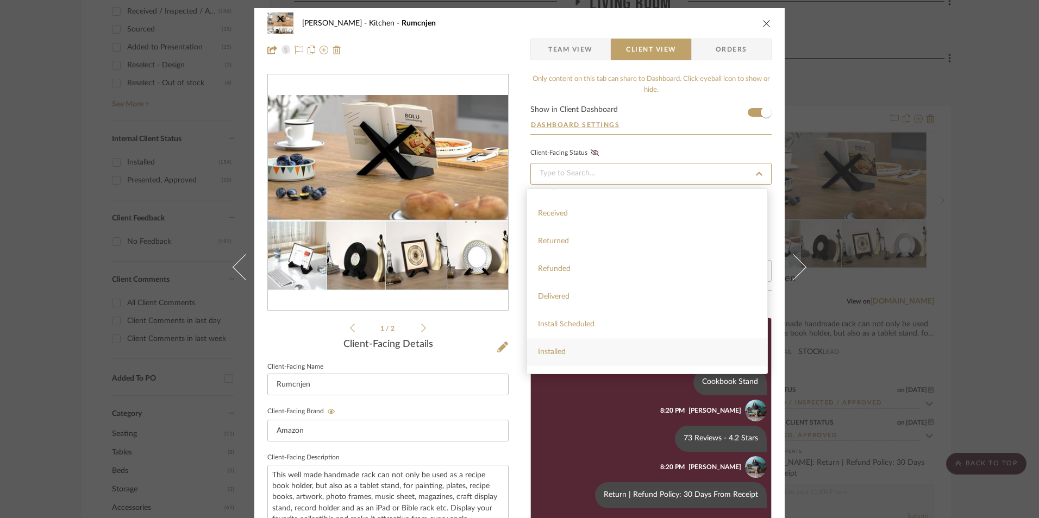
scroll to position [259, 0]
click at [569, 329] on div "Installed" at bounding box center [647, 332] width 240 height 28
type input "[DATE]"
type input "Installed"
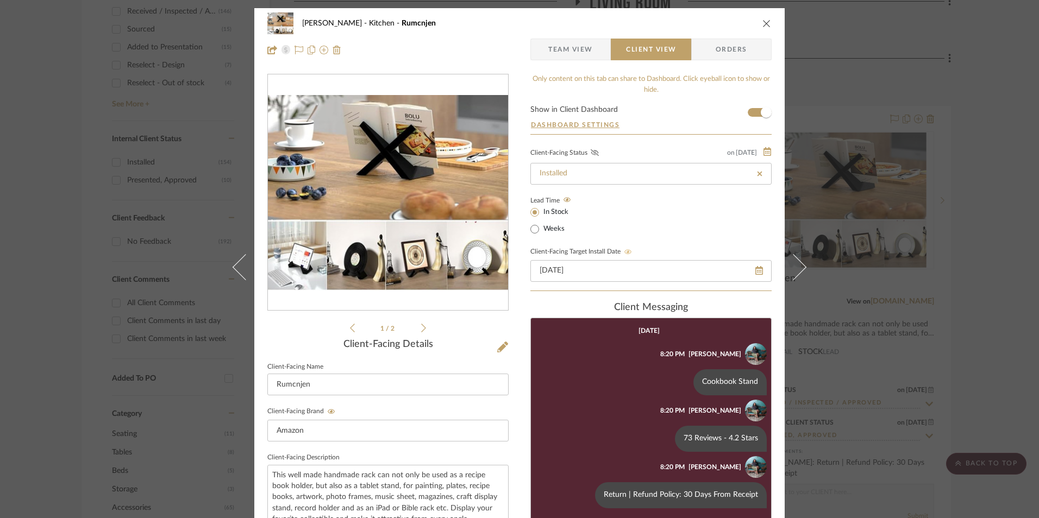
click at [592, 151] on icon at bounding box center [595, 152] width 8 height 7
click at [585, 45] on span "Team View" at bounding box center [570, 50] width 45 height 22
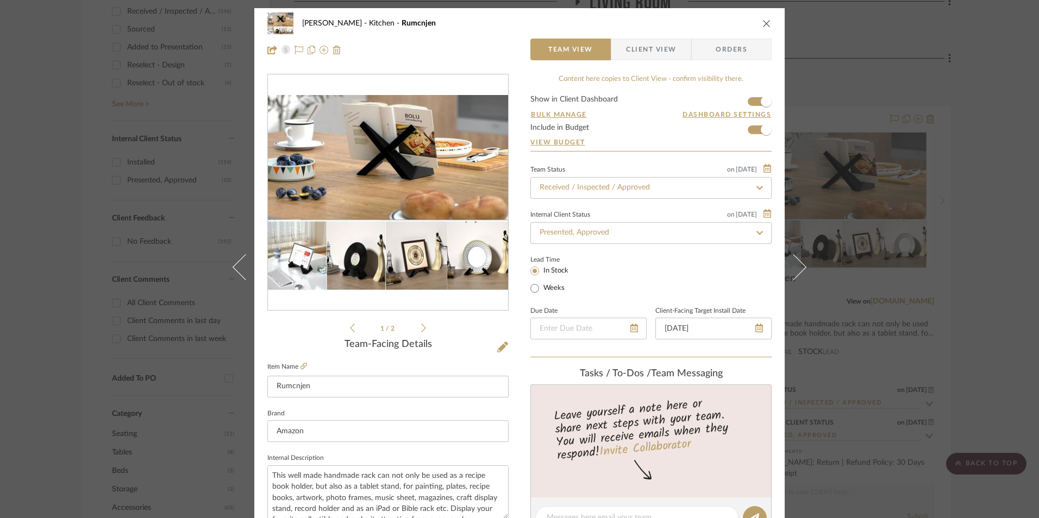
click at [762, 24] on icon "close" at bounding box center [766, 23] width 9 height 9
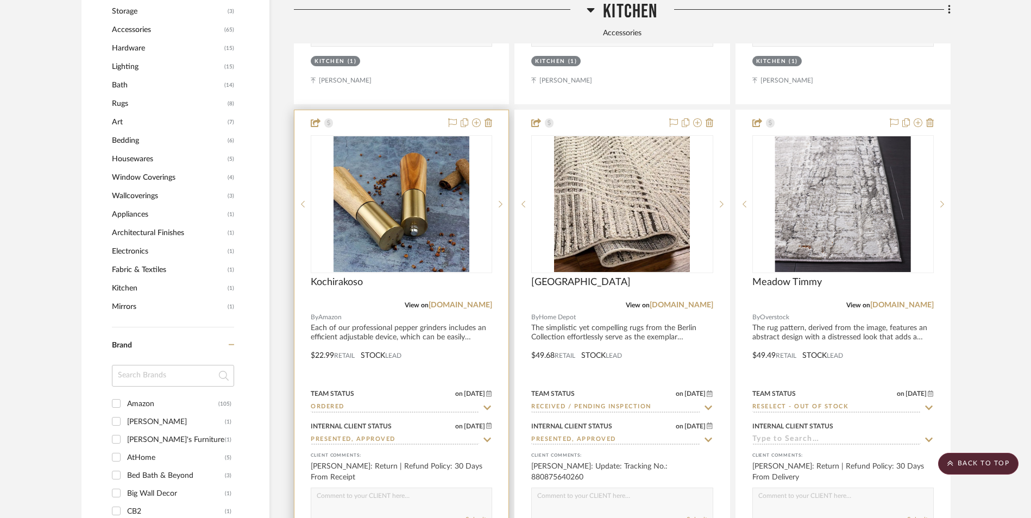
scroll to position [1087, 0]
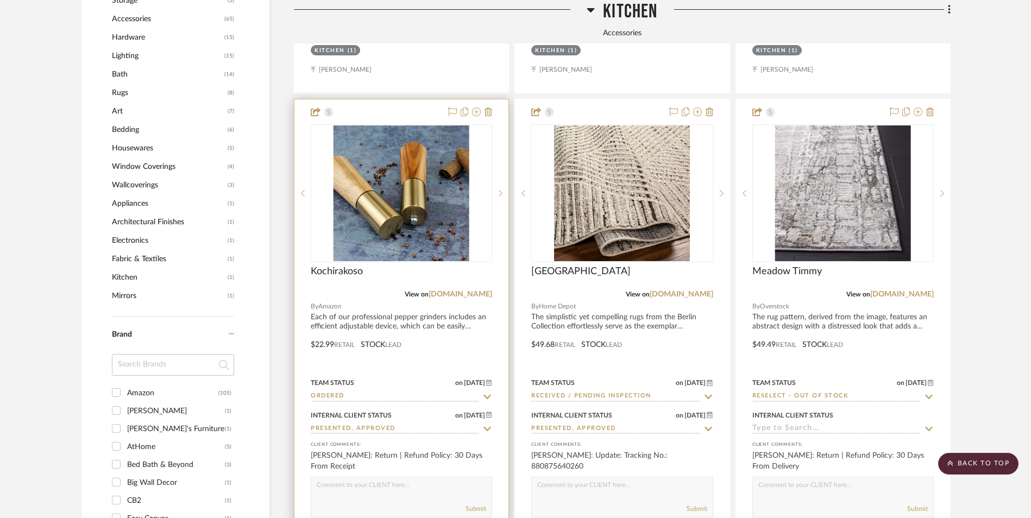
click at [353, 392] on input "Ordered" at bounding box center [395, 397] width 168 height 10
type input "p"
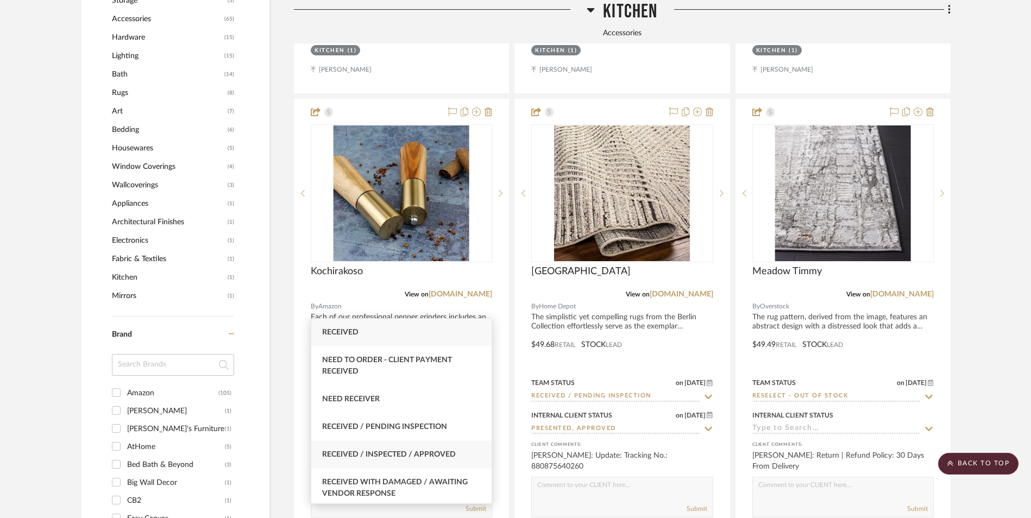
type input "rece"
click at [384, 457] on span "Received / Inspected / Approved" at bounding box center [389, 455] width 134 height 8
type input "[DATE]"
type input "Received / Inspected / Approved"
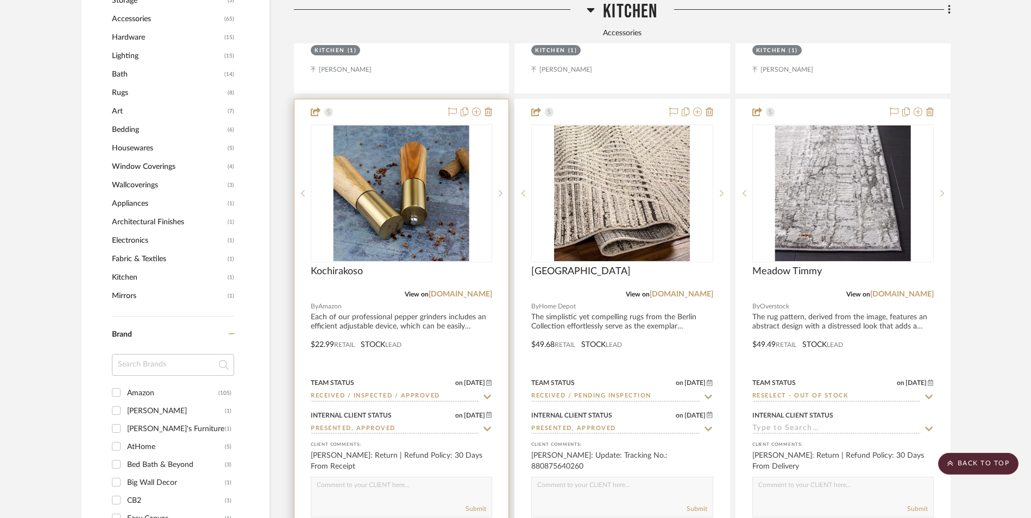
click at [392, 136] on img "0" at bounding box center [402, 194] width 136 height 136
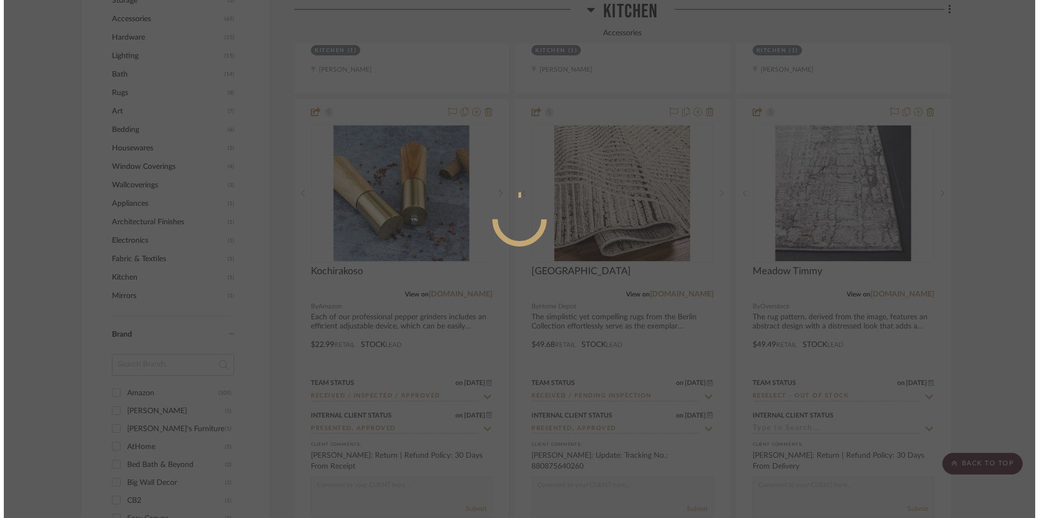
scroll to position [0, 0]
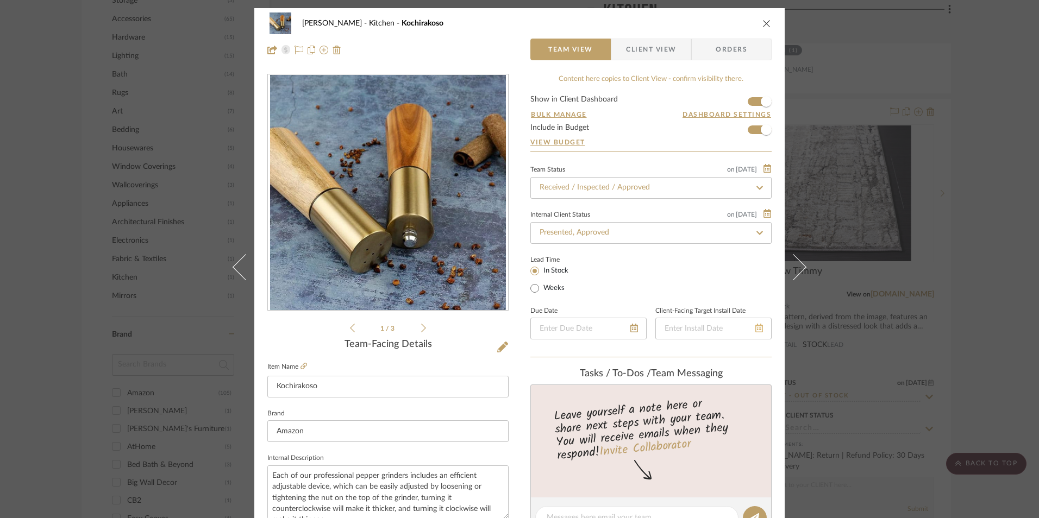
click at [756, 327] on icon at bounding box center [759, 328] width 8 height 9
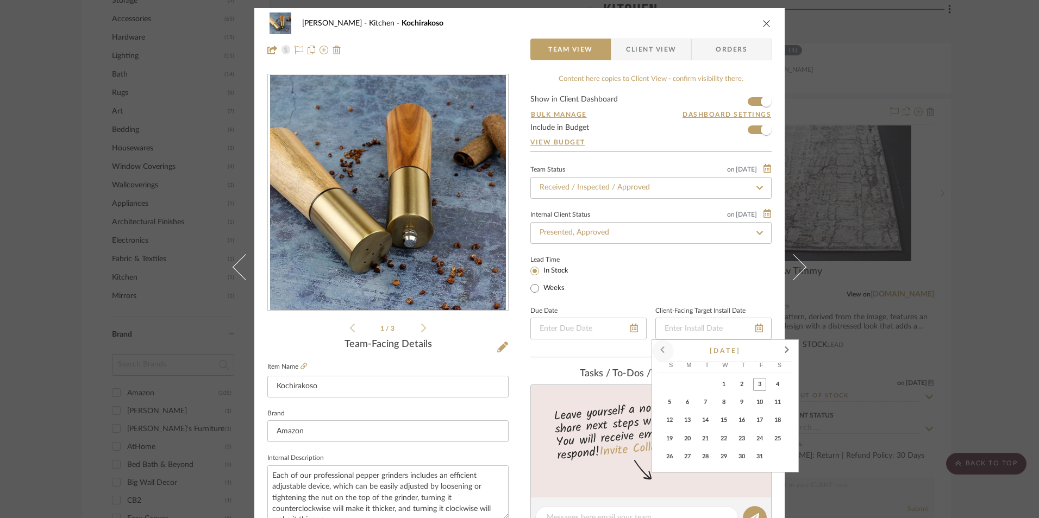
click at [665, 350] on span at bounding box center [663, 351] width 26 height 26
click at [672, 456] on span "28" at bounding box center [669, 456] width 13 height 13
type input "[DATE]"
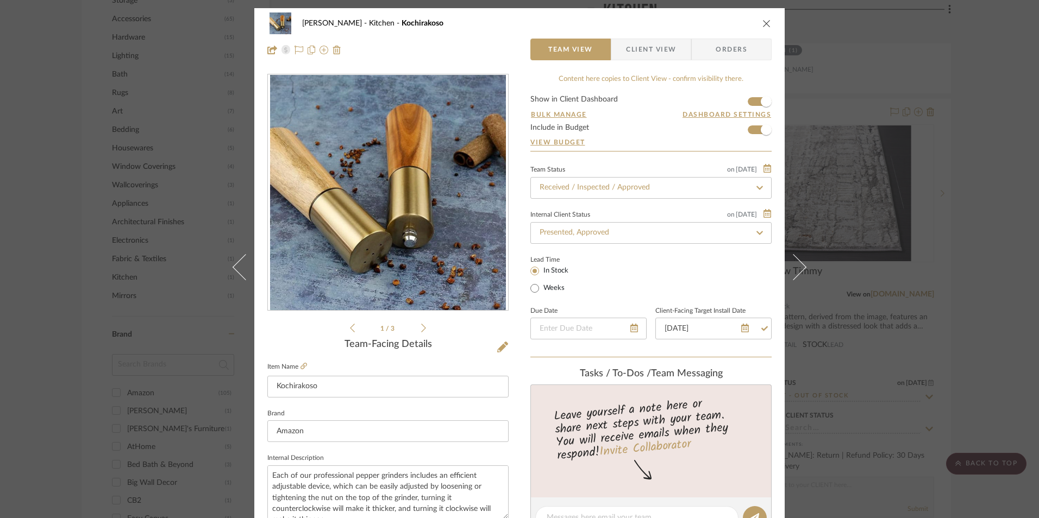
click at [650, 58] on span "Client View" at bounding box center [651, 50] width 50 height 22
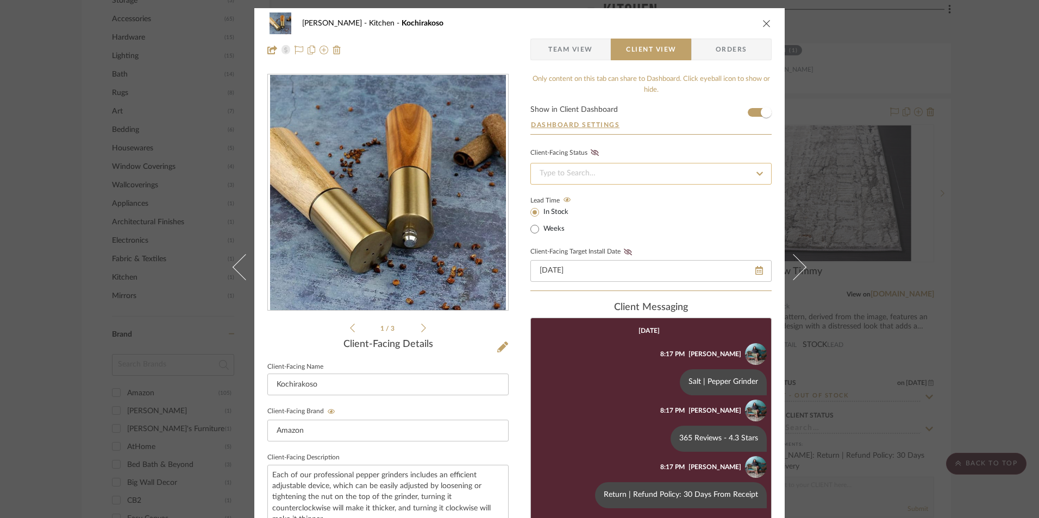
click at [622, 176] on input at bounding box center [650, 174] width 241 height 22
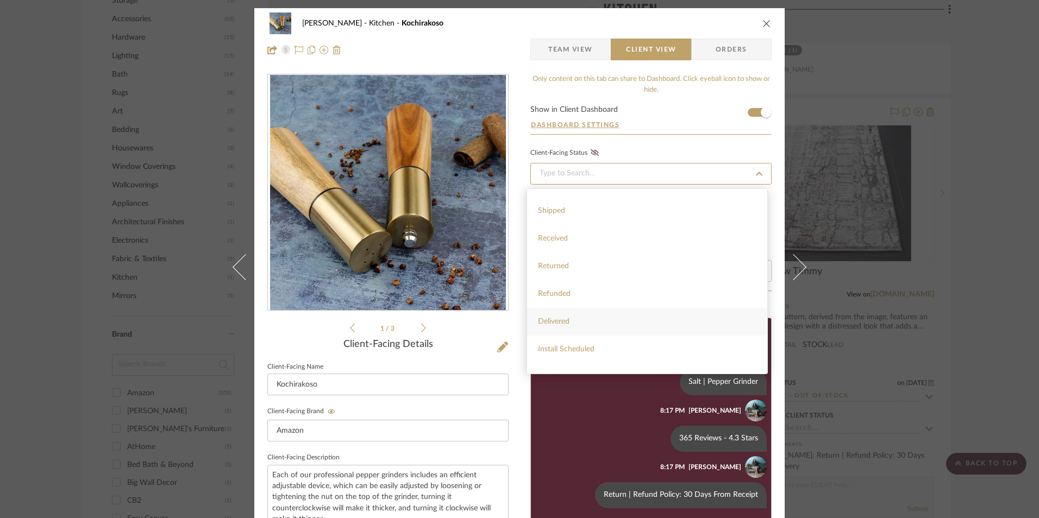
scroll to position [217, 0]
click at [573, 366] on div "Installed" at bounding box center [647, 374] width 240 height 28
type input "[DATE]"
type input "Installed"
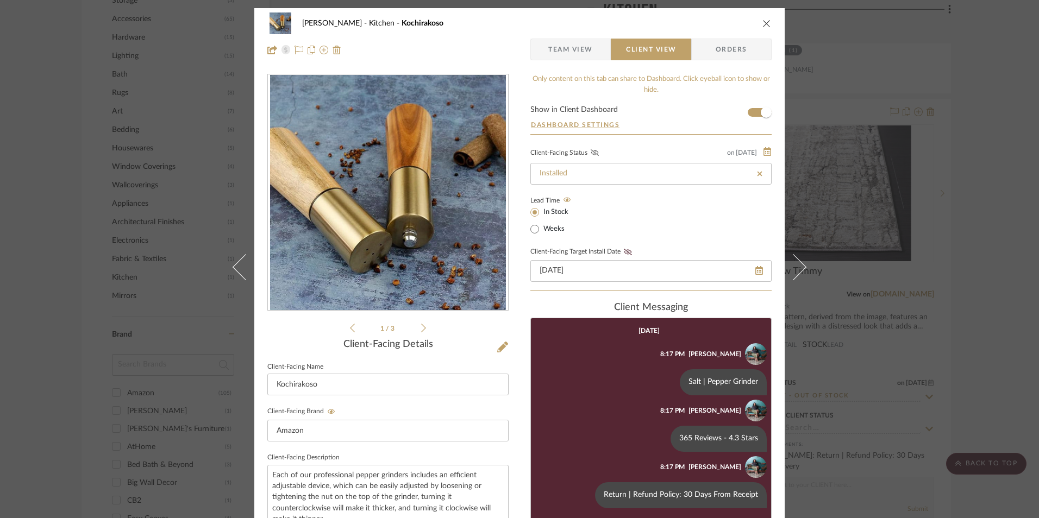
click at [593, 152] on icon at bounding box center [595, 152] width 8 height 7
click at [624, 249] on icon at bounding box center [628, 252] width 8 height 7
drag, startPoint x: 575, startPoint y: 48, endPoint x: 718, endPoint y: 49, distance: 142.9
click at [575, 48] on span "Team View" at bounding box center [570, 50] width 45 height 22
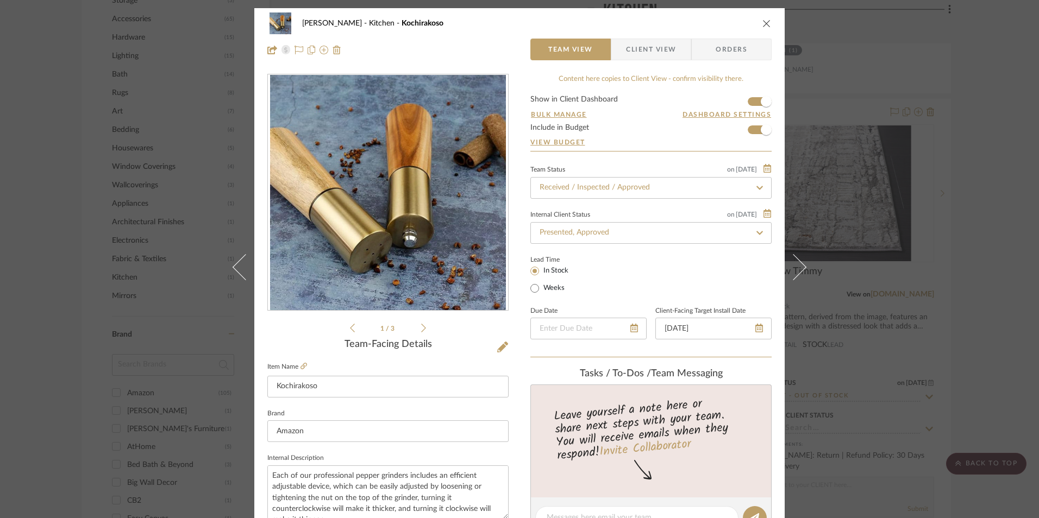
click at [762, 24] on icon "close" at bounding box center [766, 23] width 9 height 9
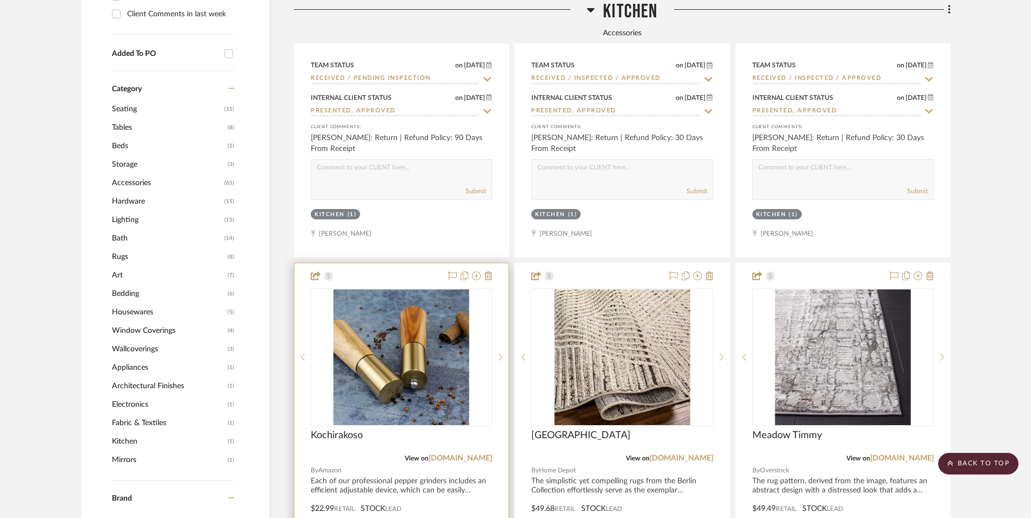
scroll to position [924, 0]
click at [398, 293] on img "0" at bounding box center [402, 357] width 136 height 136
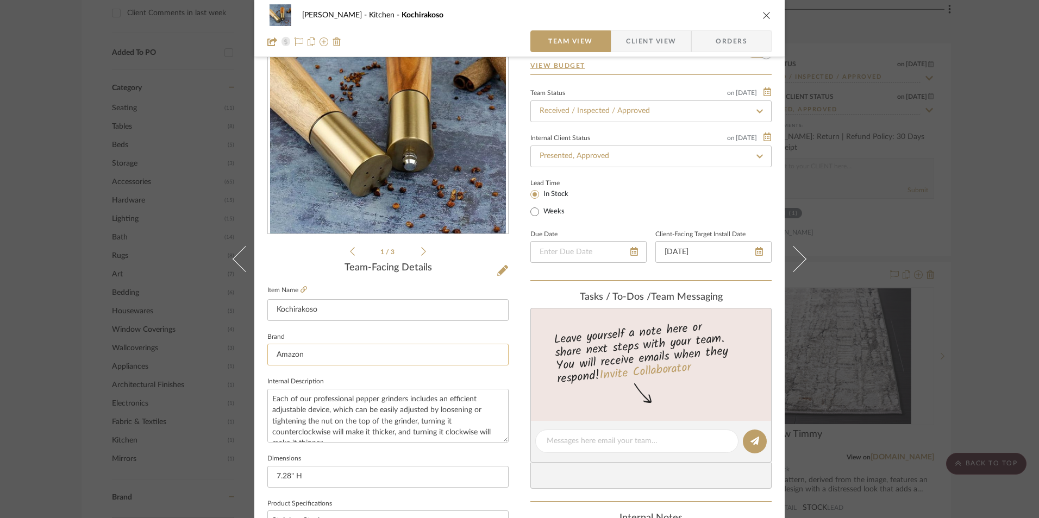
scroll to position [272, 0]
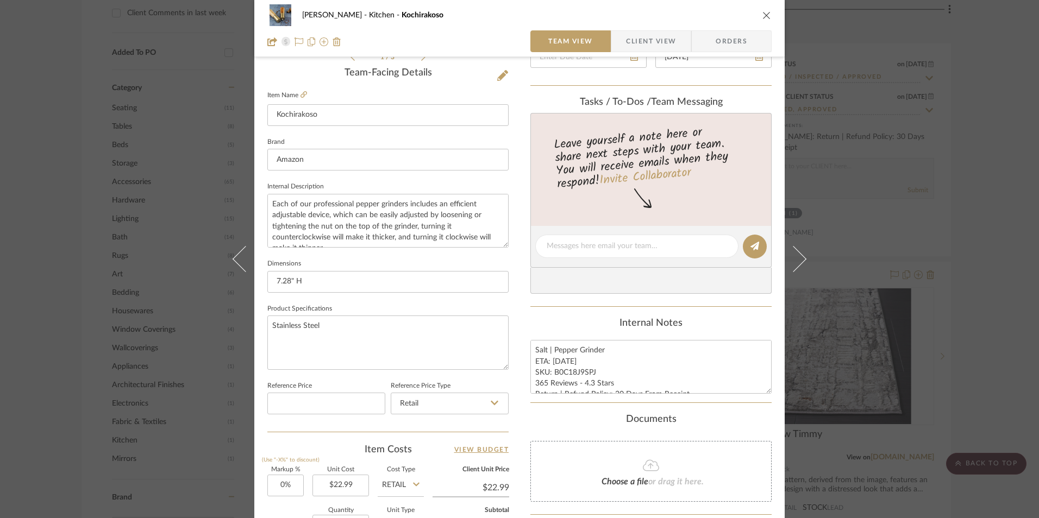
click at [999, 336] on div "[PERSON_NAME] Kochirakoso Team View Client View Orders 1 / 3 Team-Facing Detail…" at bounding box center [519, 259] width 1039 height 518
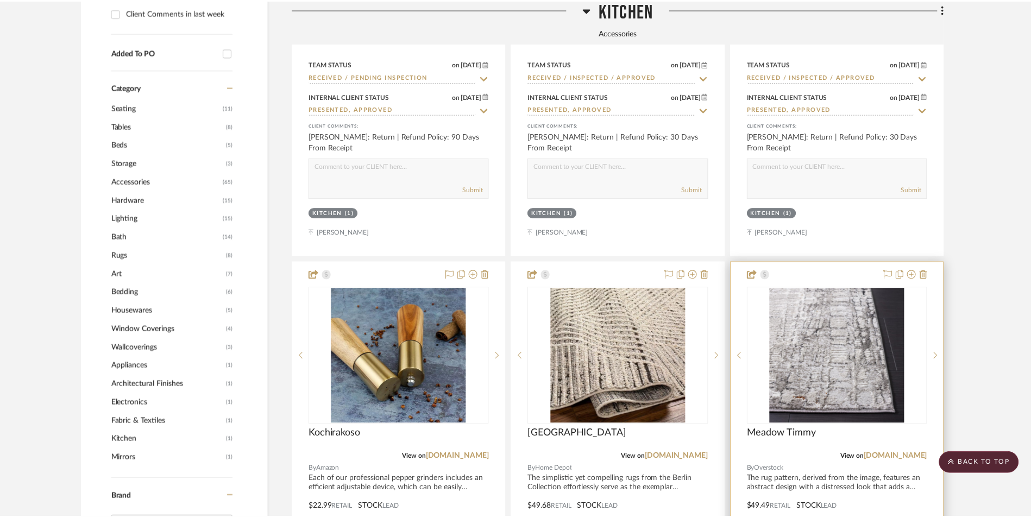
scroll to position [924, 0]
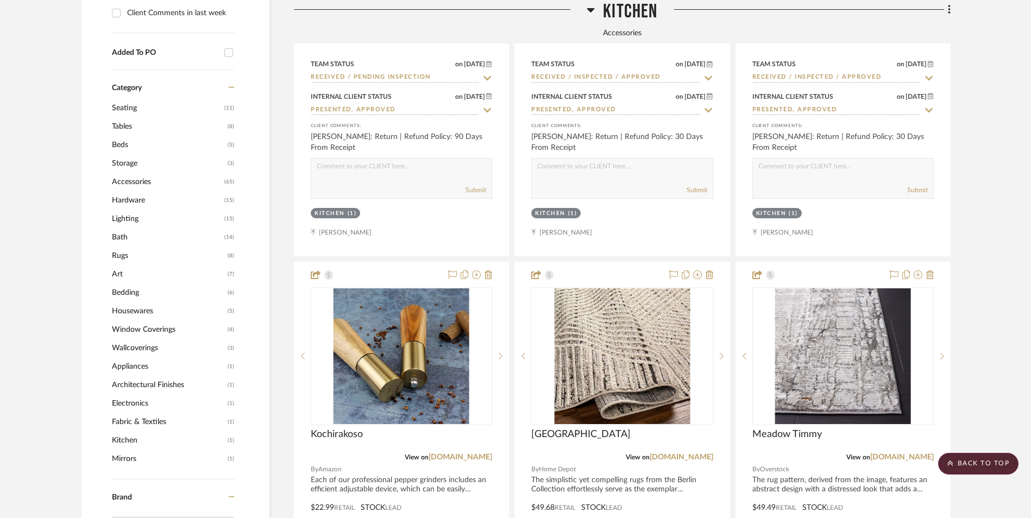
click at [591, 9] on icon at bounding box center [591, 10] width 8 height 4
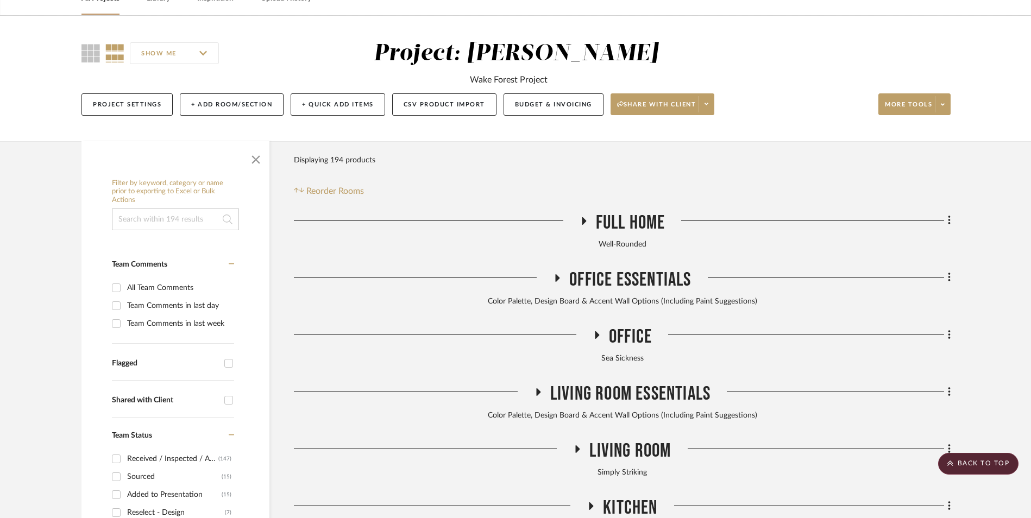
scroll to position [109, 0]
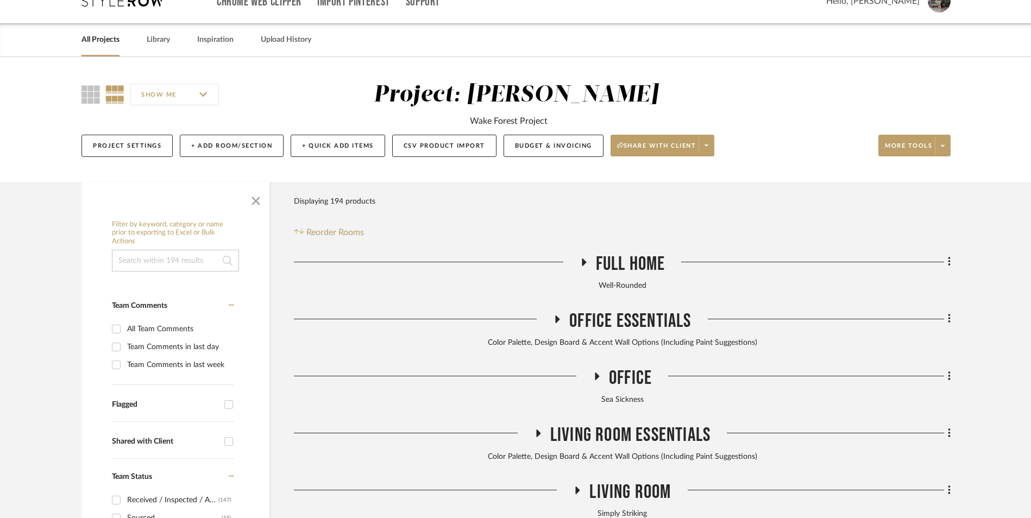
click at [597, 373] on icon at bounding box center [597, 377] width 4 height 8
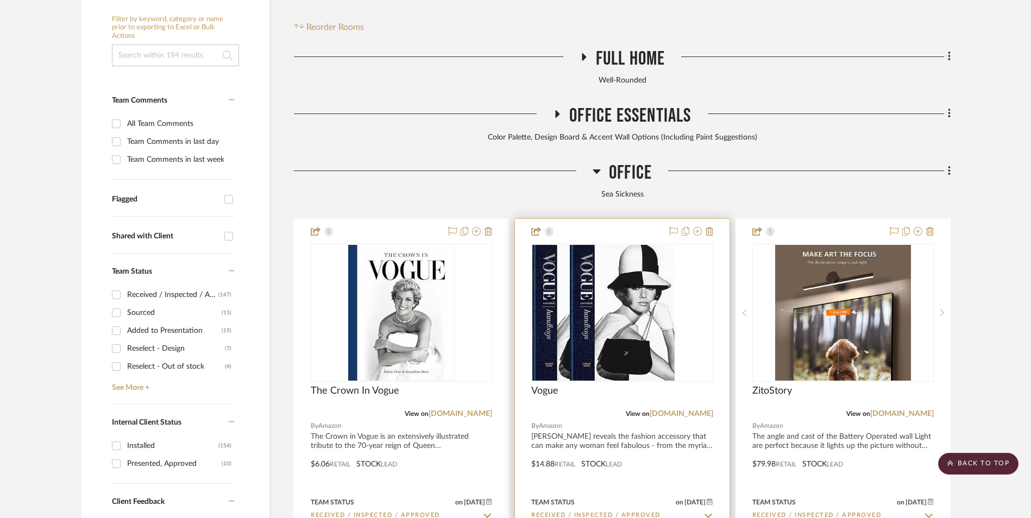
scroll to position [326, 0]
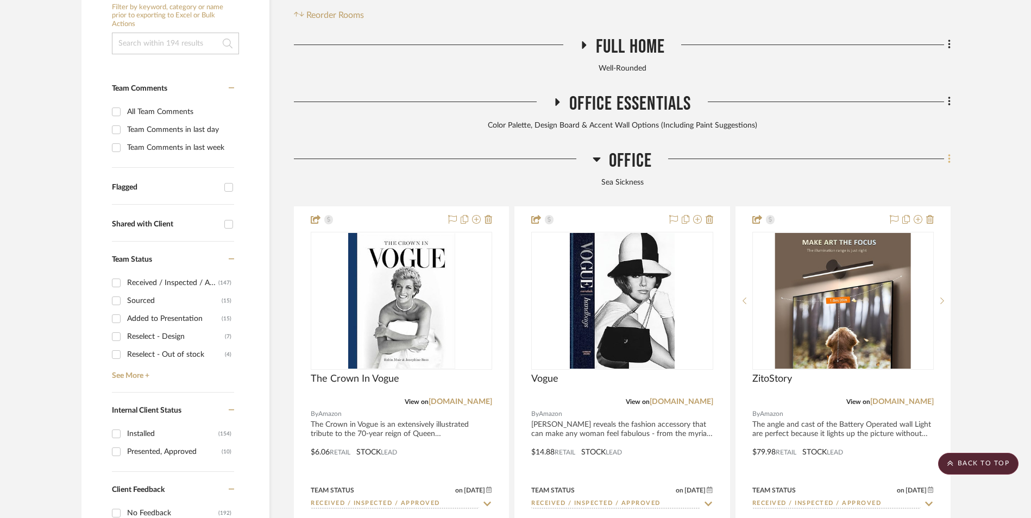
click at [949, 153] on icon at bounding box center [949, 159] width 3 height 12
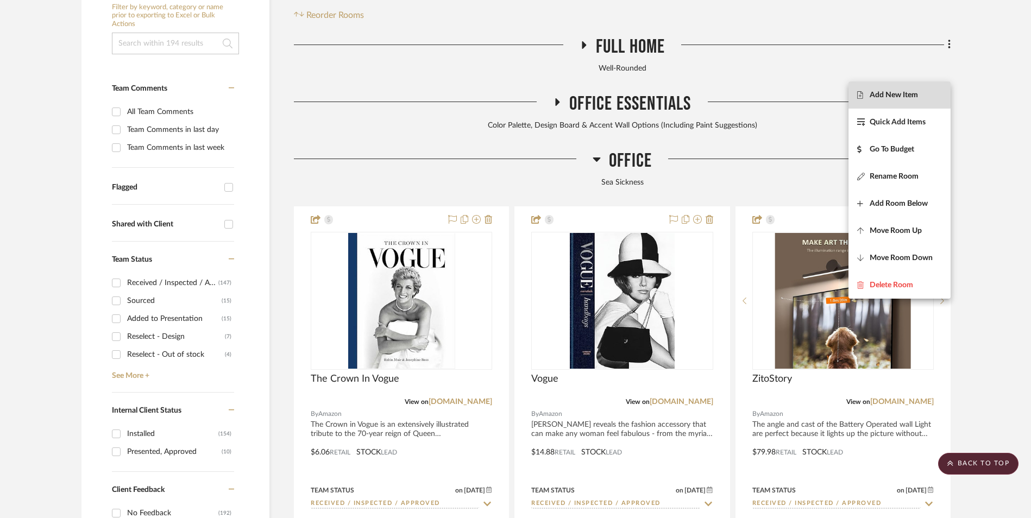
click at [899, 95] on span "Add New Item" at bounding box center [894, 94] width 48 height 9
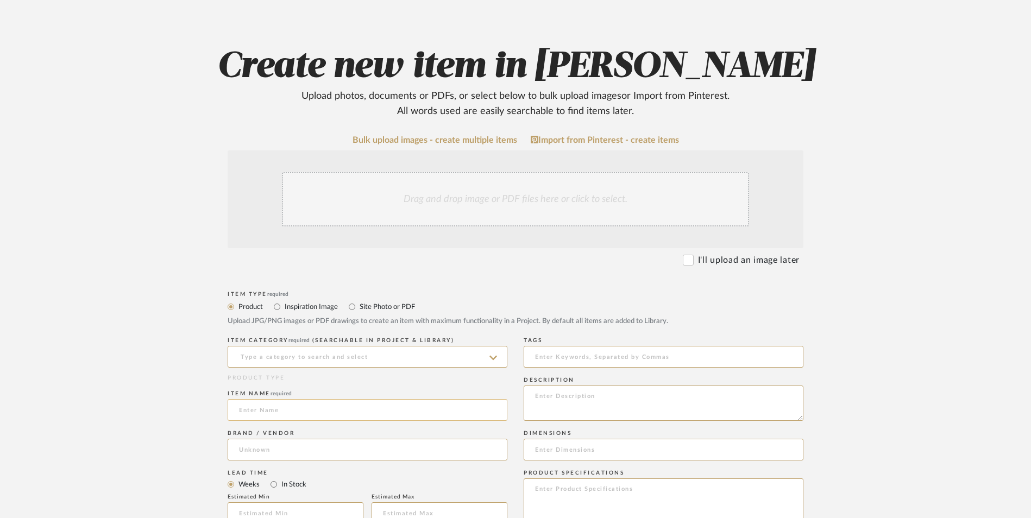
scroll to position [217, 0]
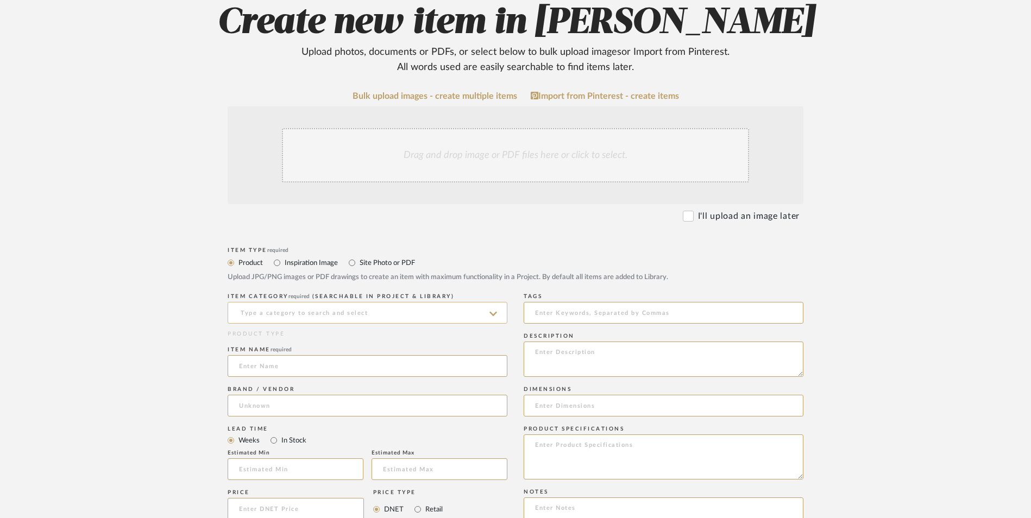
click at [311, 302] on input at bounding box center [368, 313] width 280 height 22
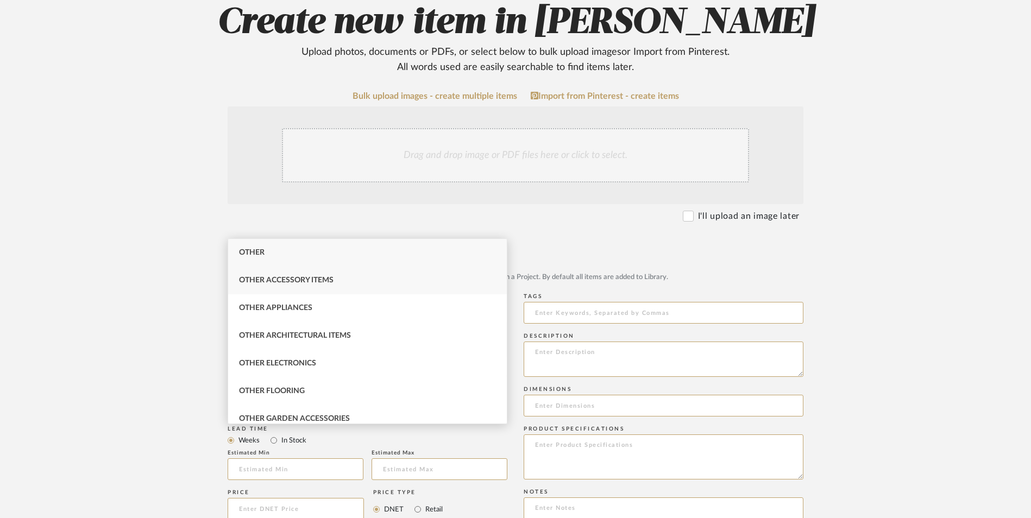
click at [285, 282] on span "Other Accessory Items" at bounding box center [286, 281] width 95 height 8
type input "Other Accessory Items"
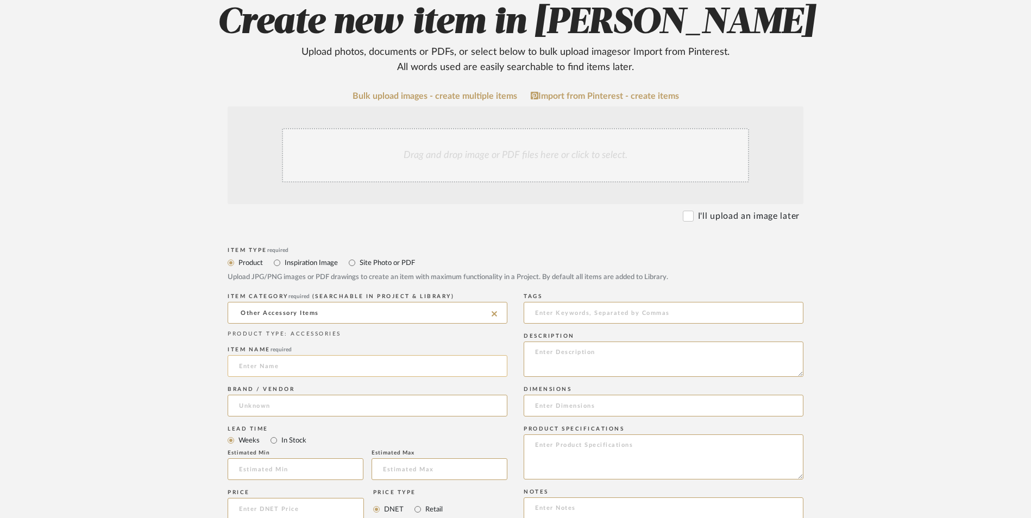
click at [259, 355] on input at bounding box center [368, 366] width 280 height 22
type input "Rebia"
click at [276, 395] on input at bounding box center [368, 406] width 280 height 22
type input "Wayfair"
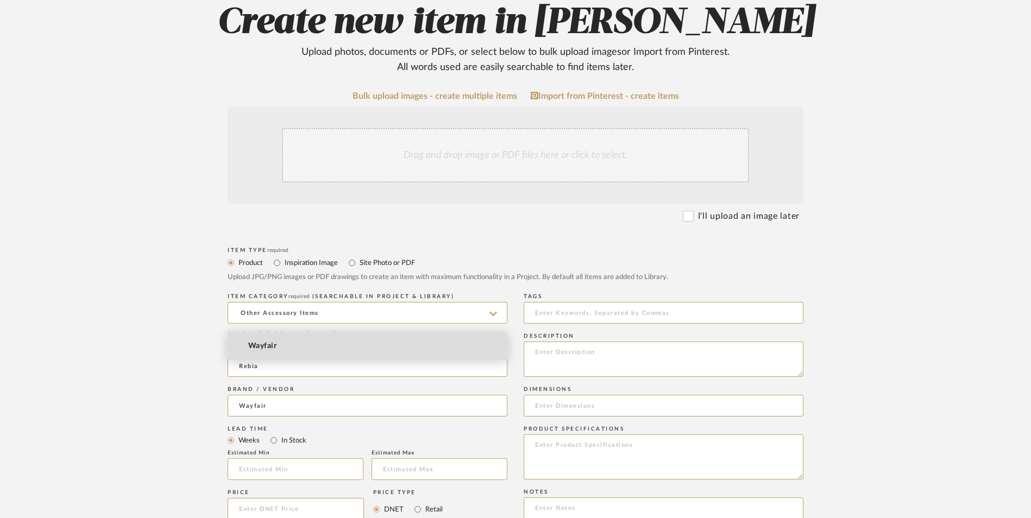
drag, startPoint x: 276, startPoint y: 344, endPoint x: 264, endPoint y: 366, distance: 24.8
click at [275, 344] on span "Wayfair" at bounding box center [262, 346] width 28 height 9
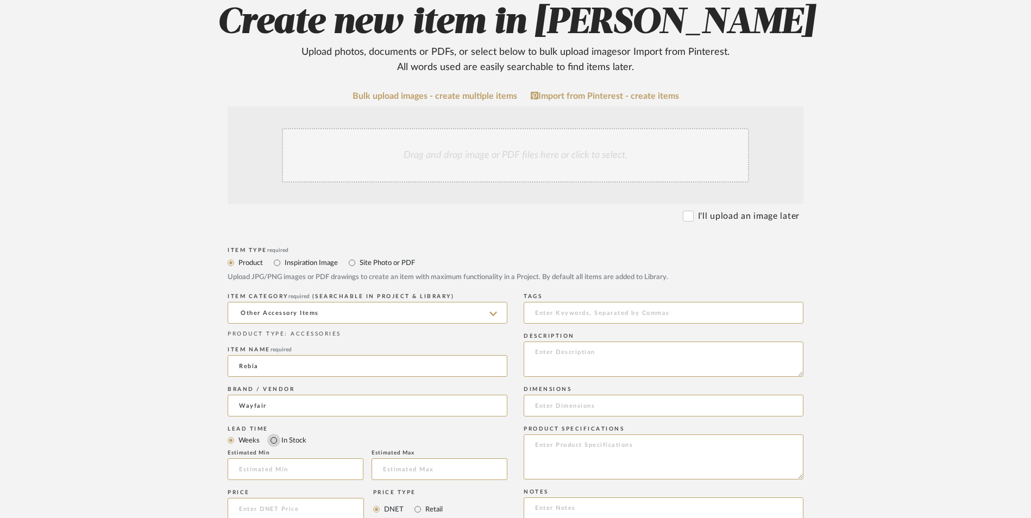
click at [273, 434] on input "In Stock" at bounding box center [273, 440] width 13 height 13
radio input "true"
click at [417, 503] on input "Retail" at bounding box center [417, 509] width 13 height 13
radio input "true"
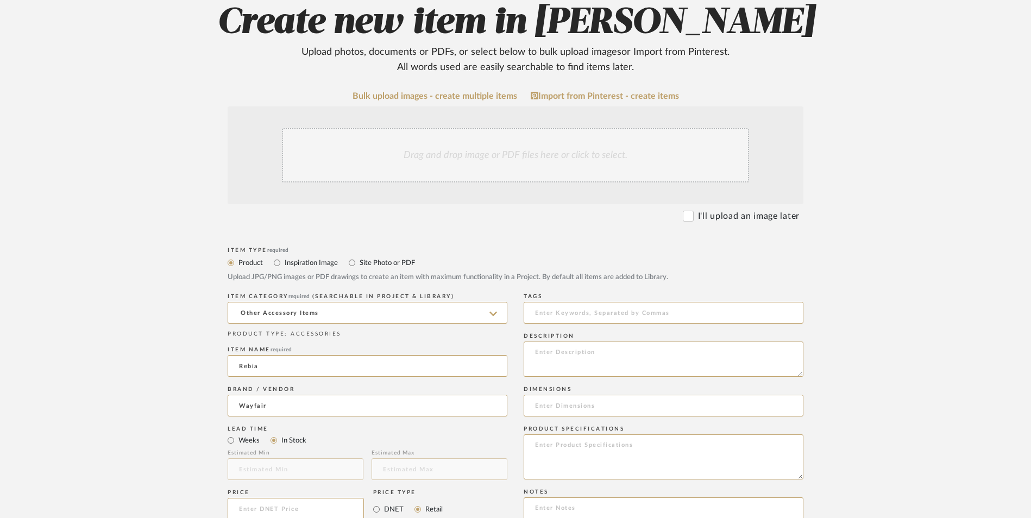
paste input "[URL][DOMAIN_NAME][PERSON_NAME][US_STATE]"
type input "[URL][DOMAIN_NAME][PERSON_NAME][US_STATE]"
click at [131, 325] on upload-items "Create new item in [PERSON_NAME] Upload photos, documents or PDFs, or select be…" at bounding box center [515, 427] width 1031 height 958
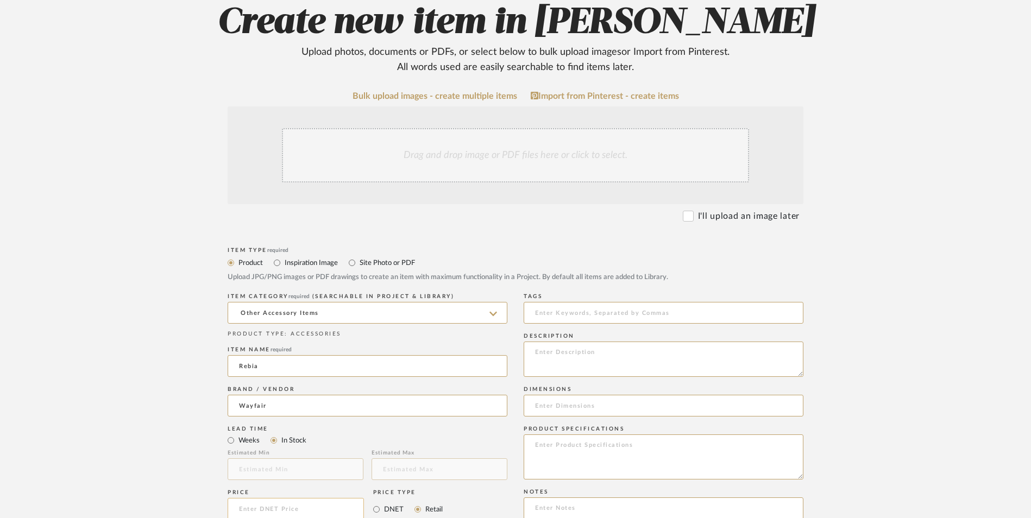
click at [294, 498] on input at bounding box center [296, 509] width 136 height 22
type input "$54.00"
click at [192, 434] on form "Bulk upload images - create multiple items Import from Pinterest - create items…" at bounding box center [516, 485] width 692 height 788
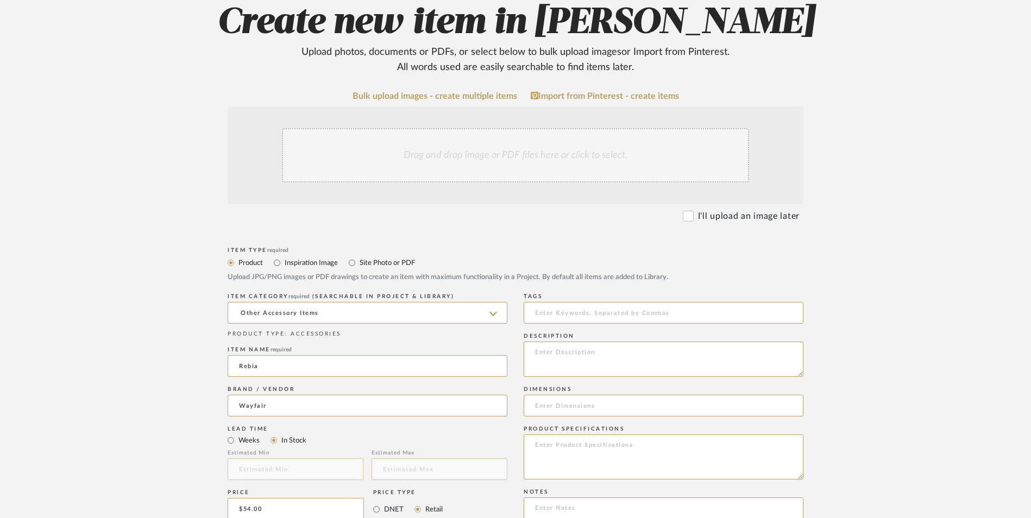
click at [103, 408] on upload-items "Create new item in [PERSON_NAME] Upload photos, documents or PDFs, or select be…" at bounding box center [515, 427] width 1031 height 958
click at [254, 355] on input "Rebia" at bounding box center [368, 366] width 280 height 22
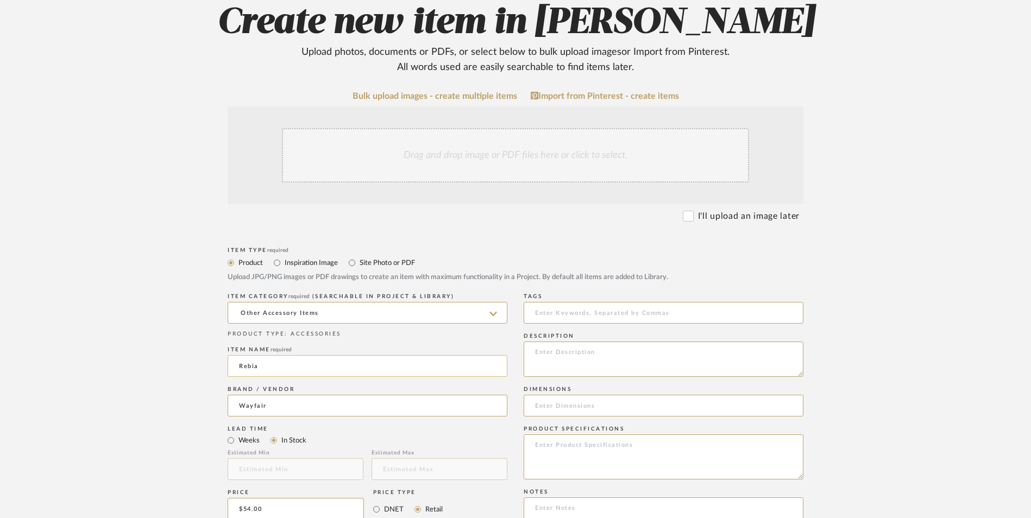
click at [254, 355] on input "Rebia" at bounding box center [368, 366] width 280 height 22
type input "[US_STATE]"
click at [173, 325] on form "Bulk upload images - create multiple items Import from Pinterest - create items…" at bounding box center [516, 485] width 692 height 788
click at [598, 498] on textarea at bounding box center [664, 528] width 280 height 61
paste textarea "Option 1: ETA: SKU: Reviews - Stars Return | Refund Policy:"
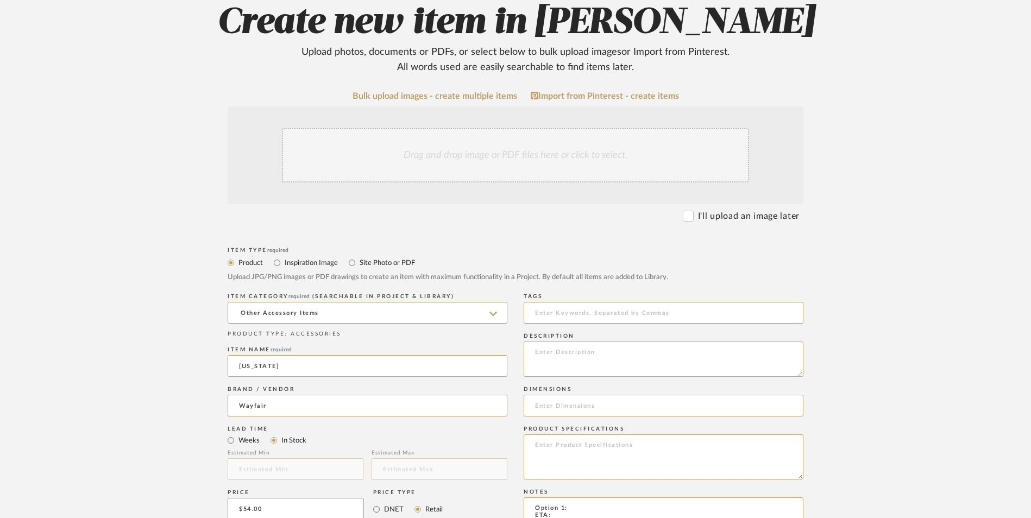
drag, startPoint x: 522, startPoint y: 418, endPoint x: 507, endPoint y: 418, distance: 14.7
click at [557, 498] on textarea "Bookcase Decor ETA: SKU: Reviews - Stars Return | Refund Policy: 30 Days From D…" at bounding box center [664, 528] width 280 height 61
click at [558, 498] on textarea "Bookcase Decor ETA: [DATE] SKU: Reviews - Stars Return | Refund Policy: 30 Days…" at bounding box center [664, 528] width 280 height 61
paste textarea "W010944827"
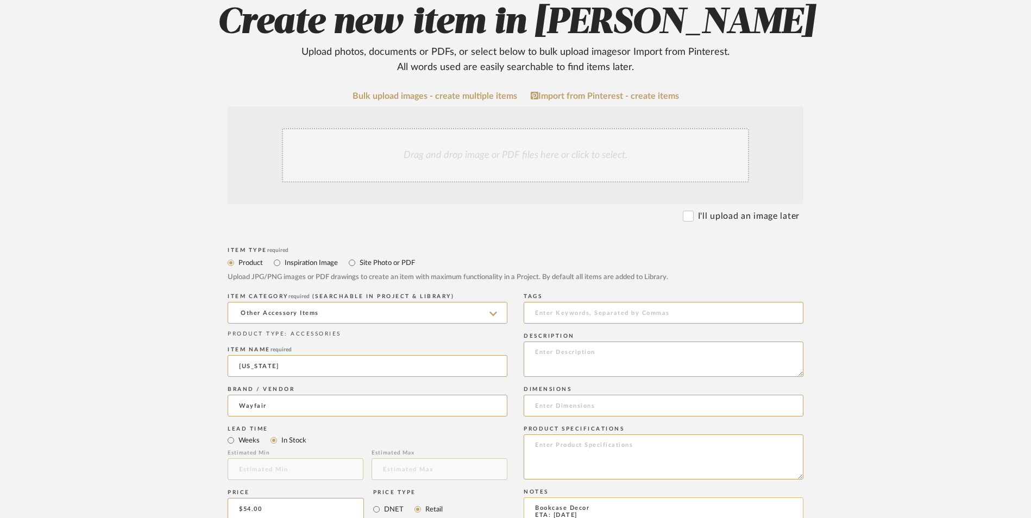
click at [527, 498] on textarea "Bookcase Decor ETA: [DATE] SKU: W010944827 Reviews - Stars Return | Refund Poli…" at bounding box center [664, 528] width 280 height 61
drag, startPoint x: 580, startPoint y: 441, endPoint x: 614, endPoint y: 462, distance: 40.1
type textarea "Bookcase Decor ETA: [DATE] SKU: W010944827 16 Reviews - 4.4 Stars Return | Refu…"
click at [575, 342] on textarea at bounding box center [664, 359] width 280 height 35
paste textarea "This stunning dominos set showcases a hand-carved soapstone tray and alabaster …"
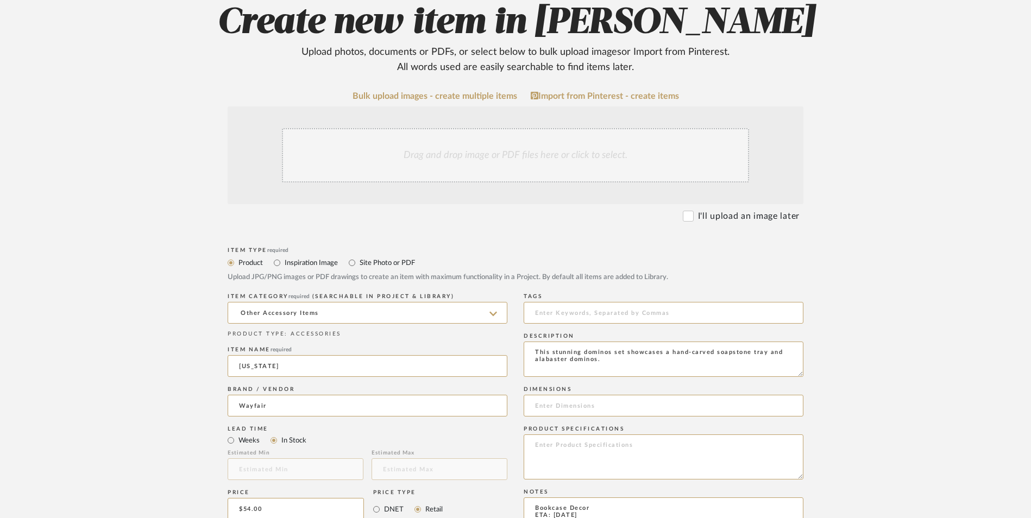
type textarea "This stunning dominos set showcases a hand-carved soapstone tray and alabaster …"
click at [575, 395] on input at bounding box center [664, 406] width 280 height 22
paste input "3'' H X 9'' W X 9'' D"
type input "3'' H X 9'' W X 9'' D"
click at [610, 435] on textarea at bounding box center [664, 457] width 280 height 45
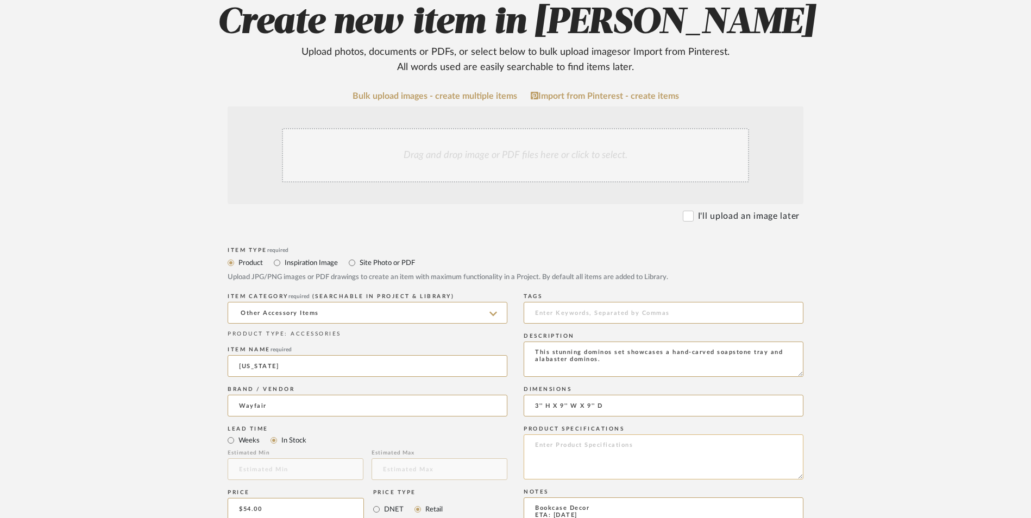
paste textarea "Soapstone, Alabaster"
click at [576, 435] on textarea "Soapstone, Alabaster" at bounding box center [664, 457] width 280 height 45
type textarea "Soapstone | Alabaster"
click at [495, 128] on div "Drag and drop image or PDF files here or click to select." at bounding box center [515, 155] width 467 height 54
drag, startPoint x: 399, startPoint y: 75, endPoint x: 327, endPoint y: 69, distance: 72.5
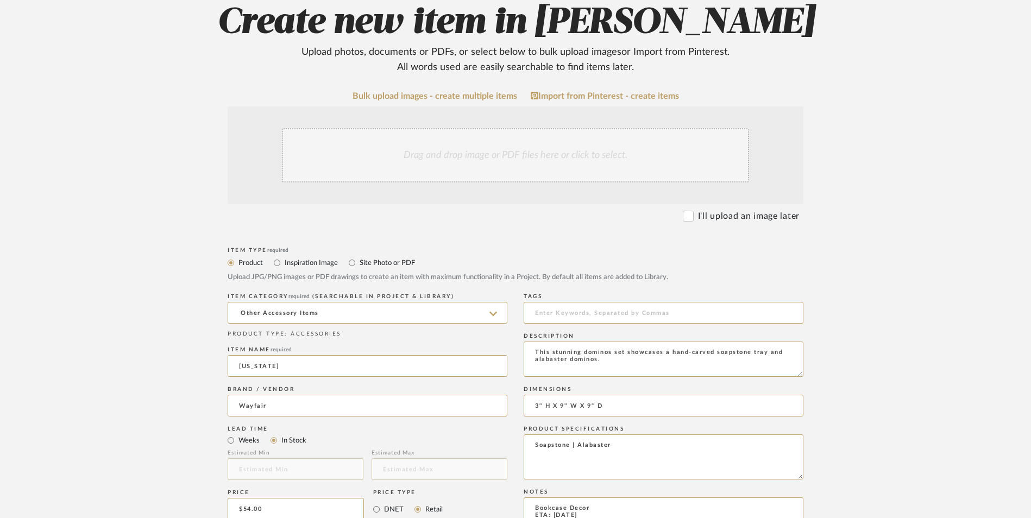
click at [327, 128] on div "Drag and drop image or PDF files here or click to select." at bounding box center [515, 155] width 467 height 54
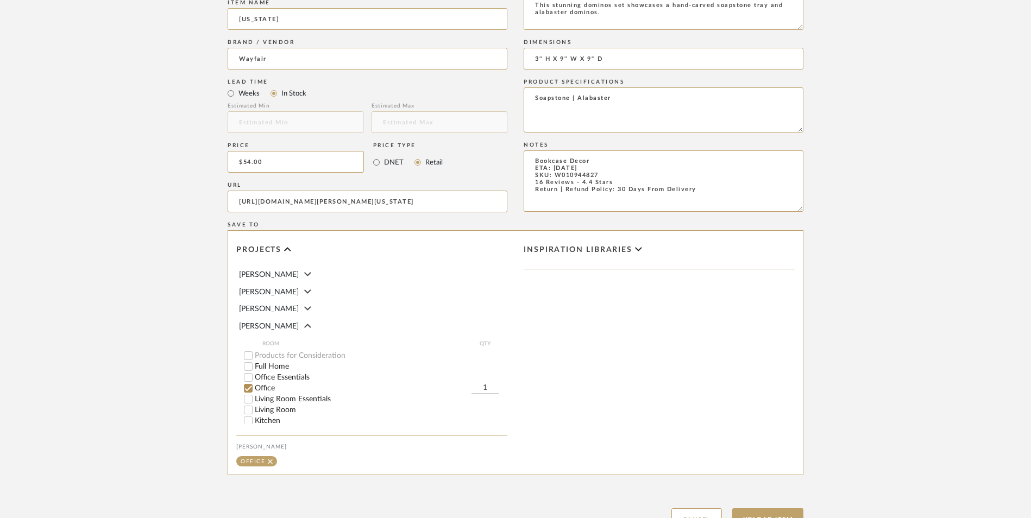
scroll to position [684, 0]
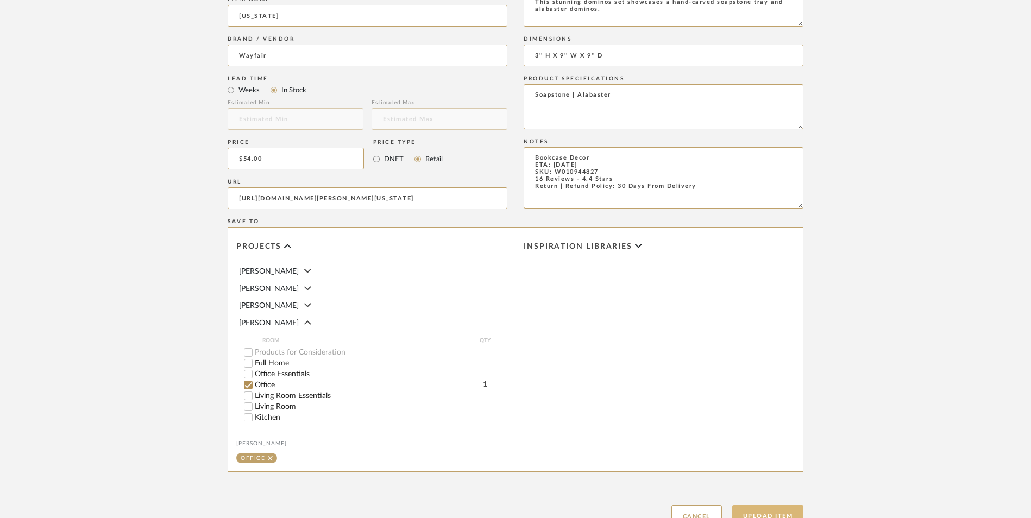
click at [762, 505] on button "Upload Item" at bounding box center [768, 516] width 72 height 22
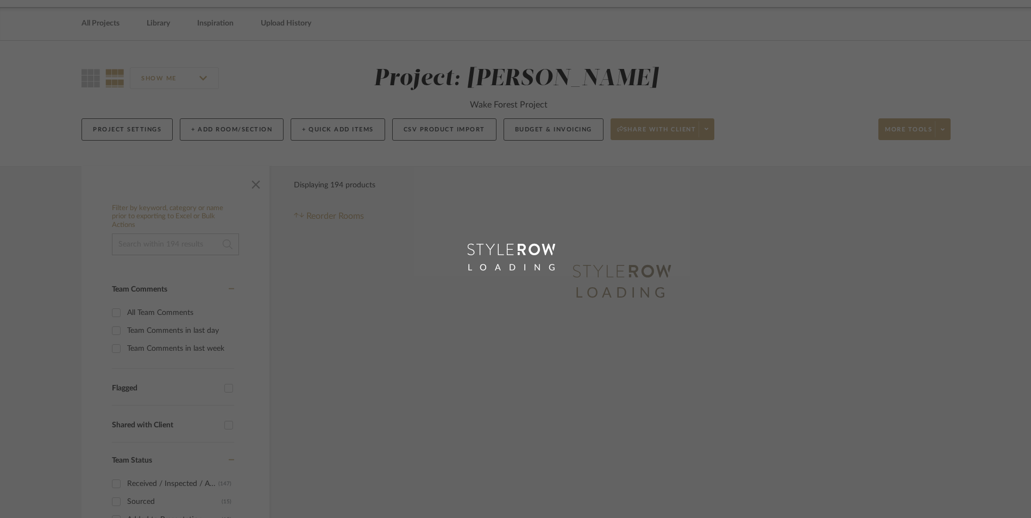
scroll to position [13, 0]
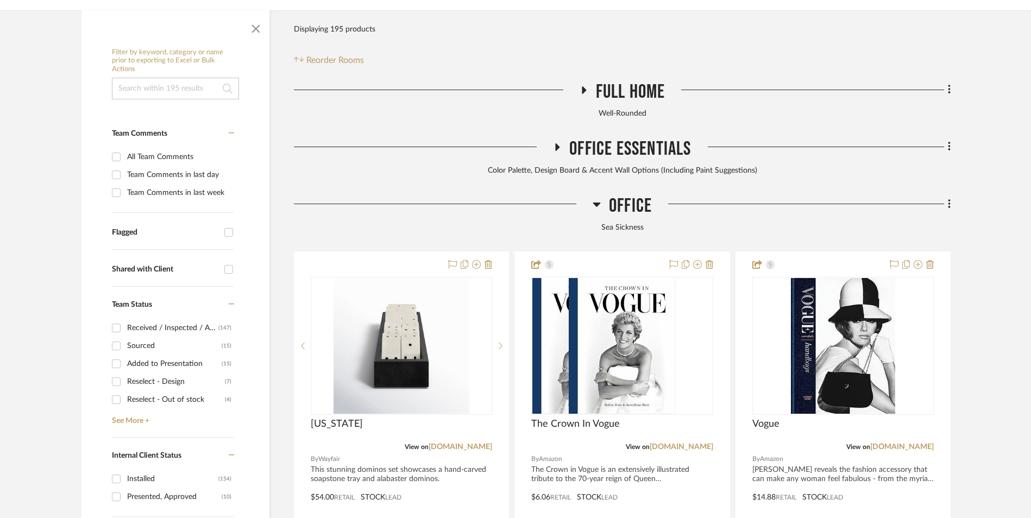
scroll to position [388, 0]
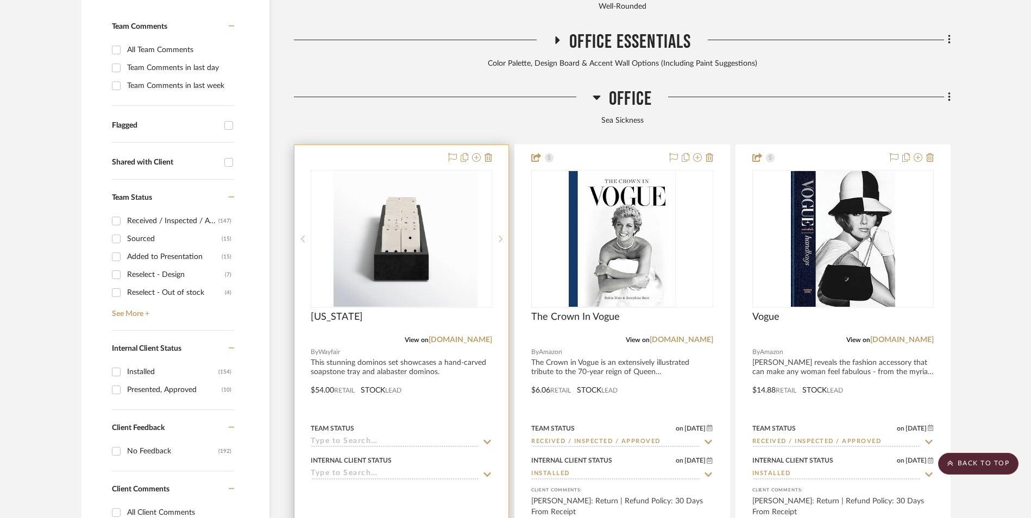
click at [402, 204] on img at bounding box center [402, 239] width 136 height 136
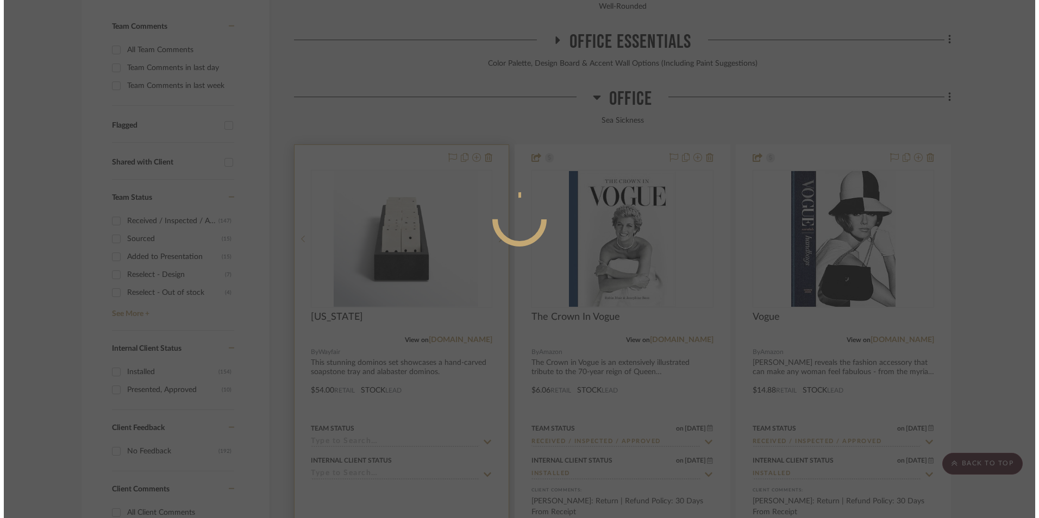
scroll to position [0, 0]
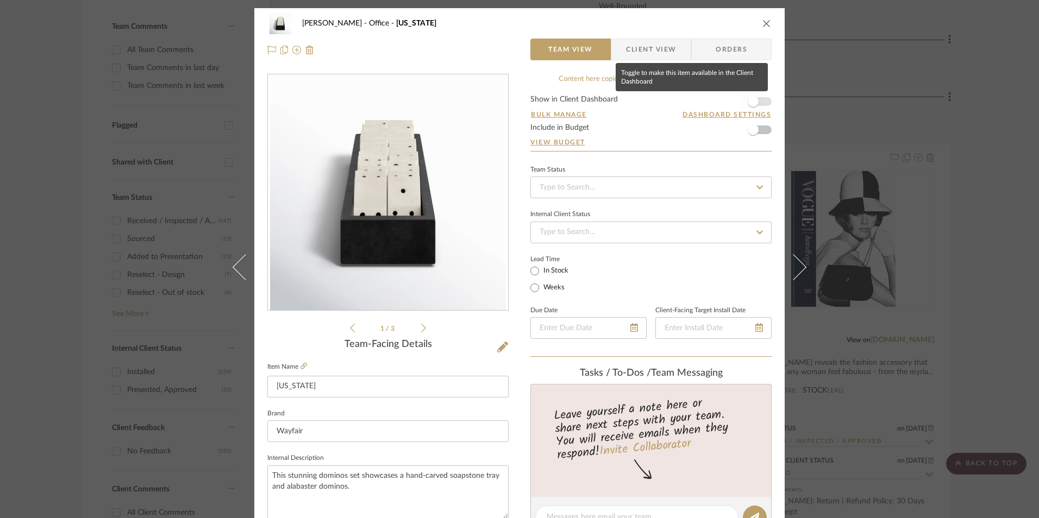
click at [753, 101] on span "button" at bounding box center [753, 101] width 11 height 11
click at [651, 182] on input at bounding box center [650, 188] width 241 height 22
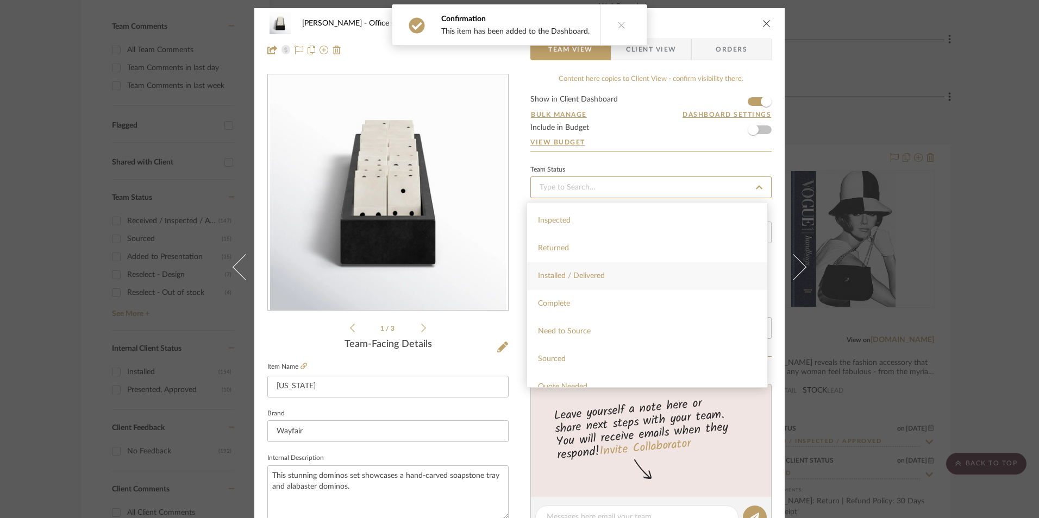
scroll to position [272, 0]
click at [566, 303] on div "Sourced" at bounding box center [647, 305] width 240 height 28
type input "[DATE]"
type input "Sourced"
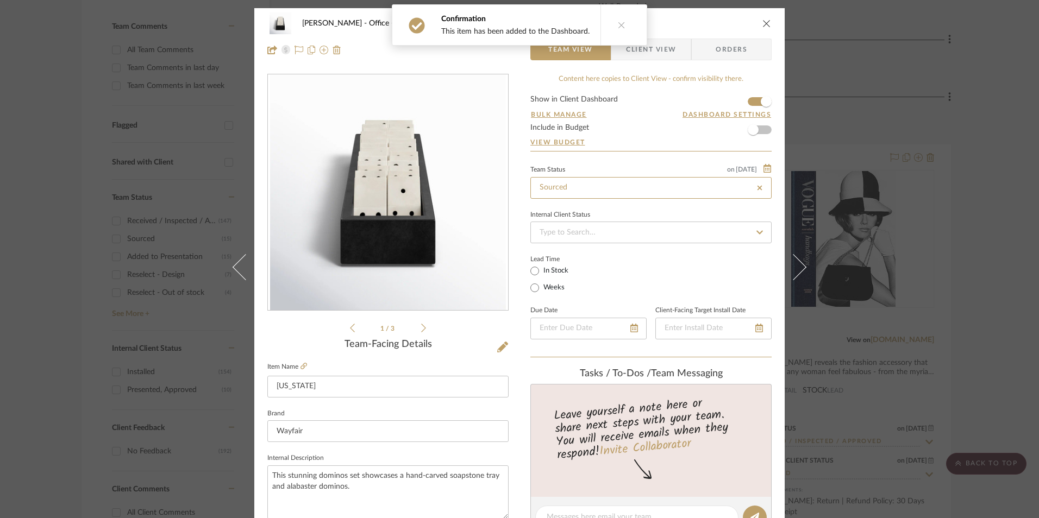
type input "[DATE]"
type input "Sourced"
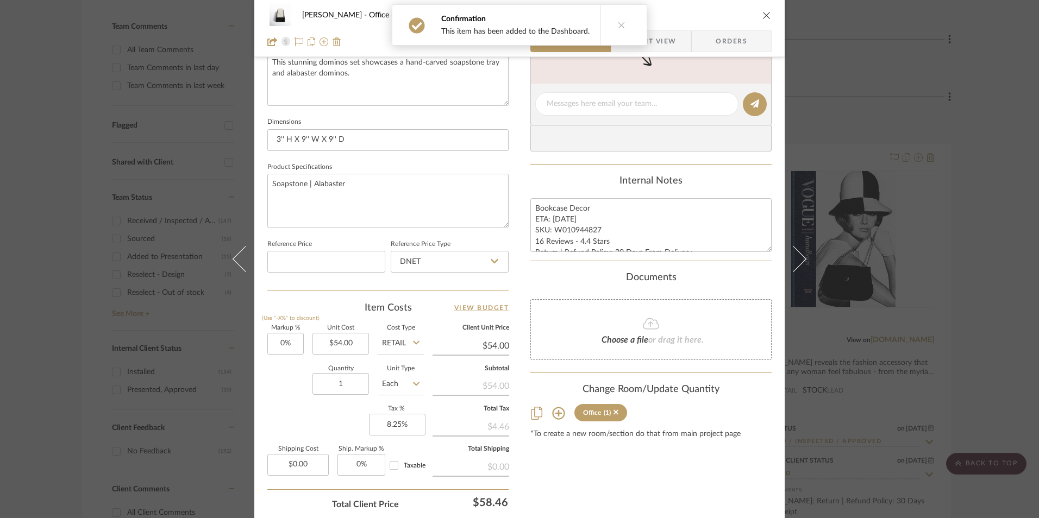
scroll to position [435, 0]
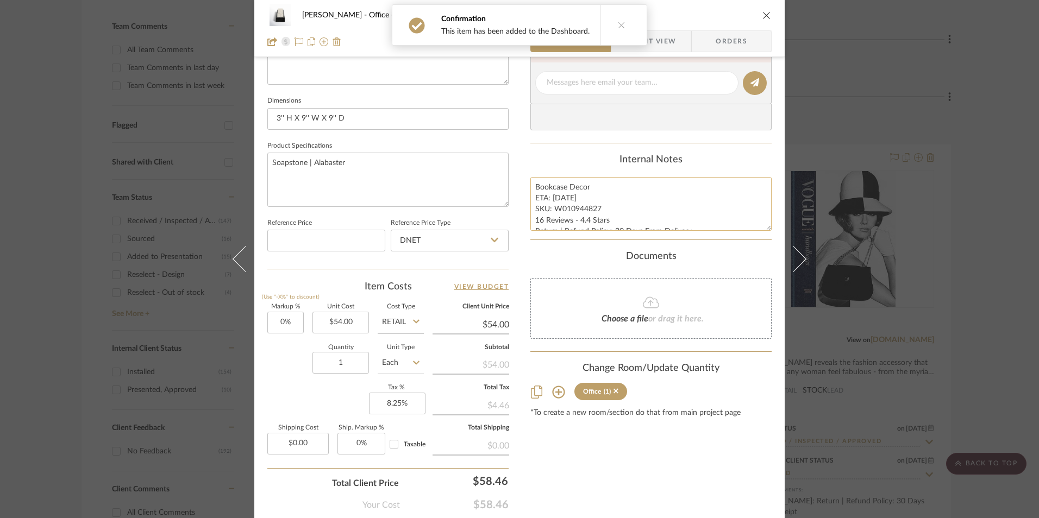
click at [574, 216] on textarea "Bookcase Decor ETA: [DATE] SKU: W010944827 16 Reviews - 4.4 Stars Return | Refu…" at bounding box center [650, 204] width 241 height 54
drag, startPoint x: 597, startPoint y: 210, endPoint x: 553, endPoint y: 211, distance: 44.0
click at [553, 211] on textarea "Bookcase Decor ETA: [DATE] SKU: W010944827 16 Reviews - 4.4 Stars Return | Refu…" at bounding box center [650, 204] width 241 height 54
click at [466, 240] on input "DNET" at bounding box center [450, 241] width 118 height 22
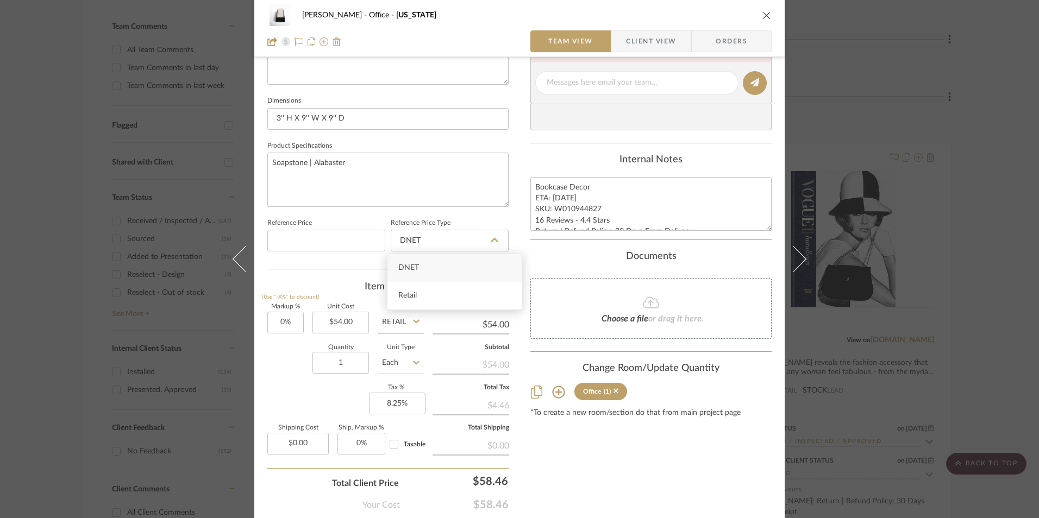
click at [450, 277] on div "DNET" at bounding box center [454, 268] width 134 height 28
click at [436, 242] on input "DNET" at bounding box center [450, 241] width 118 height 22
click at [434, 291] on div "Retail" at bounding box center [454, 296] width 134 height 28
type input "Retail"
click at [385, 400] on input "8.25" at bounding box center [397, 404] width 57 height 22
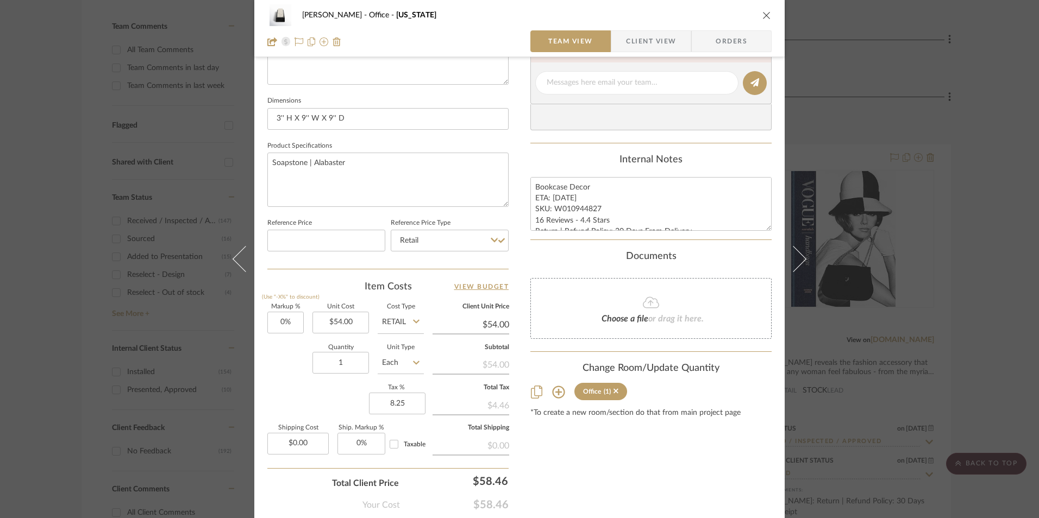
type input "8.25%"
click at [610, 465] on div "Content here copies to Client View - confirm visibility there. Show in Client D…" at bounding box center [650, 86] width 241 height 894
click at [734, 45] on span "Orders" at bounding box center [731, 41] width 55 height 22
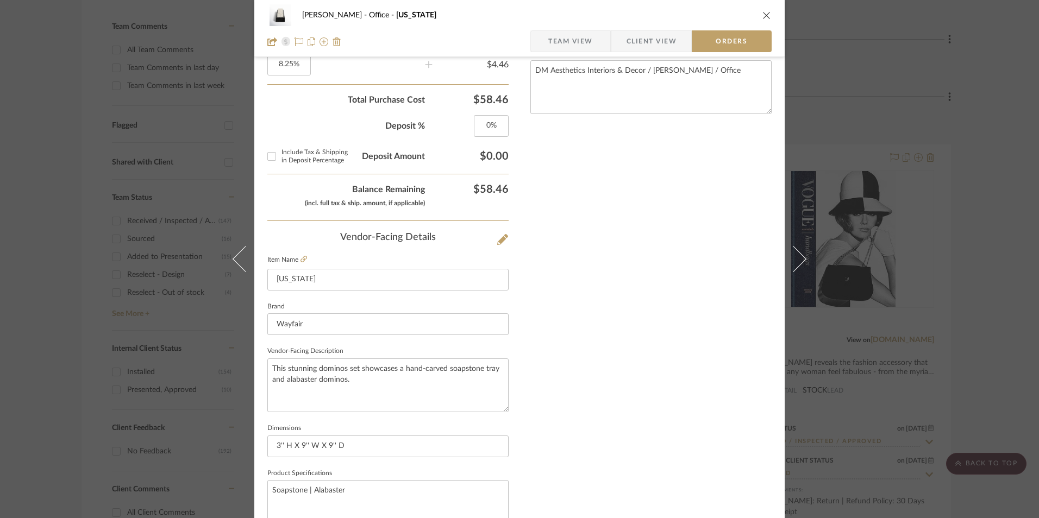
scroll to position [637, 0]
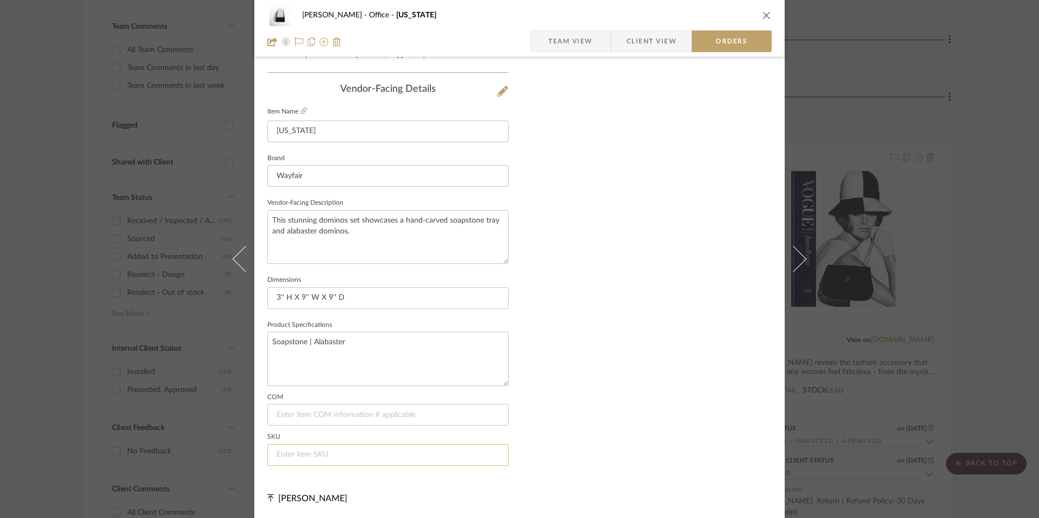
click at [300, 460] on input at bounding box center [387, 455] width 241 height 22
paste input "W010944827"
type input "W010944827"
click at [573, 42] on span "Team View" at bounding box center [570, 41] width 45 height 22
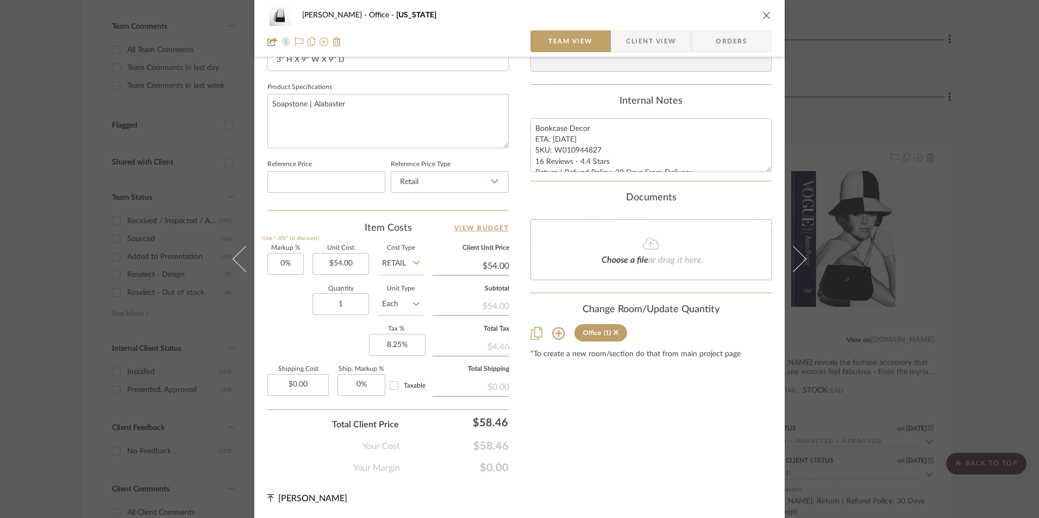
scroll to position [493, 0]
drag, startPoint x: 578, startPoint y: 142, endPoint x: 552, endPoint y: 137, distance: 26.0
click at [577, 142] on textarea "Bookcase Decor ETA: [DATE] SKU: W010944827 16 Reviews - 4.4 Stars Return | Refu…" at bounding box center [650, 145] width 241 height 54
drag, startPoint x: 647, startPoint y: 164, endPoint x: 708, endPoint y: 177, distance: 62.1
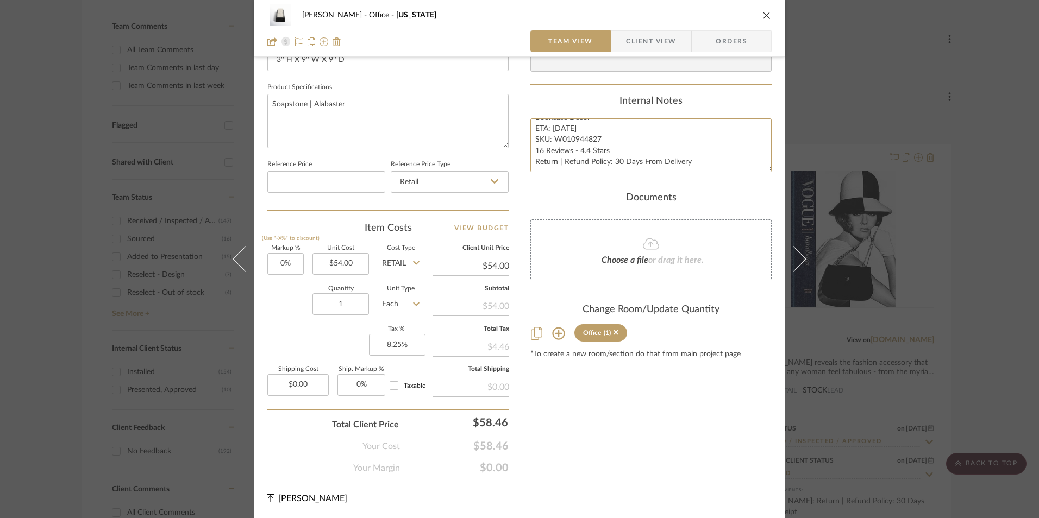
click at [722, 181] on summary-project-notes "Internal Notes Bookcase Decor ETA: [DATE] SKU: W010944827 16 Reviews - 4.4 Star…" at bounding box center [650, 139] width 241 height 86
click at [630, 26] on div "[PERSON_NAME] Office [US_STATE]" at bounding box center [519, 15] width 504 height 22
click at [631, 39] on span "Client View" at bounding box center [651, 41] width 50 height 22
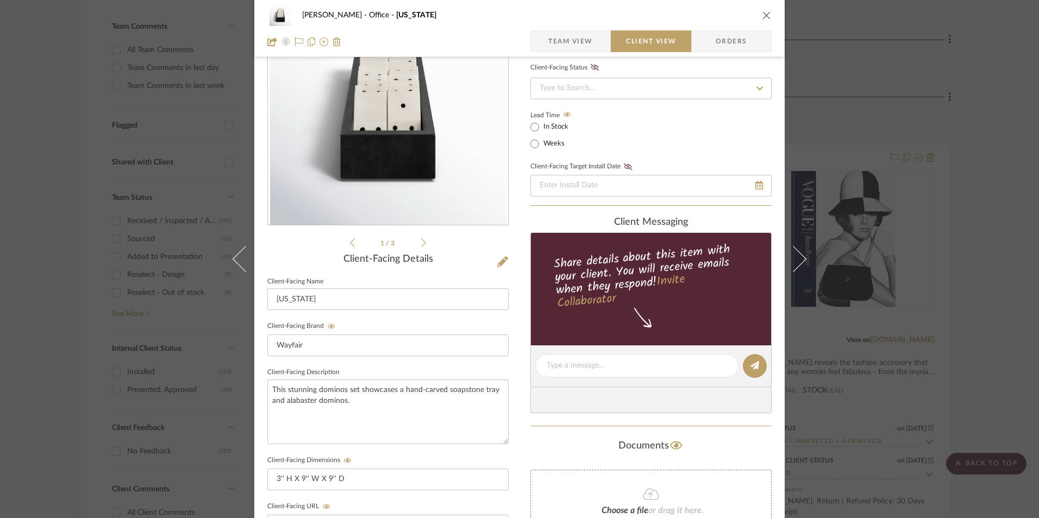
scroll to position [163, 0]
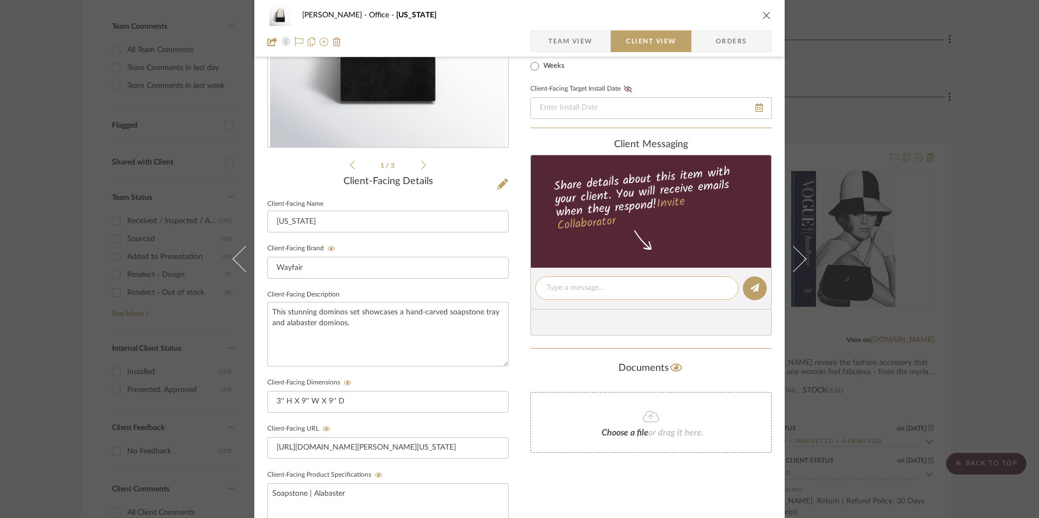
click at [593, 283] on textarea at bounding box center [637, 288] width 180 height 11
paste textarea "Bookcase Decor ETA: [DATE] SKU: W010944827 16 Reviews - 4.4 Stars Return | Refu…"
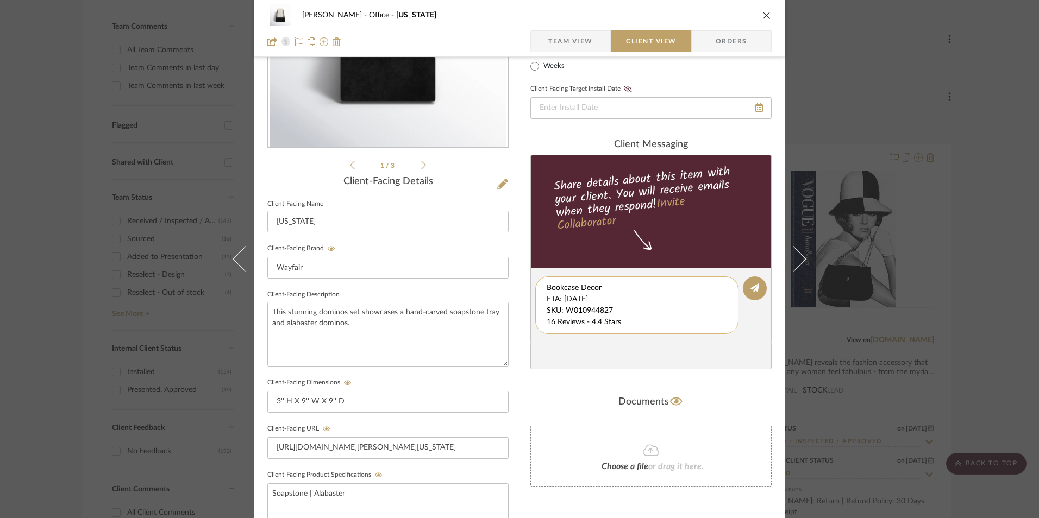
scroll to position [11, 0]
drag, startPoint x: 543, startPoint y: 290, endPoint x: 716, endPoint y: 330, distance: 177.8
click at [716, 330] on div "Bookcase Decor ETA: [DATE] SKU: W010944827 16 Reviews - 4.4 Stars Return | Refu…" at bounding box center [636, 306] width 203 height 58
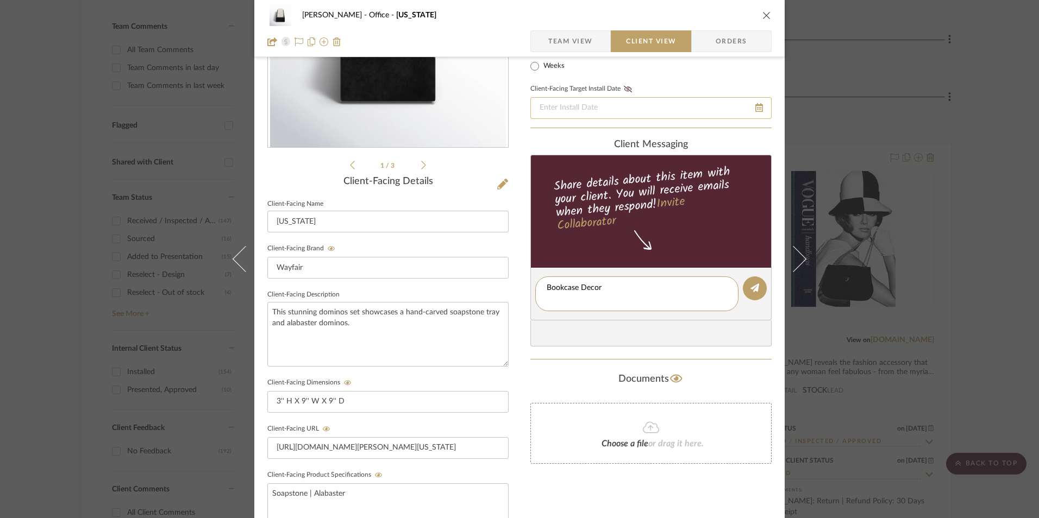
scroll to position [0, 0]
type textarea "Bookcase Decor"
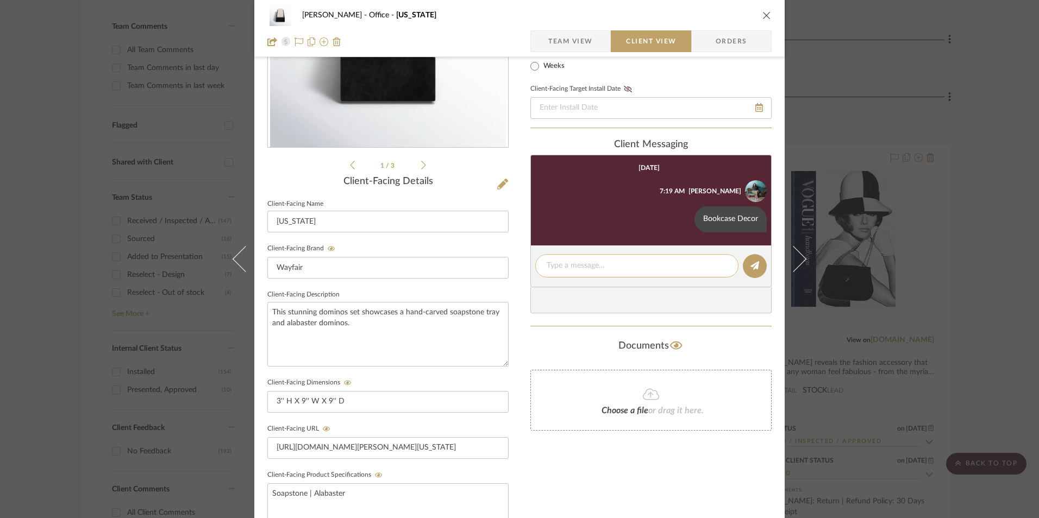
click at [582, 261] on textarea at bounding box center [637, 265] width 180 height 11
paste textarea "ETA: [DATE] SKU: W010944827 16 Reviews - 4.4 Stars Return | Refund Policy: 30 D…"
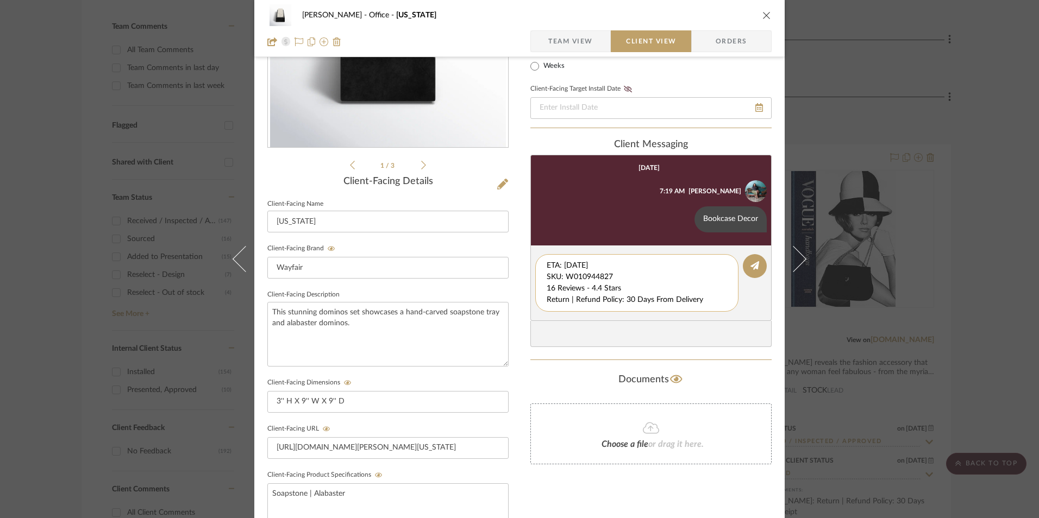
drag, startPoint x: 622, startPoint y: 278, endPoint x: 554, endPoint y: 283, distance: 68.1
click at [522, 249] on div "[PERSON_NAME] Office [US_STATE] Team View Client View Orders 1 / 3 Client-Facin…" at bounding box center [519, 297] width 530 height 905
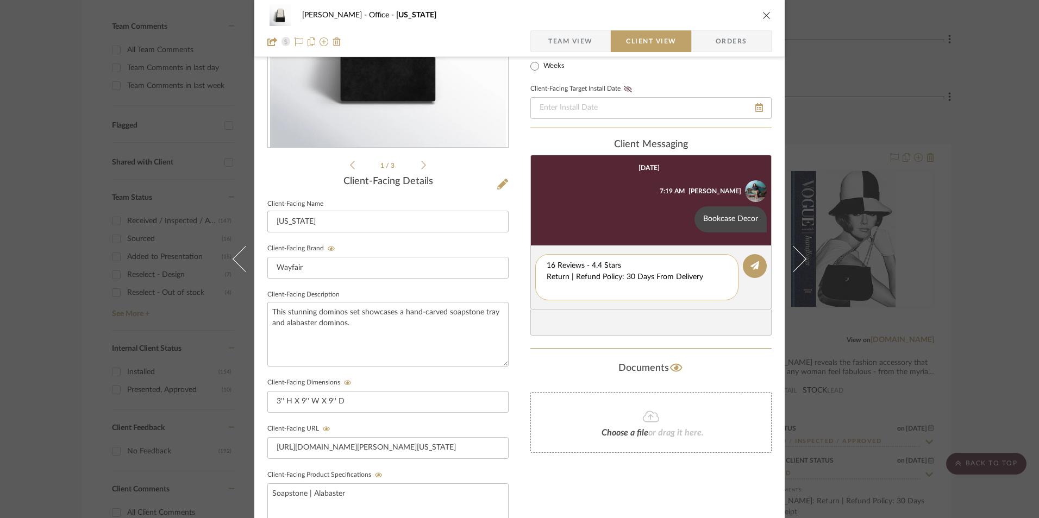
click at [547, 277] on textarea "16 Reviews - 4.4 Stars Return | Refund Policy: 30 Days From Delivery" at bounding box center [637, 277] width 180 height 34
drag, startPoint x: 710, startPoint y: 275, endPoint x: 526, endPoint y: 281, distance: 184.3
click at [526, 281] on div "[PERSON_NAME] Office [US_STATE] Team View Client View Orders 1 / 3 Client-Facin…" at bounding box center [519, 297] width 530 height 905
drag, startPoint x: 539, startPoint y: 278, endPoint x: 665, endPoint y: 280, distance: 126.1
drag, startPoint x: 586, startPoint y: 281, endPoint x: 532, endPoint y: 278, distance: 53.9
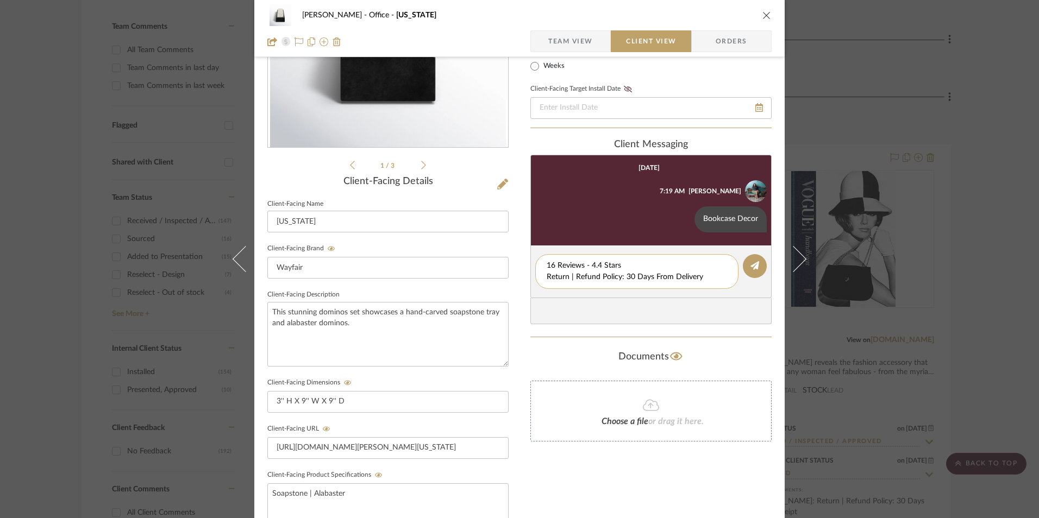
click at [530, 278] on editor-of-message "16 Reviews - 4.4 Stars Return | Refund Policy: 30 Days From Delivery" at bounding box center [650, 272] width 241 height 53
type textarea "16 Reviews - 4.4 Stars"
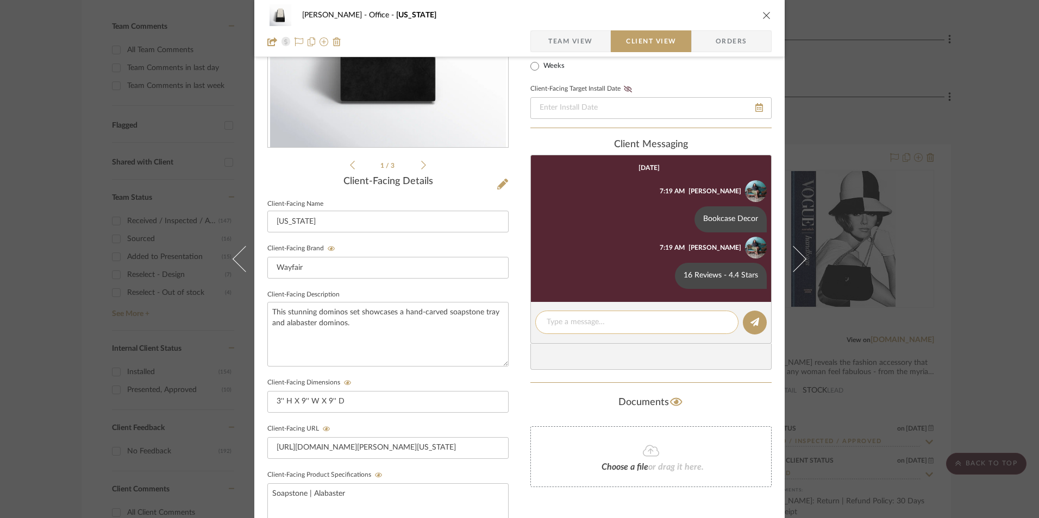
click at [562, 325] on textarea at bounding box center [637, 322] width 180 height 11
paste textarea "Return | Refund Policy: 30 Days From Delivery"
type textarea "Return | Refund Policy: 30 Days From Delivery"
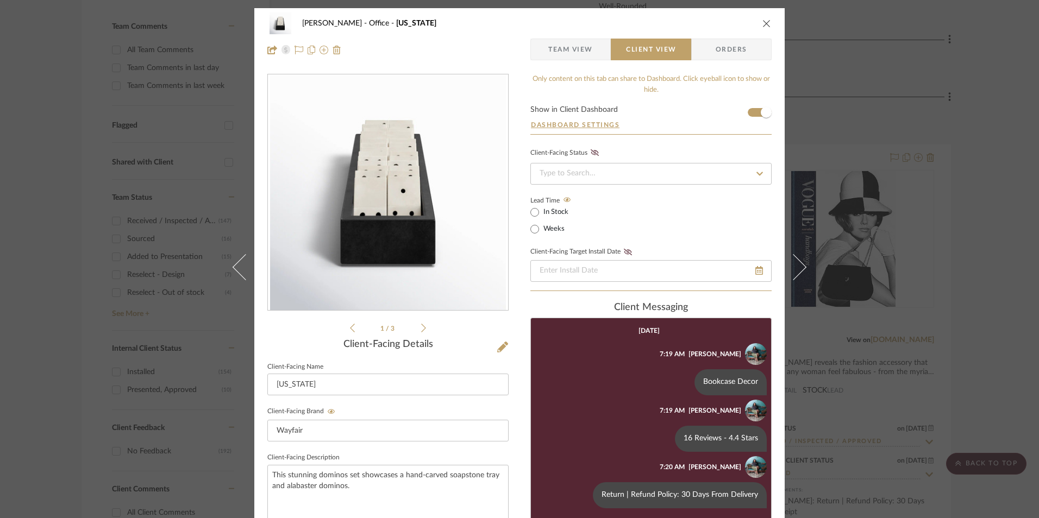
click at [762, 23] on icon "close" at bounding box center [766, 23] width 9 height 9
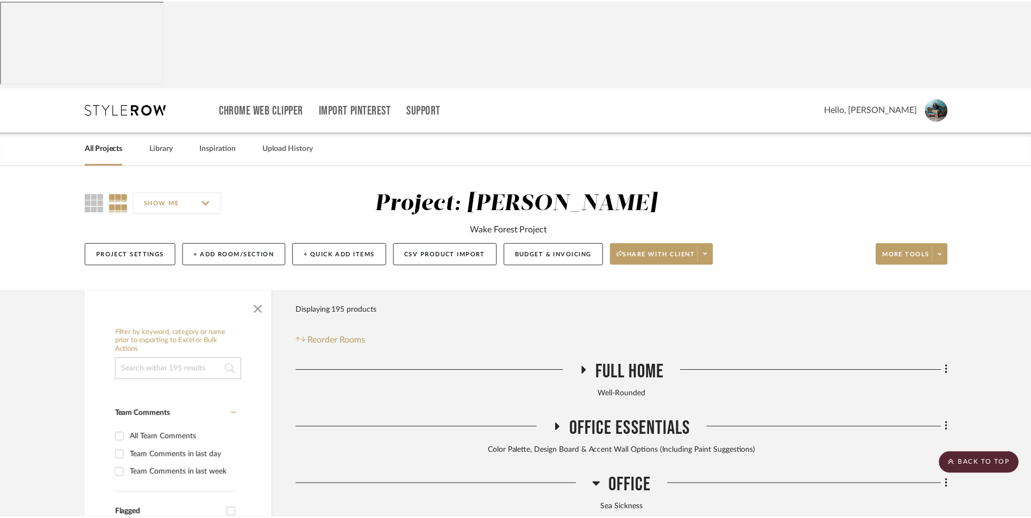
scroll to position [388, 0]
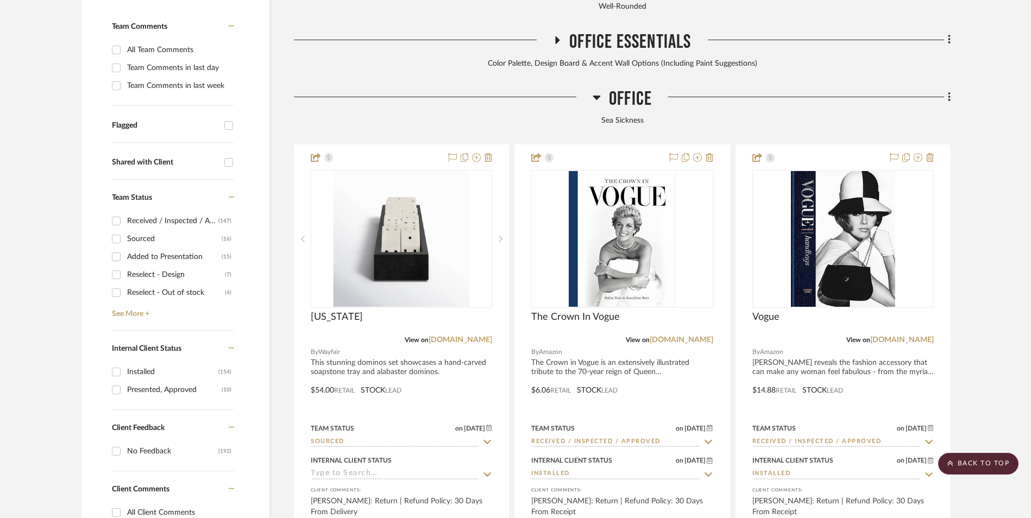
click at [596, 96] on icon at bounding box center [597, 98] width 8 height 4
